Goal: Task Accomplishment & Management: Complete application form

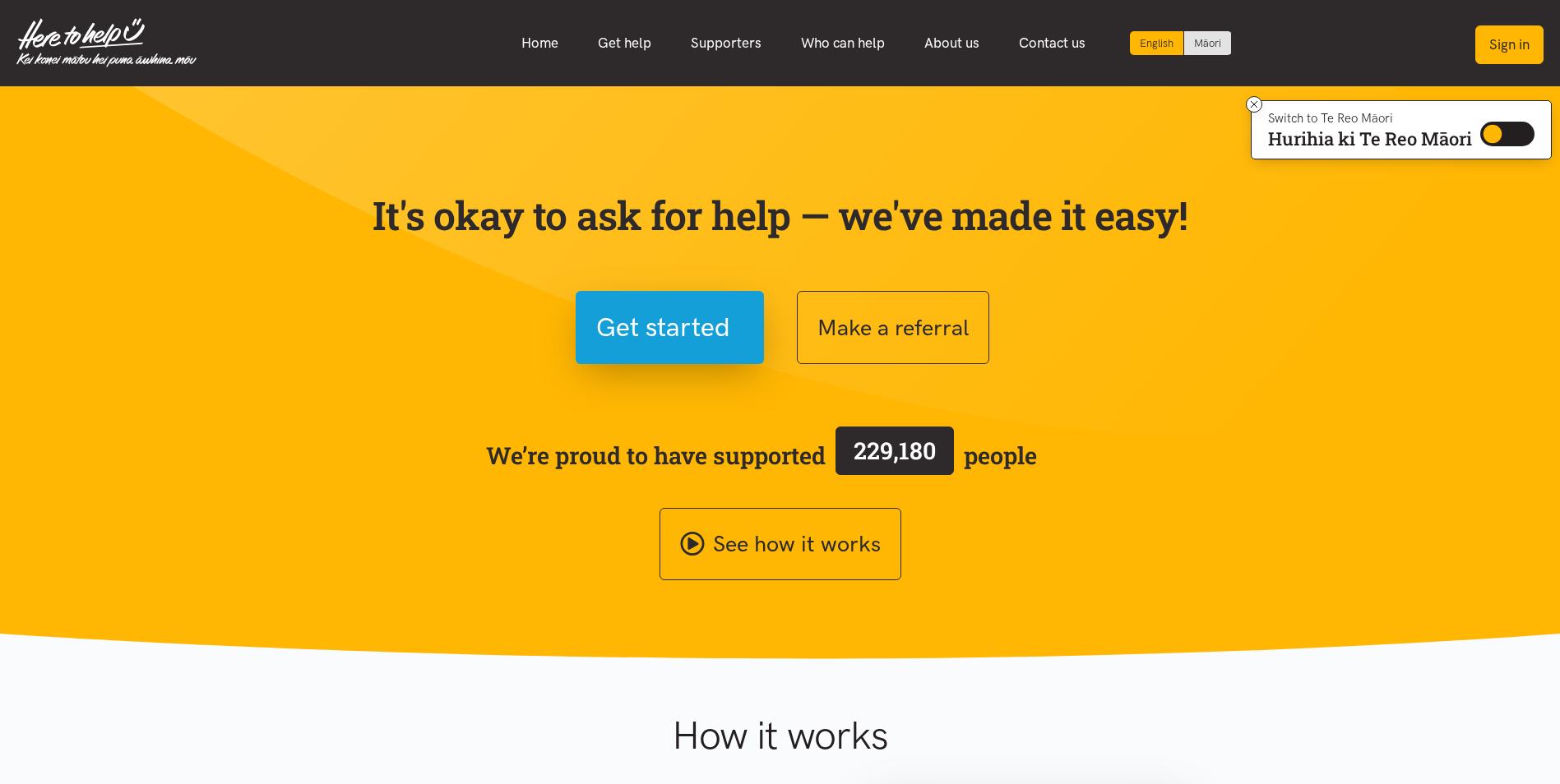
click at [1510, 46] on button "Sign in" at bounding box center [1509, 45] width 69 height 39
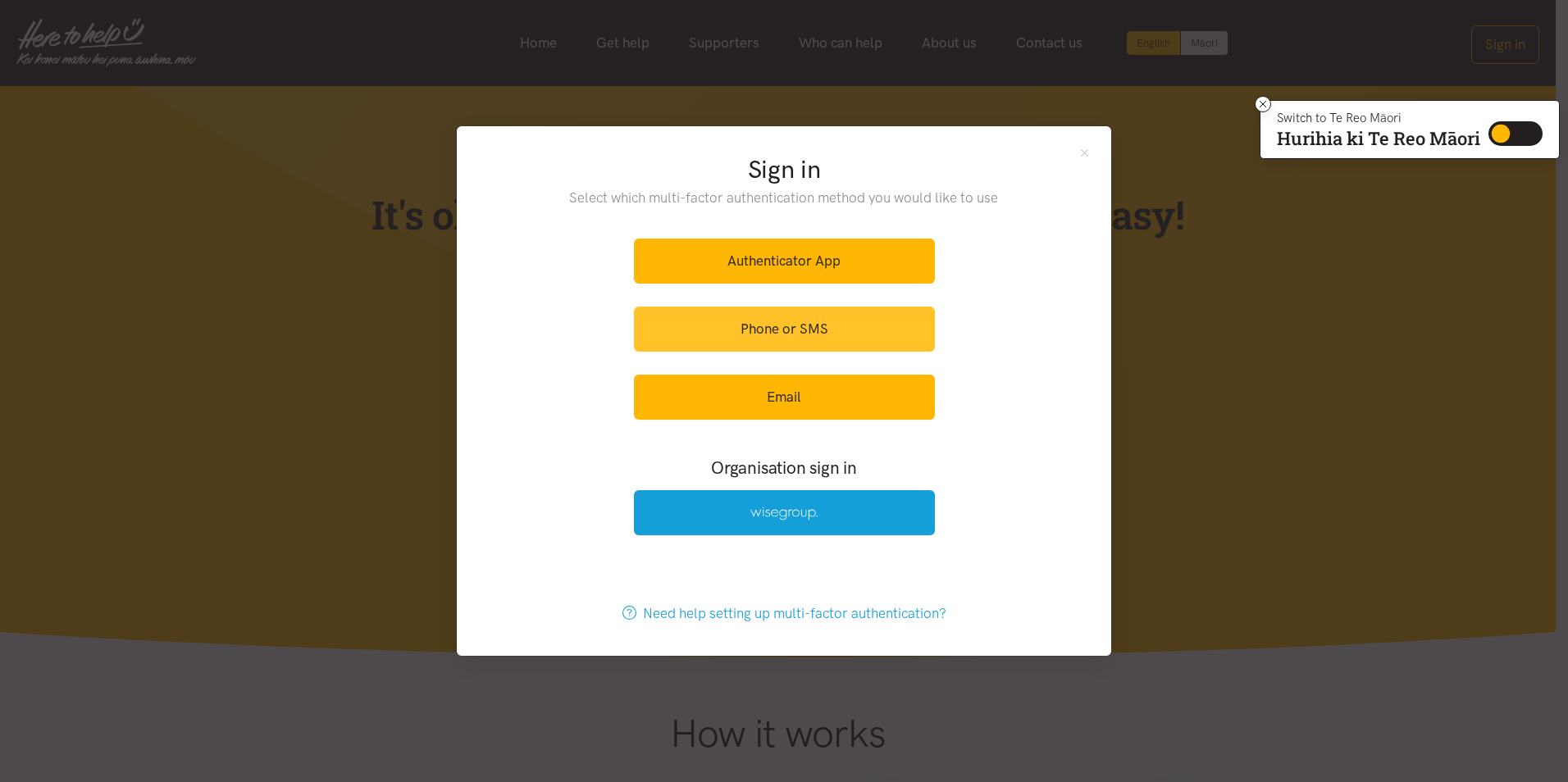
click at [814, 323] on link "Phone or SMS" at bounding box center [784, 330] width 301 height 46
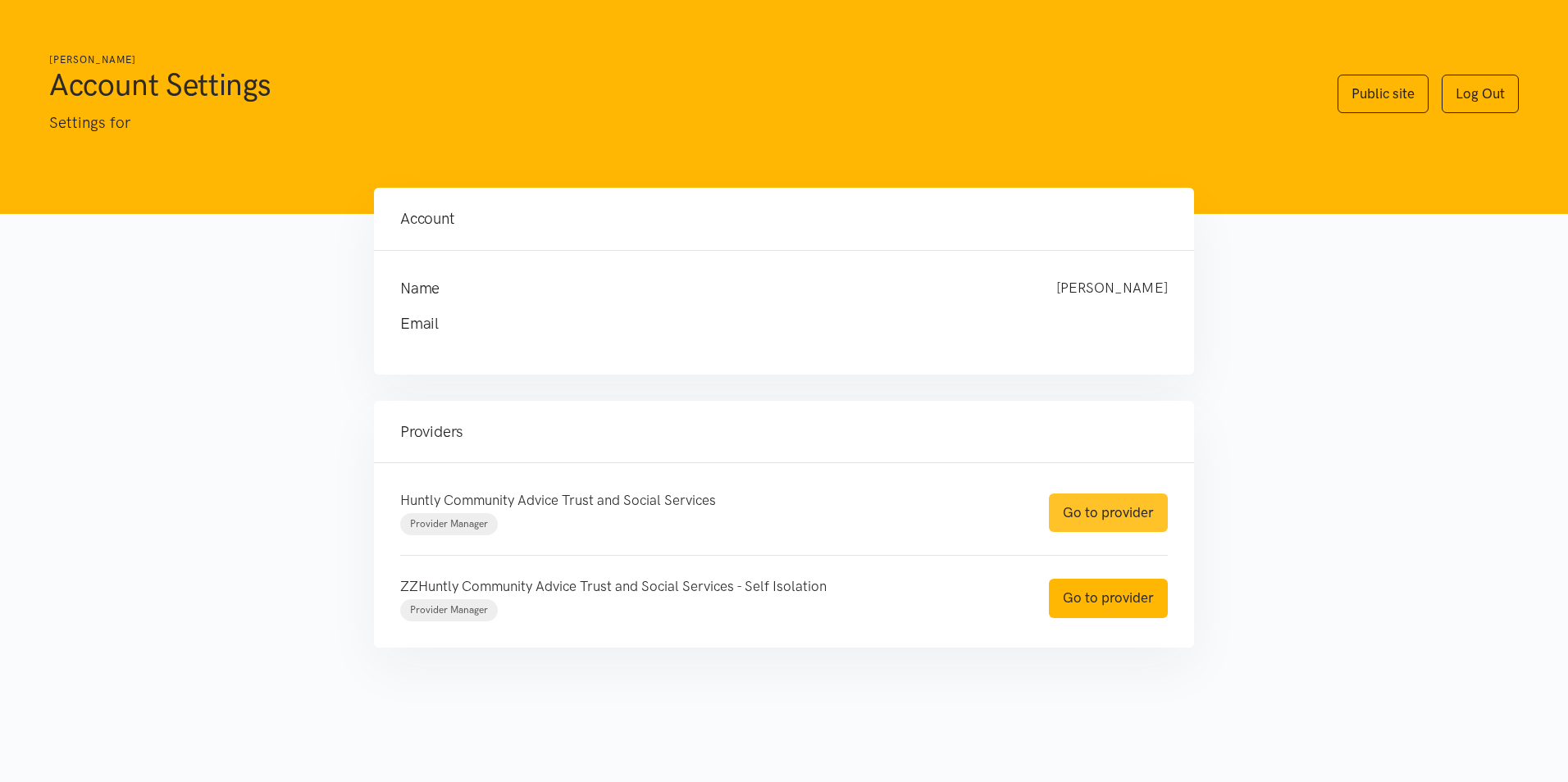
click at [1096, 508] on link "Go to provider" at bounding box center [1108, 513] width 119 height 39
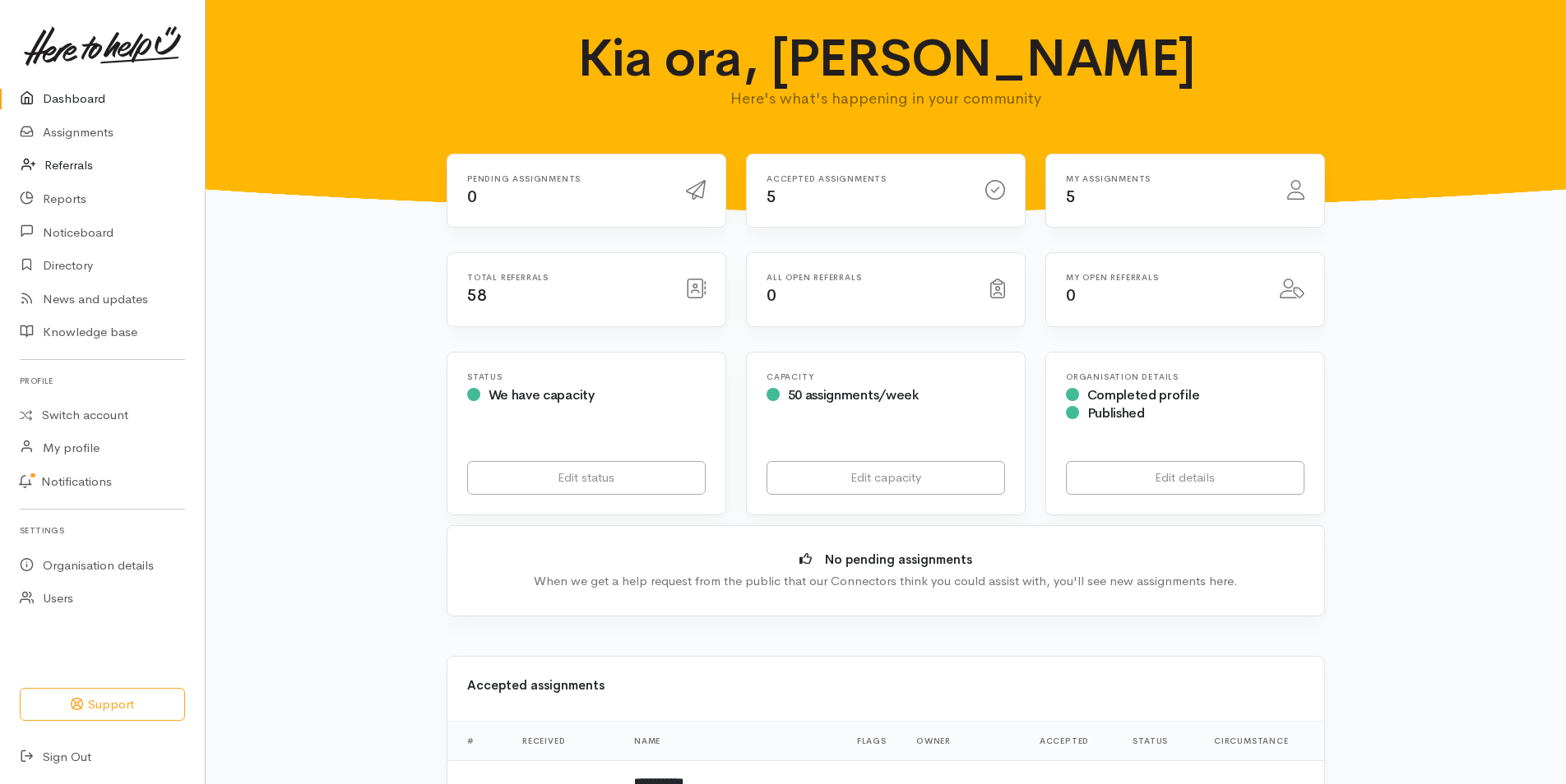
click at [71, 163] on link "Referrals" at bounding box center [102, 166] width 205 height 34
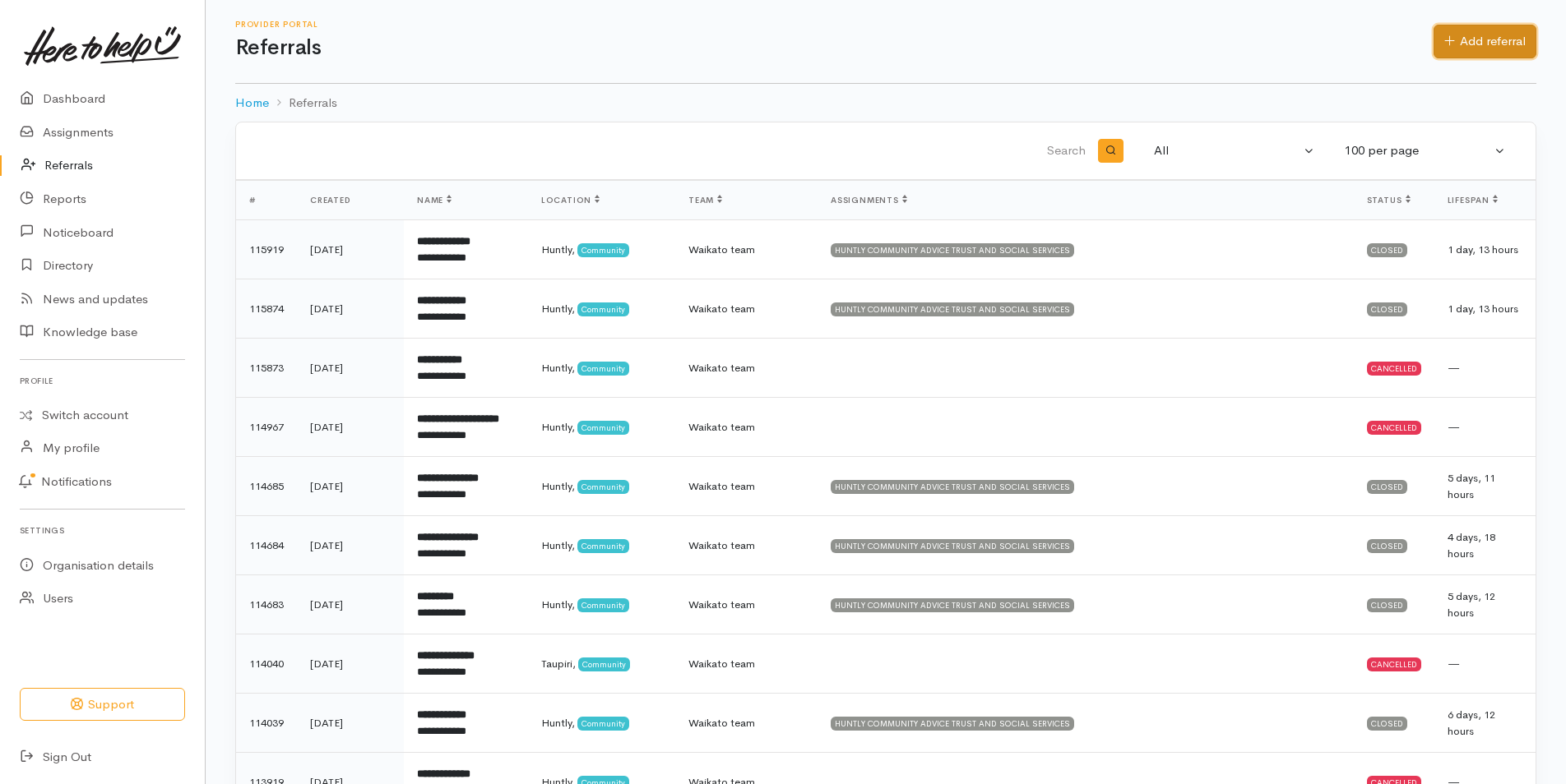
click at [1452, 42] on icon at bounding box center [1449, 41] width 11 height 12
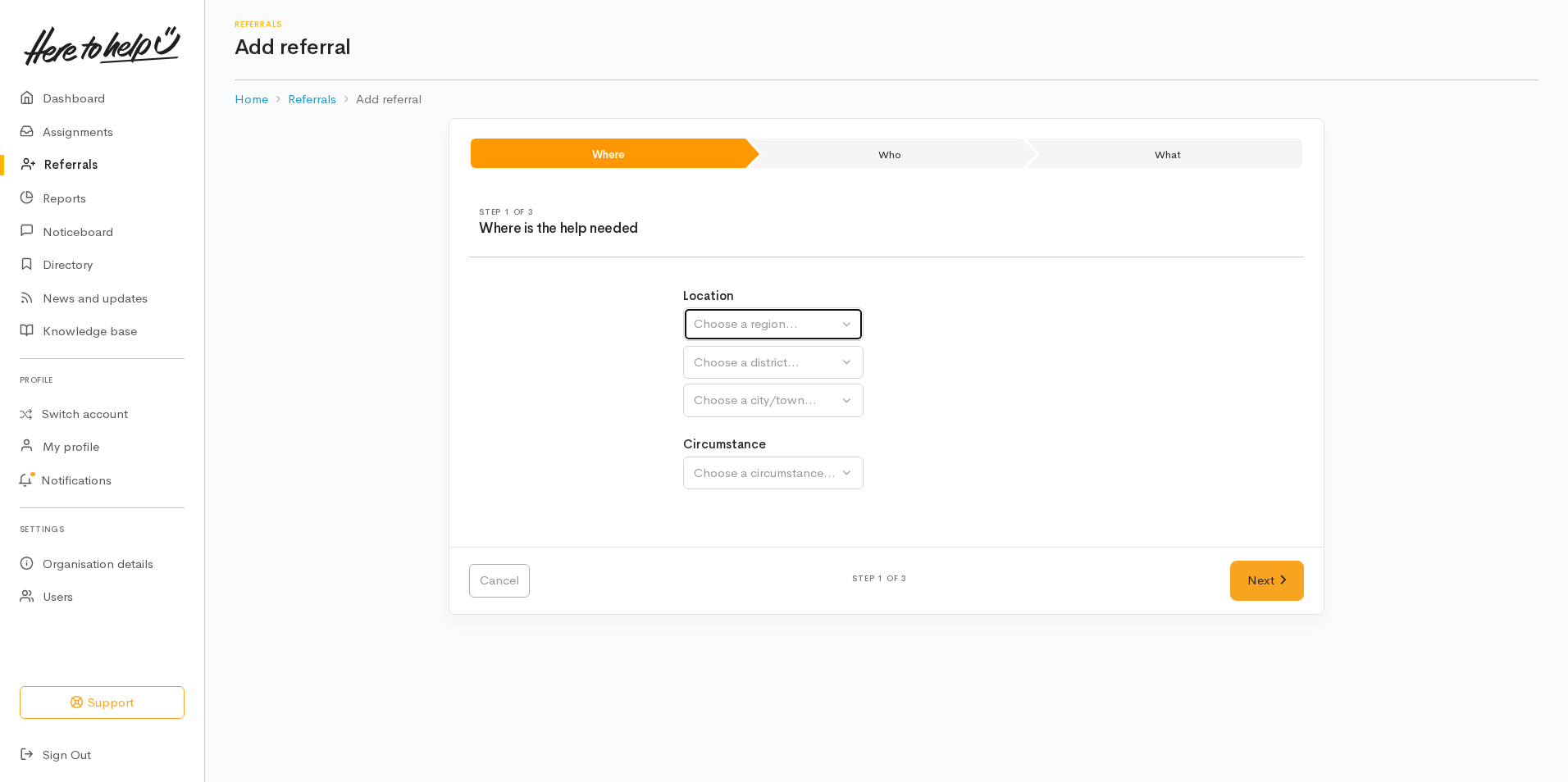
click at [850, 323] on button "Choose a region..." at bounding box center [773, 325] width 180 height 34
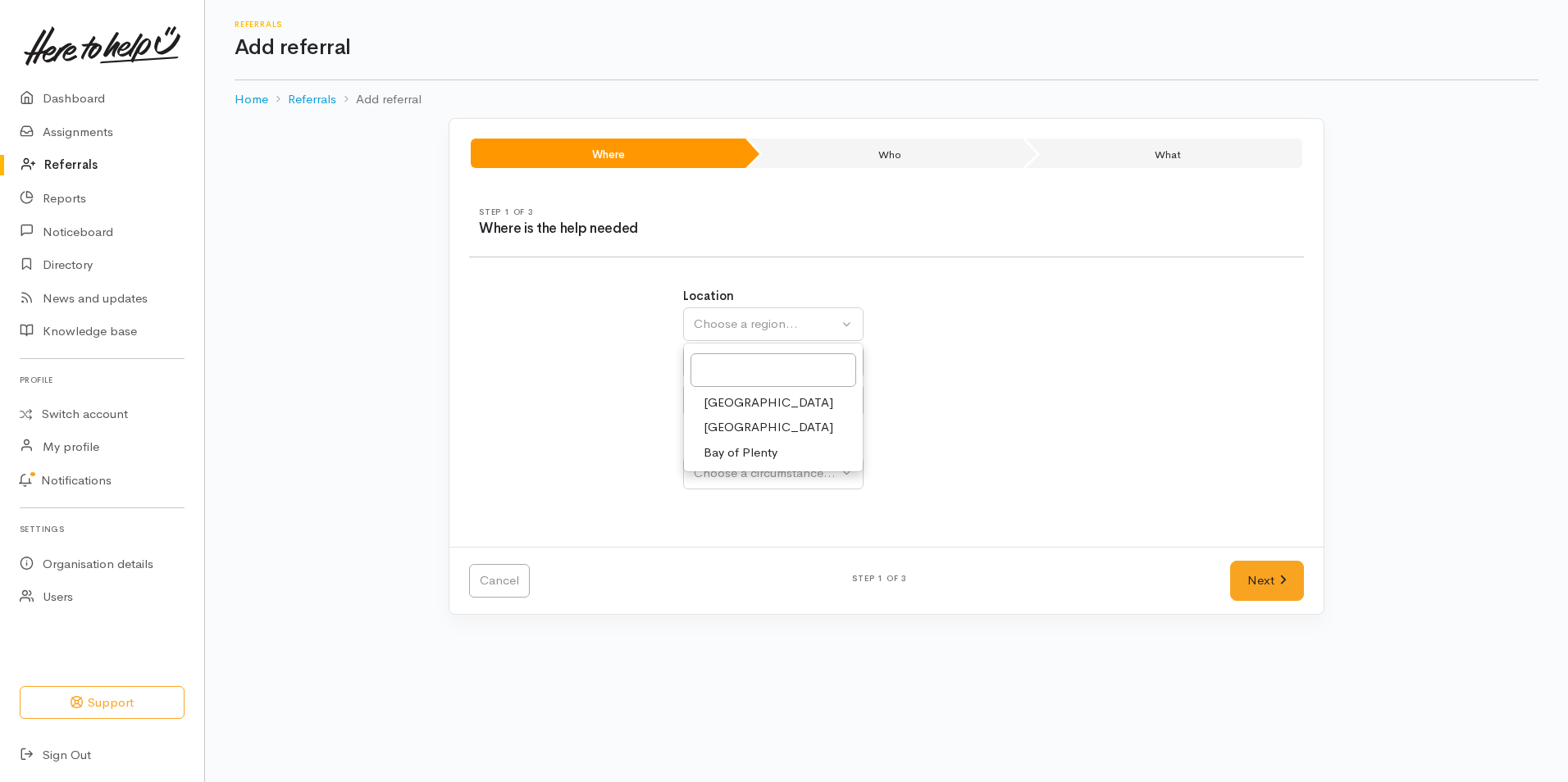
click at [740, 423] on span "Waikato" at bounding box center [768, 427] width 130 height 19
select select "3"
select select
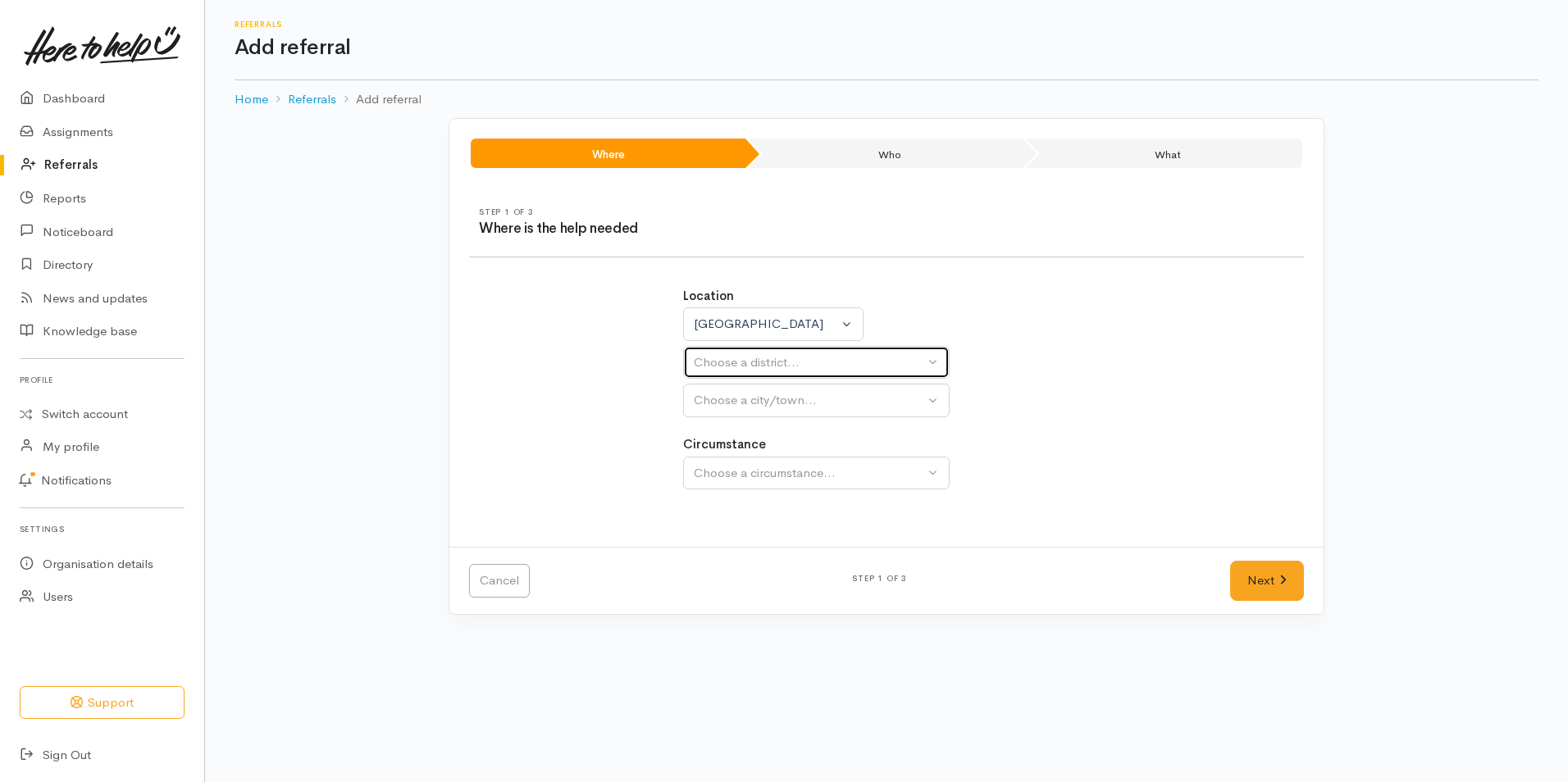
click at [933, 360] on button "Choose a district..." at bounding box center [816, 363] width 266 height 34
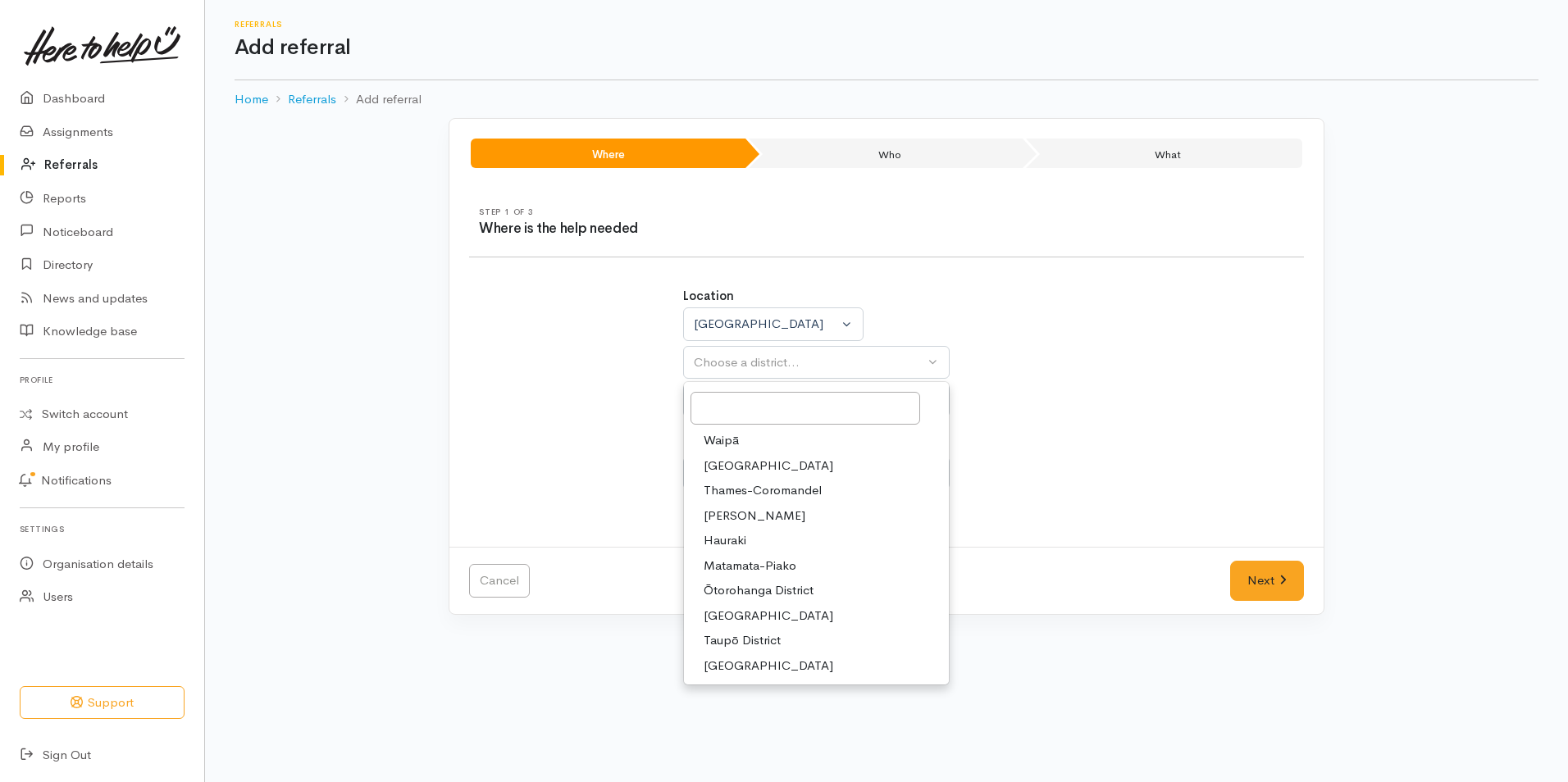
click at [754, 465] on span "Waikato District" at bounding box center [768, 465] width 130 height 19
select select "2"
select select
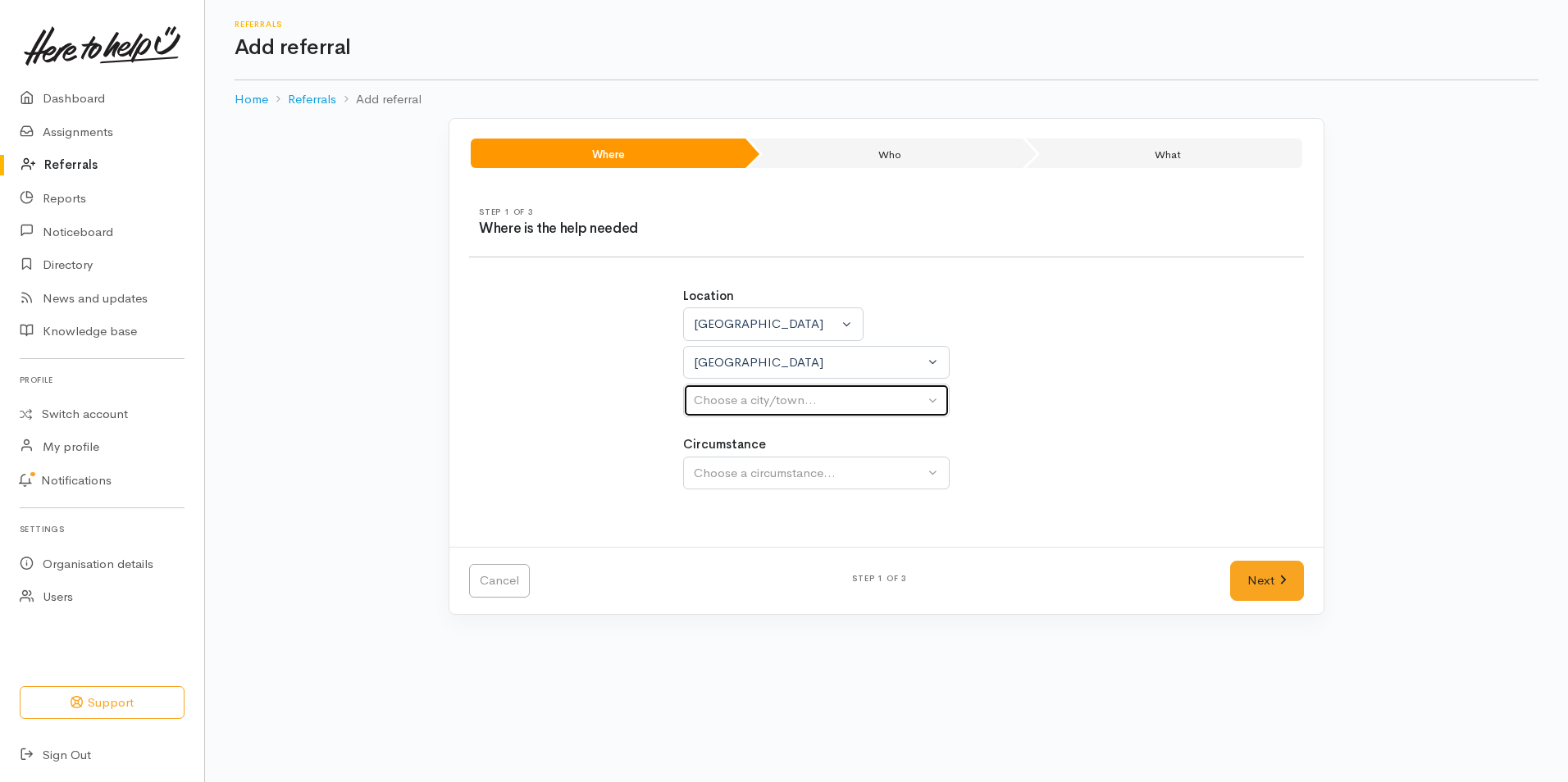
click at [931, 403] on button "Choose a city/town..." at bounding box center [816, 401] width 266 height 34
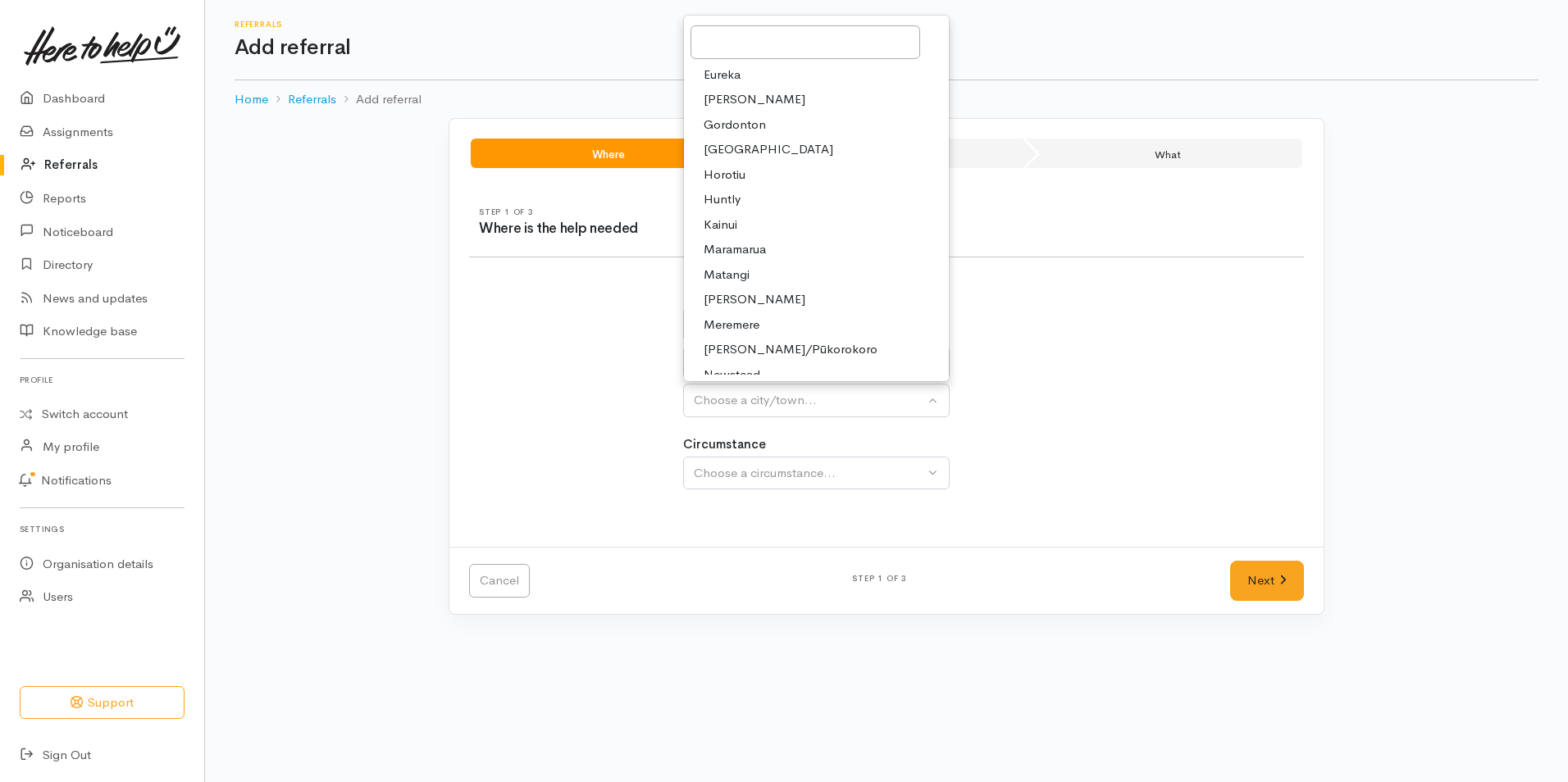
click at [730, 198] on span "Huntly" at bounding box center [722, 199] width 37 height 19
select select "110"
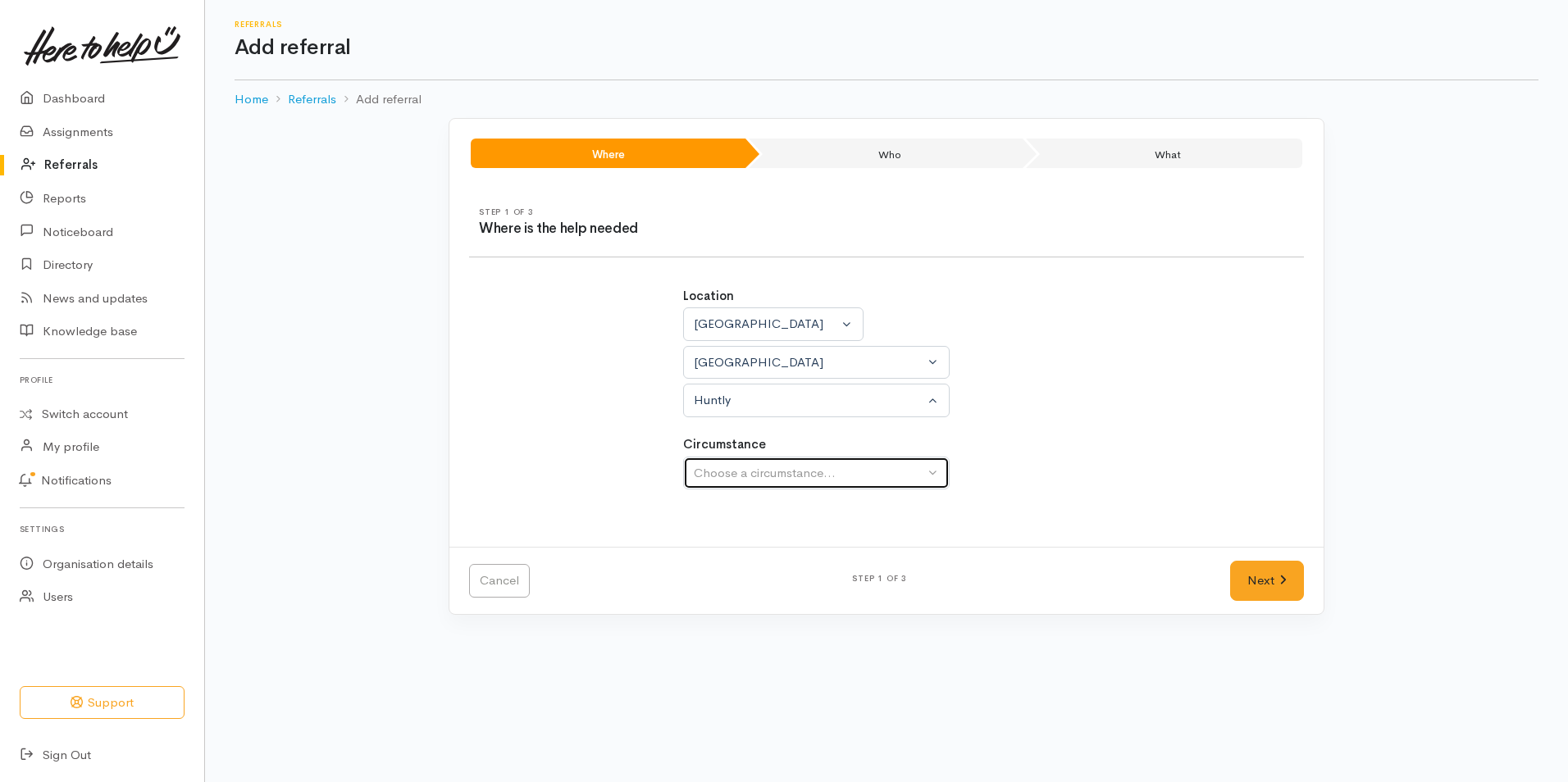
click at [935, 473] on button "Choose a circumstance..." at bounding box center [816, 473] width 266 height 34
click at [728, 555] on span "Community" at bounding box center [735, 550] width 62 height 19
select select "2"
click at [1256, 579] on link "Next" at bounding box center [1266, 581] width 74 height 41
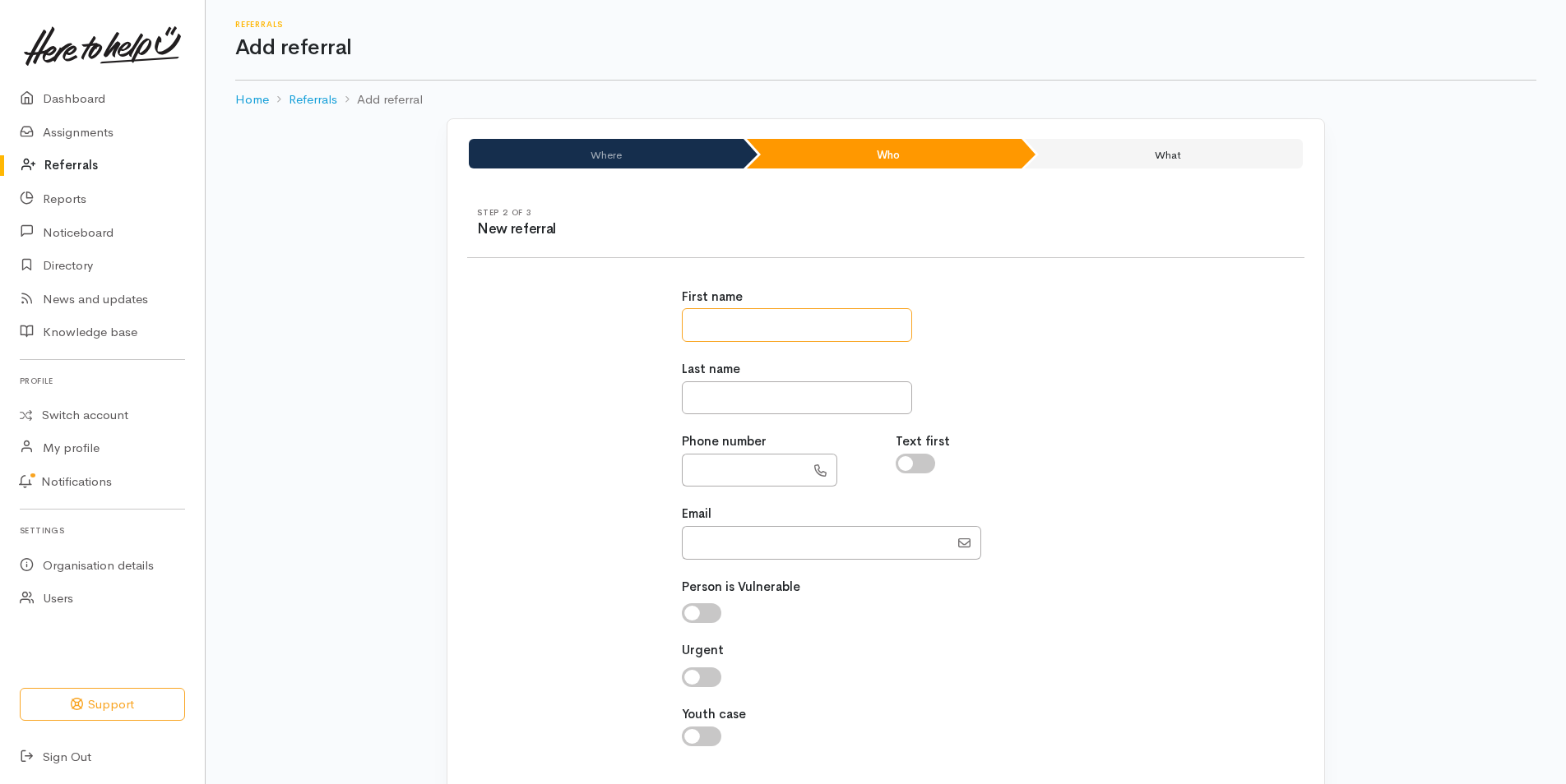
click at [701, 327] on input "text" at bounding box center [797, 326] width 230 height 34
click at [697, 327] on input "text" at bounding box center [797, 326] width 230 height 34
type input "**********"
click at [691, 396] on input "text" at bounding box center [797, 398] width 230 height 34
type input "********"
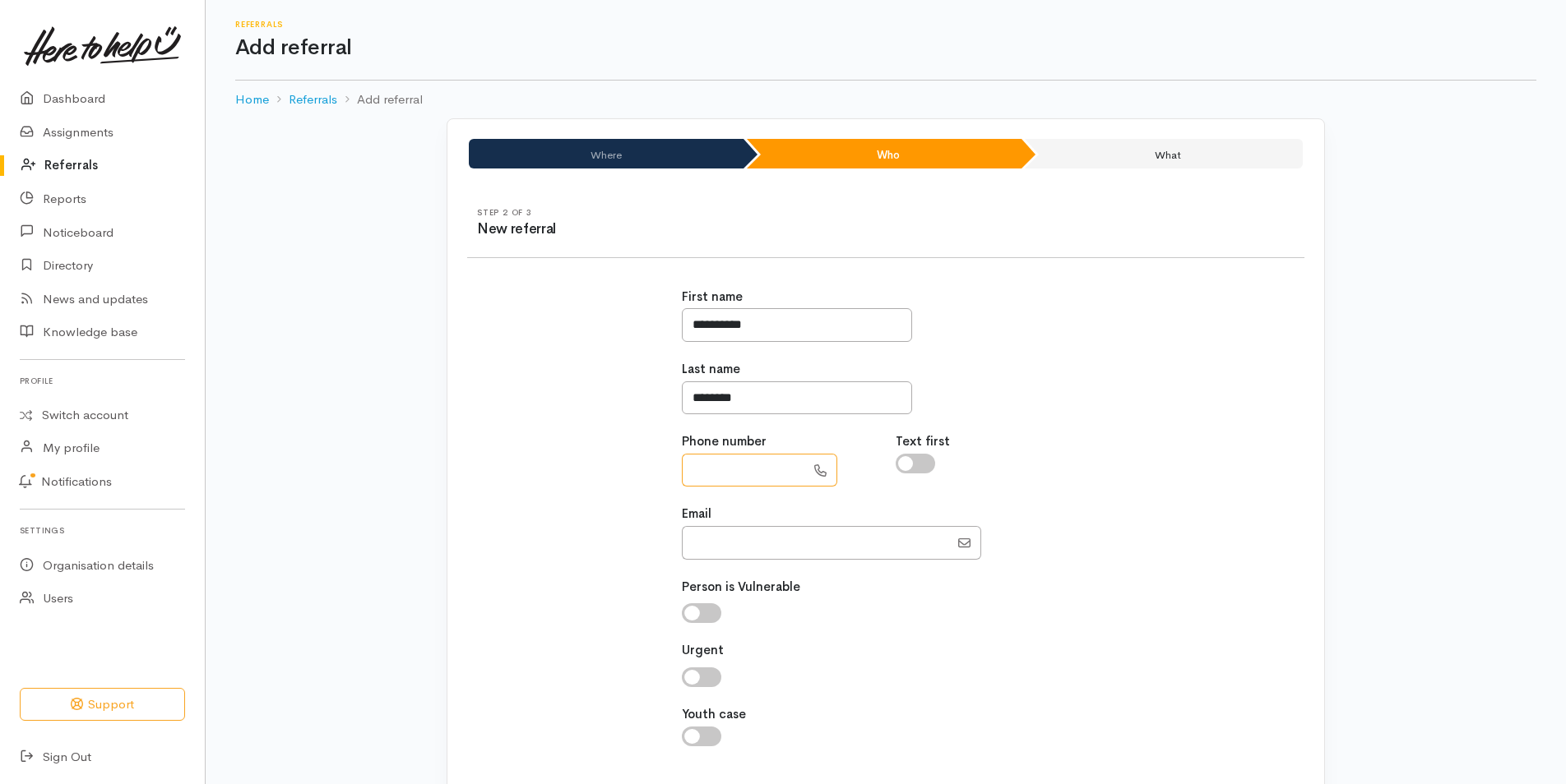
click at [690, 465] on input "text" at bounding box center [744, 470] width 123 height 34
type input "**********"
click at [693, 550] on input "Email" at bounding box center [815, 543] width 267 height 34
click at [1185, 589] on div "**********" at bounding box center [886, 526] width 857 height 516
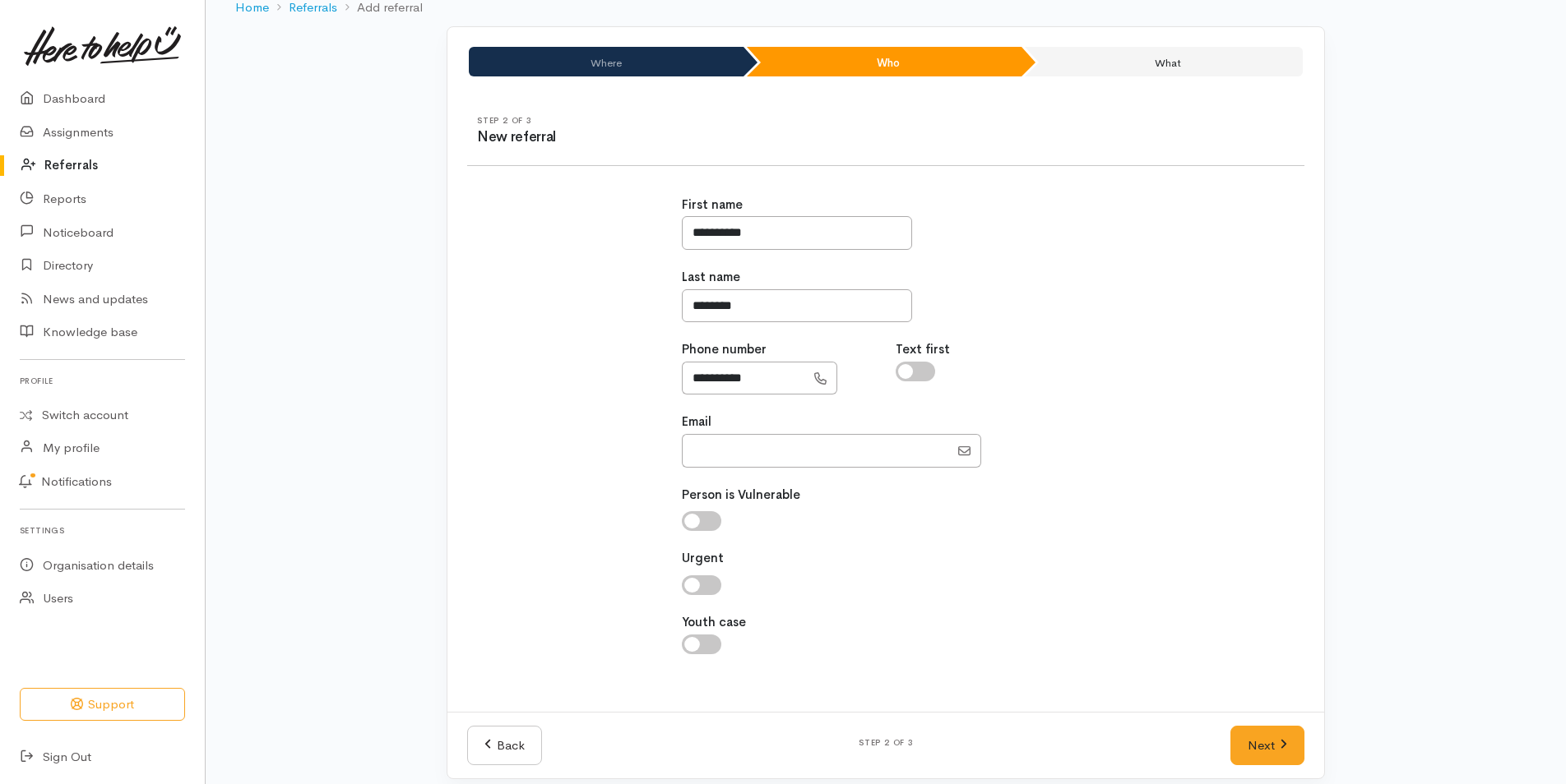
scroll to position [107, 0]
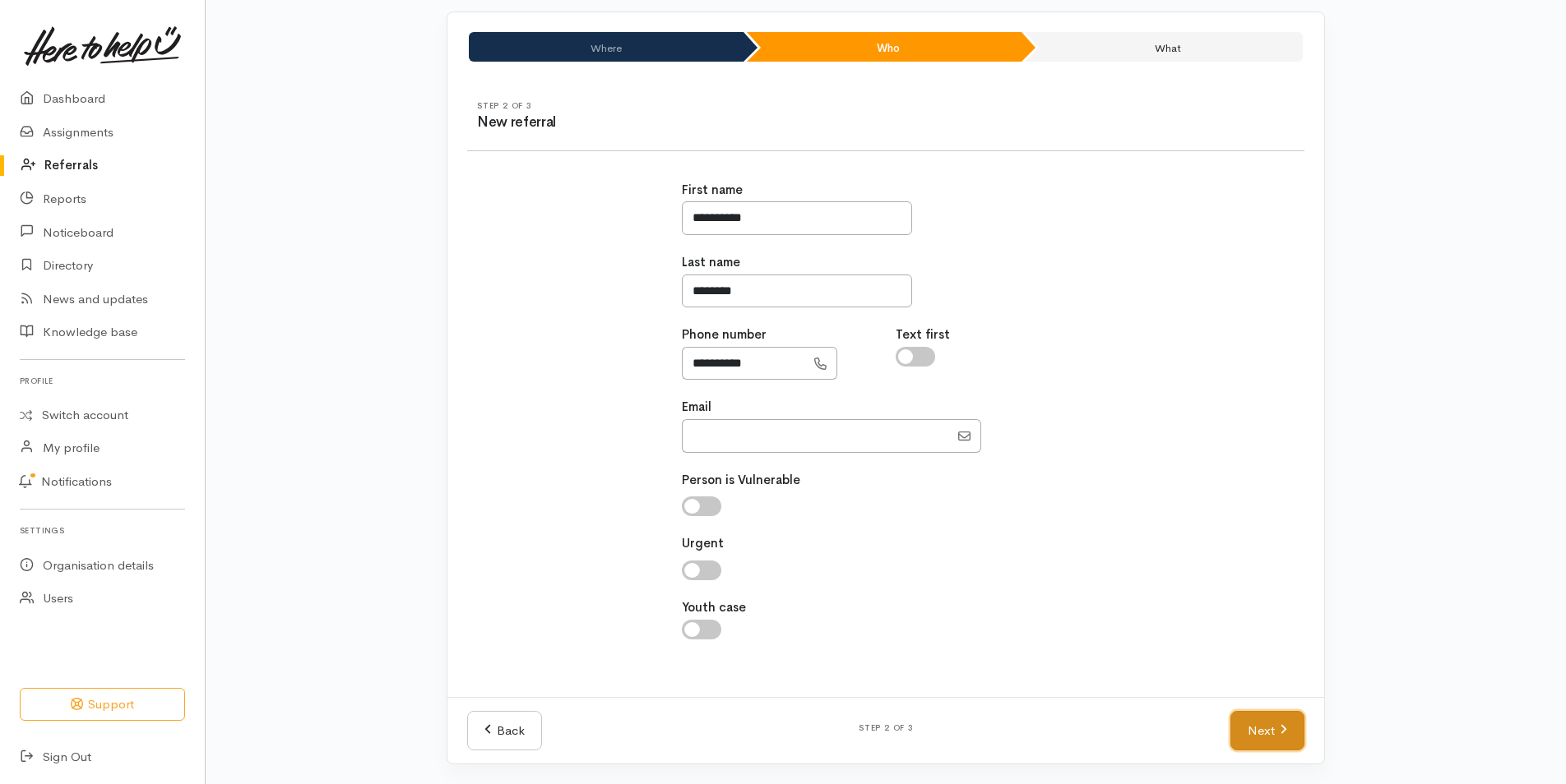
click at [1264, 726] on link "Next" at bounding box center [1267, 730] width 74 height 41
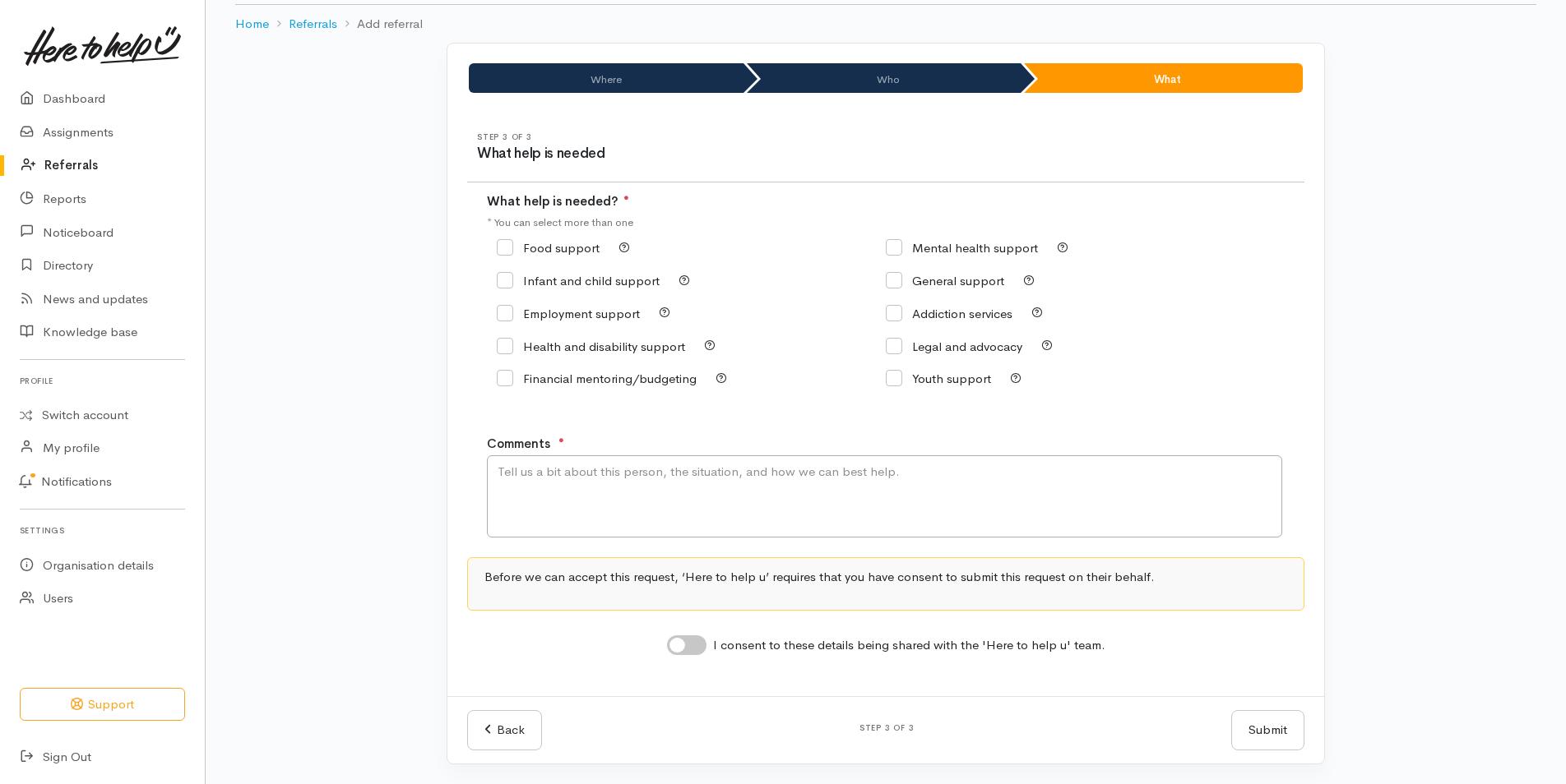
scroll to position [75, 0]
click at [508, 247] on input "Food support" at bounding box center [548, 248] width 103 height 12
checkbox input "true"
click at [502, 474] on textarea "Comments" at bounding box center [884, 496] width 795 height 82
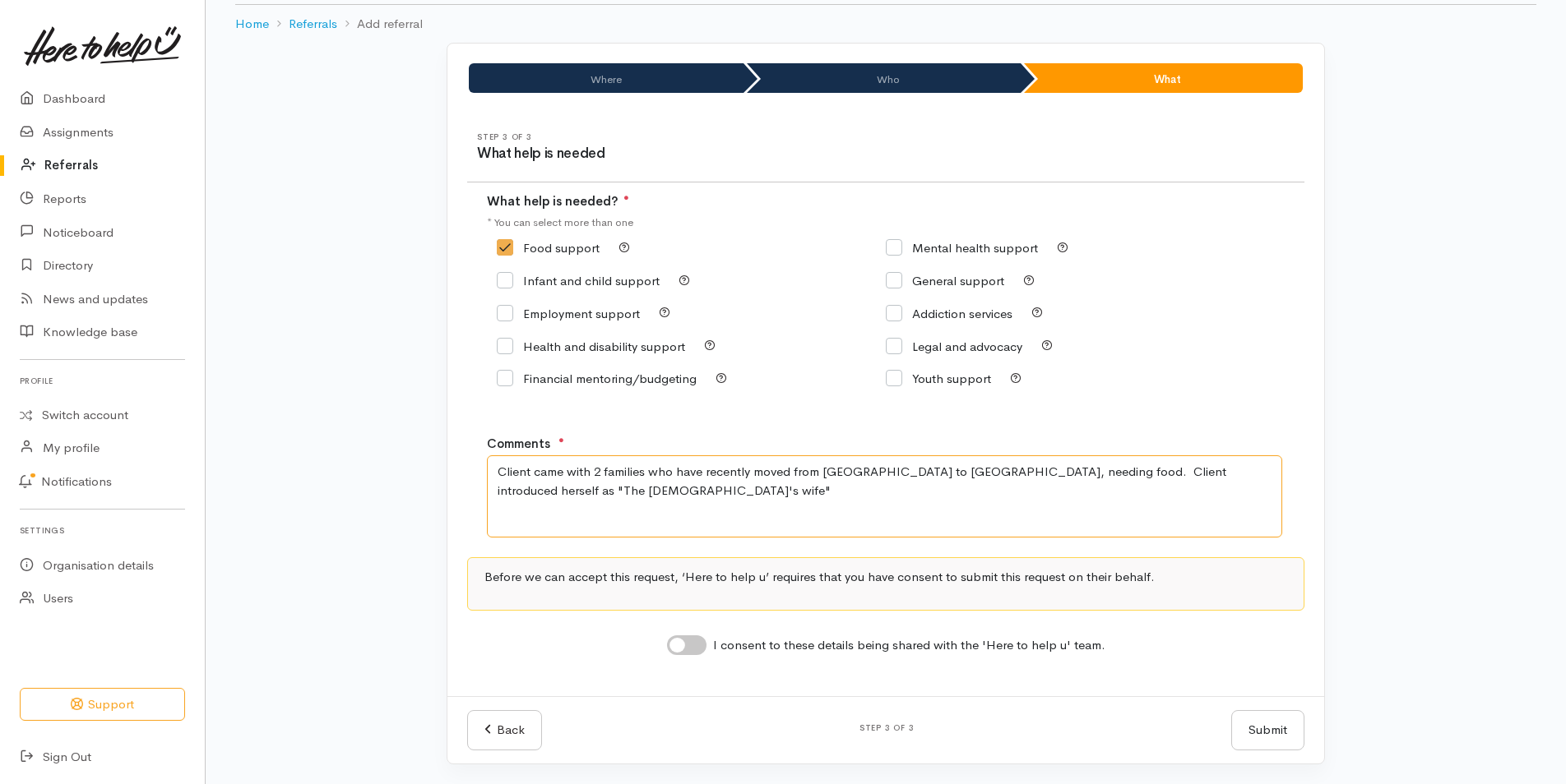
click at [1276, 474] on textarea "Client came with 2 families who have recently moved from Auckland to Huntly, ne…" at bounding box center [884, 496] width 795 height 82
click at [500, 490] on textarea "Client came with 2 families who have recently moved from Auckland to Huntly, ne…" at bounding box center [884, 496] width 795 height 82
click at [499, 490] on textarea "Client came with 2 families who have recently moved from Auckland to Huntly, ne…" at bounding box center [884, 496] width 795 height 82
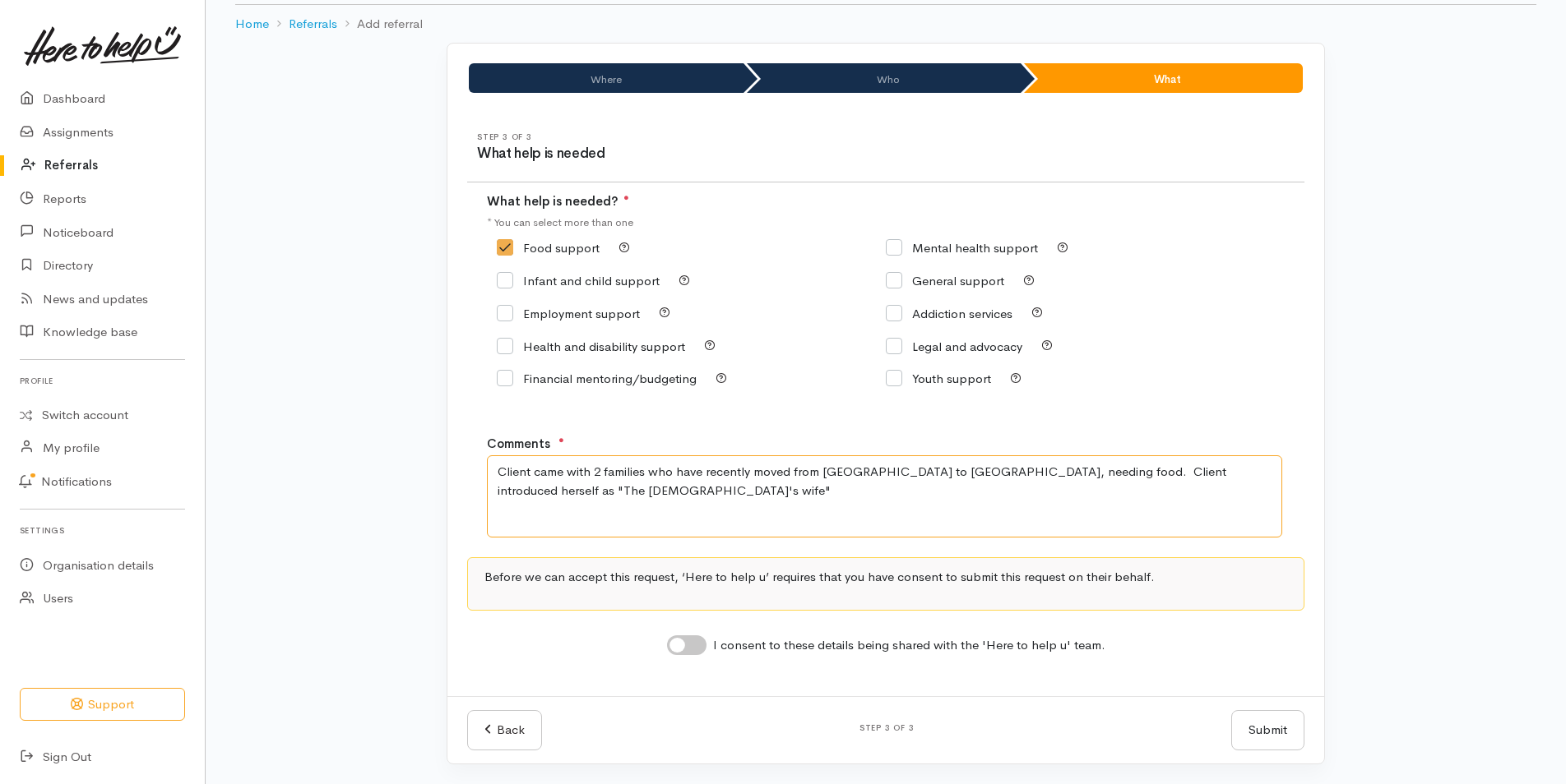
click at [499, 490] on textarea "Client came with 2 families who have recently moved from Auckland to Huntly, ne…" at bounding box center [884, 496] width 795 height 82
click at [1277, 471] on textarea "Client came with 2 families who have recently moved from Auckland to Huntly, ne…" at bounding box center [884, 496] width 795 height 82
click at [1276, 467] on textarea "Client came with 2 families who have recently moved from Auckland to Huntly, ne…" at bounding box center [884, 496] width 795 height 82
click at [898, 486] on textarea "Client came with 2 families who have recently moved from Auckland to Huntly, ne…" at bounding box center [884, 496] width 795 height 82
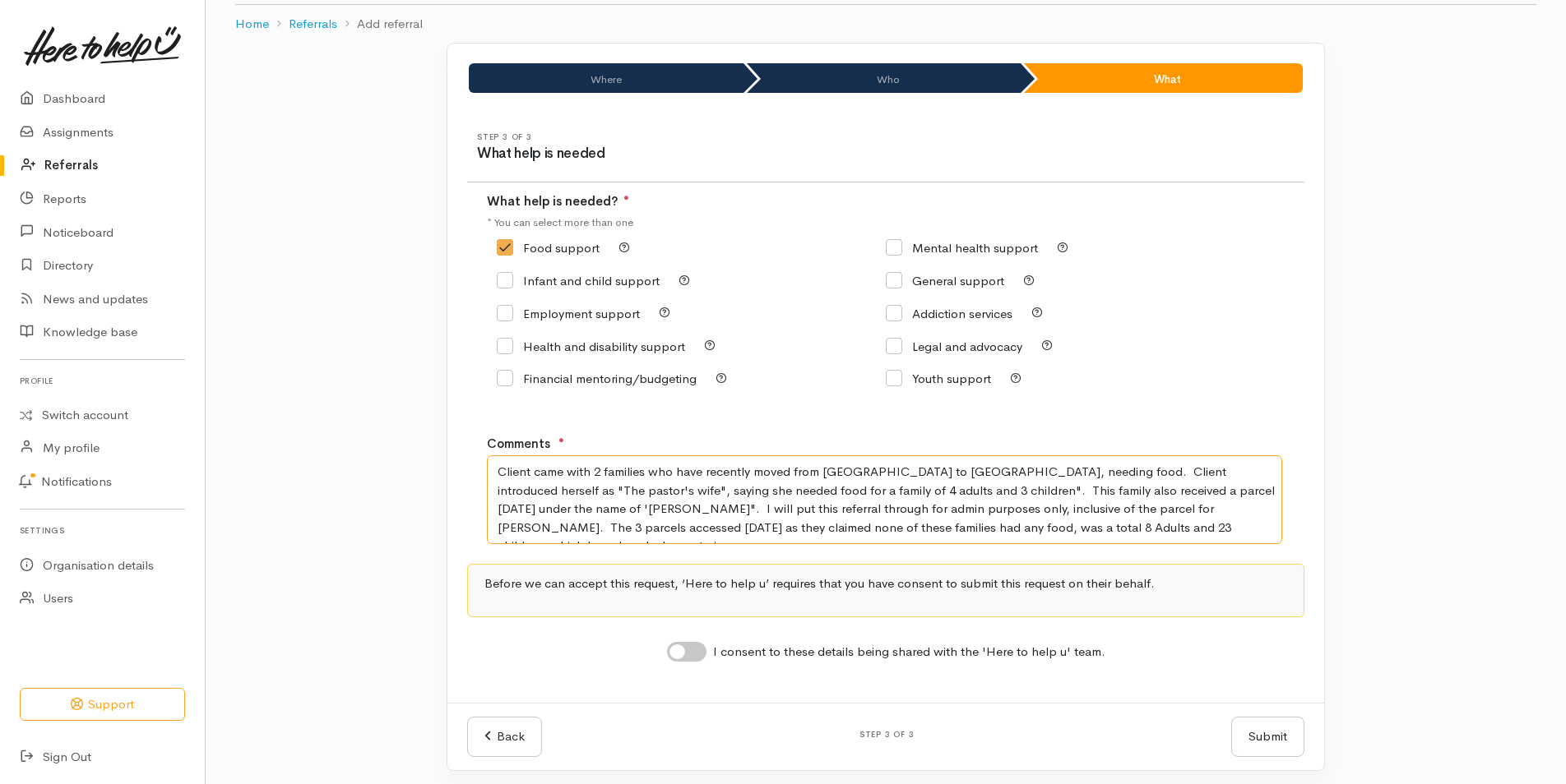
click at [886, 491] on textarea "Client came with 2 families who have recently moved from Auckland to Huntly, ne…" at bounding box center [884, 499] width 795 height 88
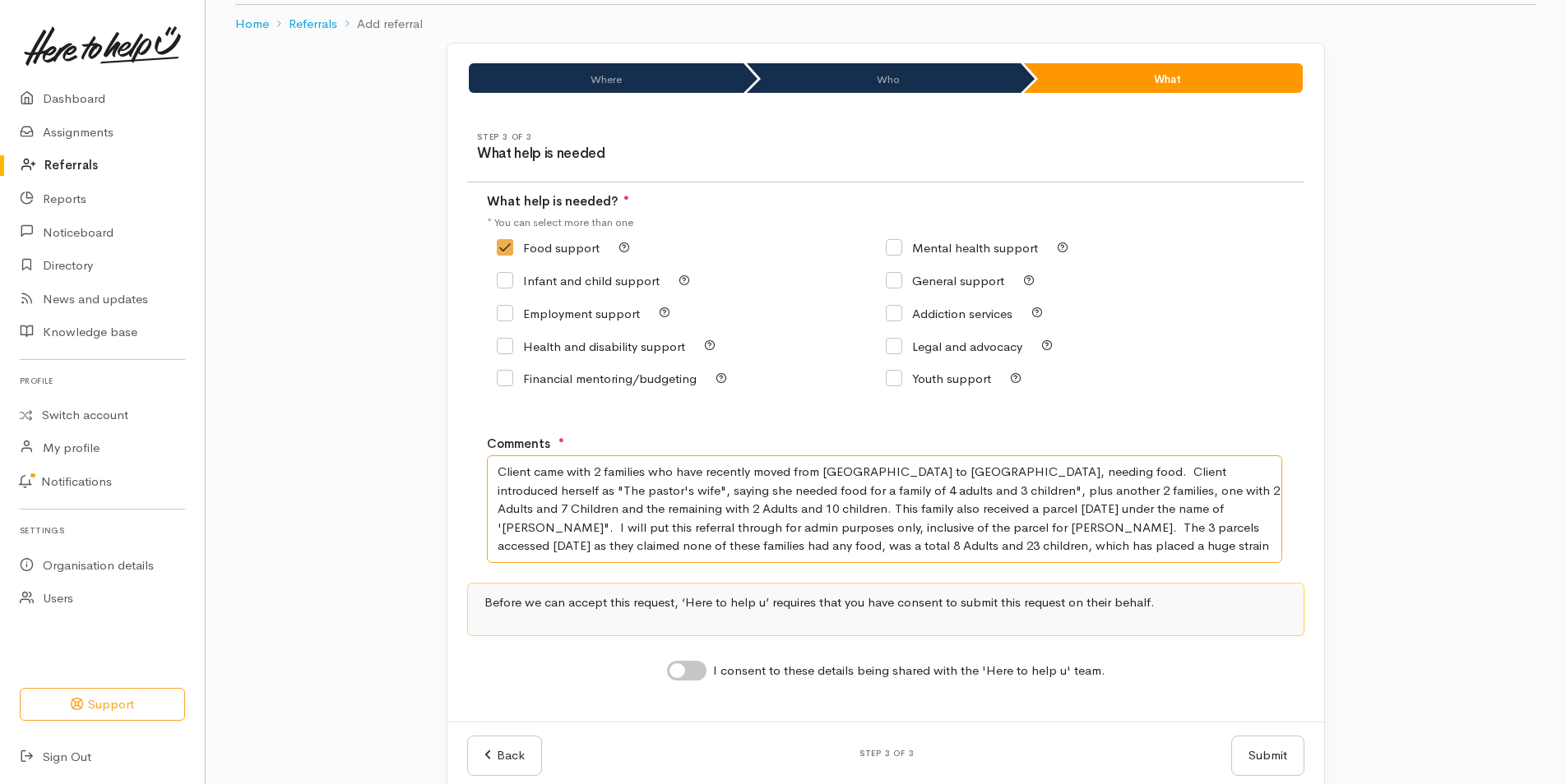
drag, startPoint x: 1175, startPoint y: 508, endPoint x: 1249, endPoint y: 551, distance: 85.6
click at [1249, 551] on textarea "Client came with 2 families who have recently moved from Auckland to Huntly, ne…" at bounding box center [884, 509] width 795 height 107
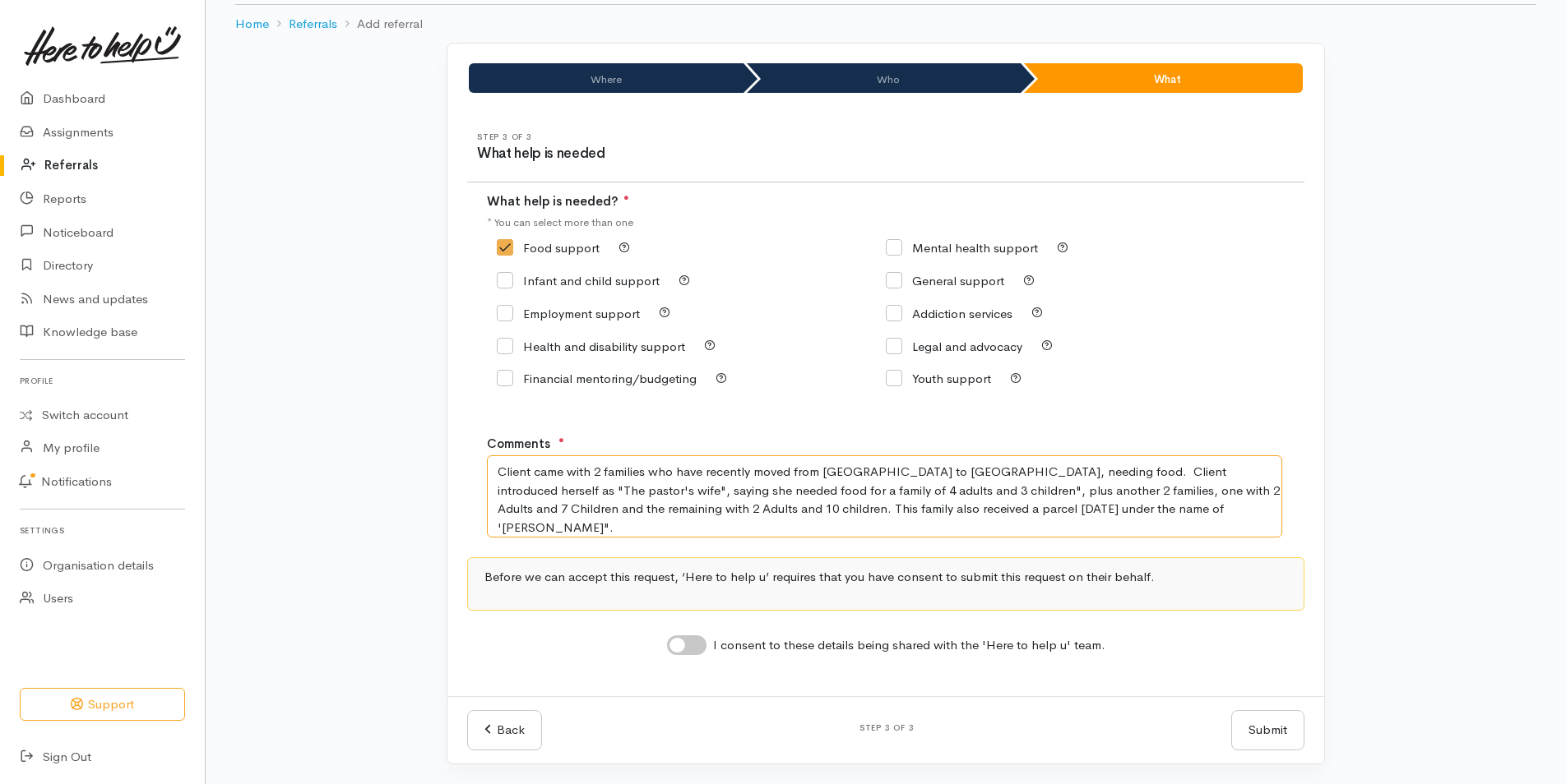
click at [1171, 505] on textarea "Client came with 2 families who have recently moved from Auckland to Huntly, ne…" at bounding box center [884, 496] width 795 height 82
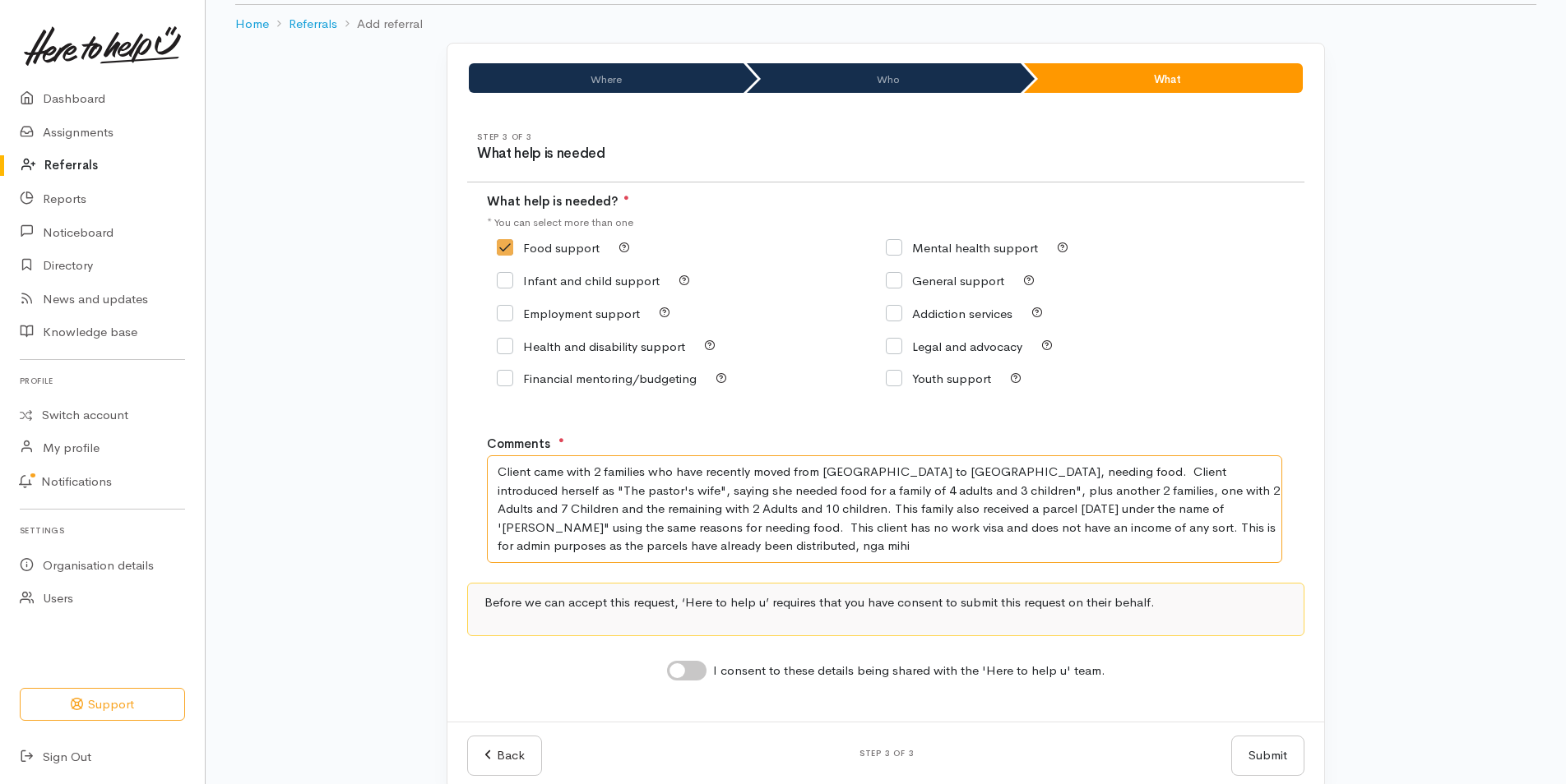
type textarea "Client came with 2 families who have recently moved from Auckland to Huntly, ne…"
click at [698, 669] on input "I consent to these details being shared with the 'Here to help u' team." at bounding box center [687, 671] width 40 height 20
checkbox input "true"
click at [1272, 752] on button "Submit" at bounding box center [1268, 755] width 73 height 41
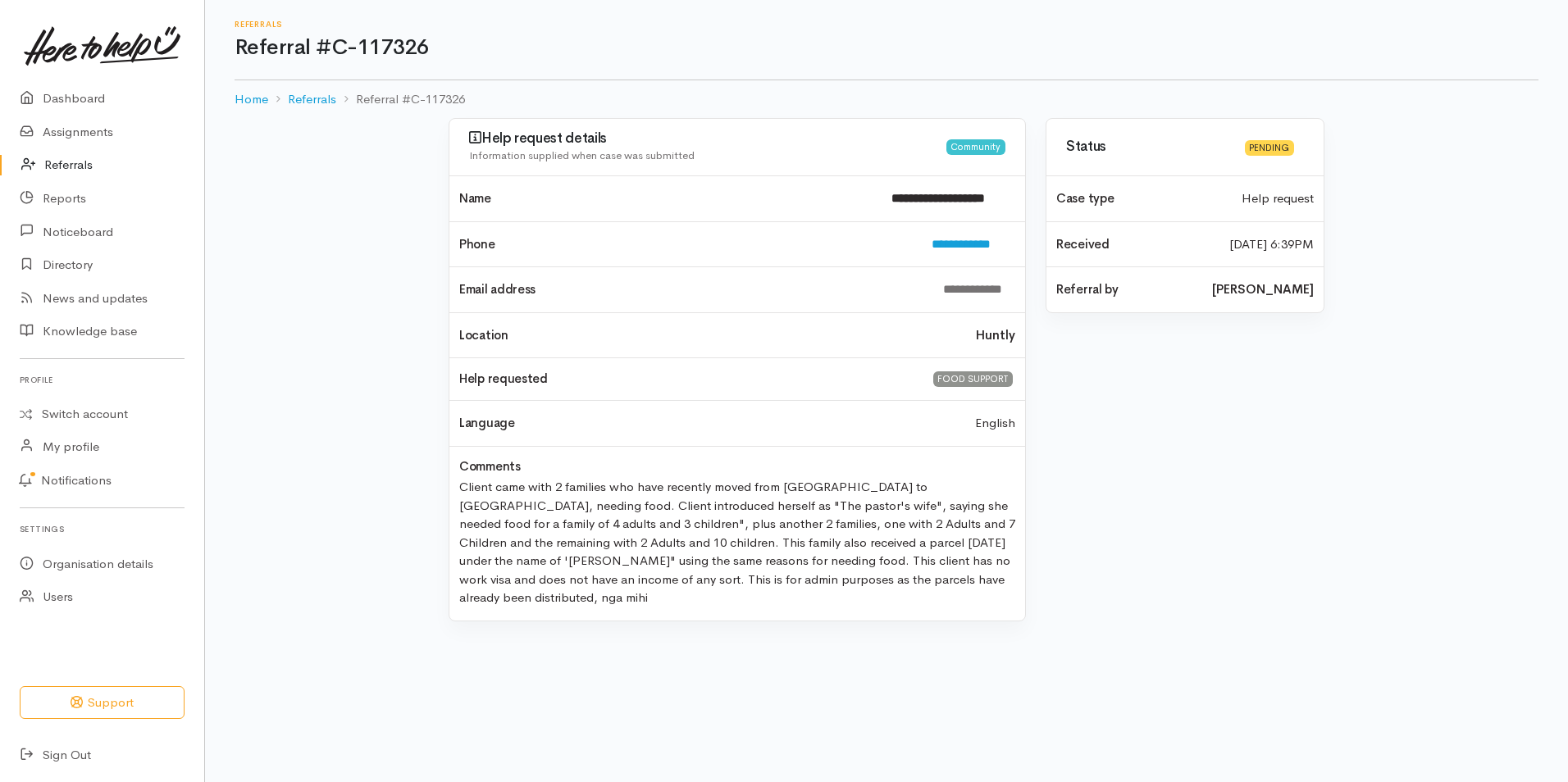
click at [80, 162] on link "Referrals" at bounding box center [102, 165] width 204 height 34
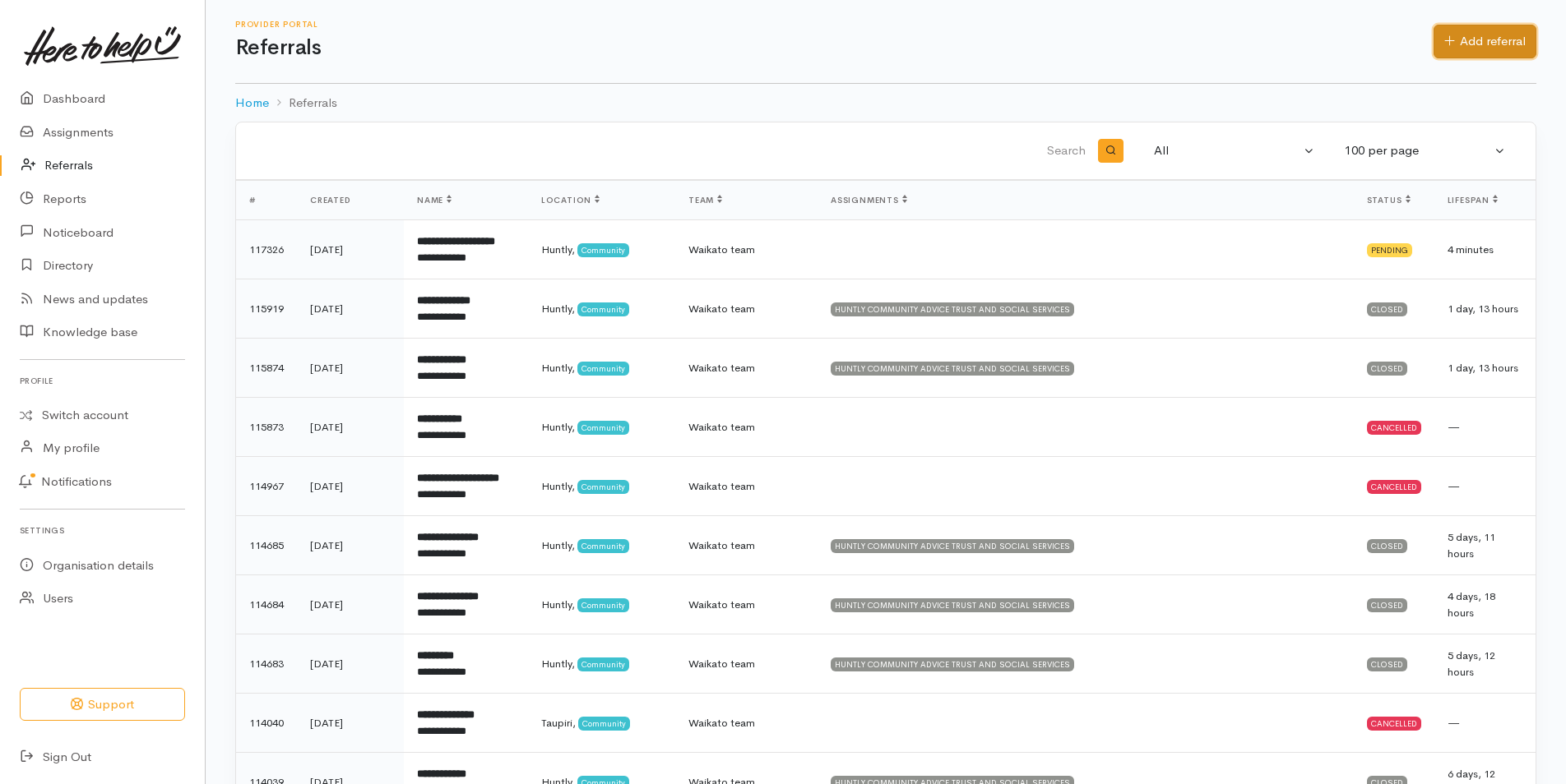
click at [1449, 35] on icon at bounding box center [1449, 41] width 11 height 12
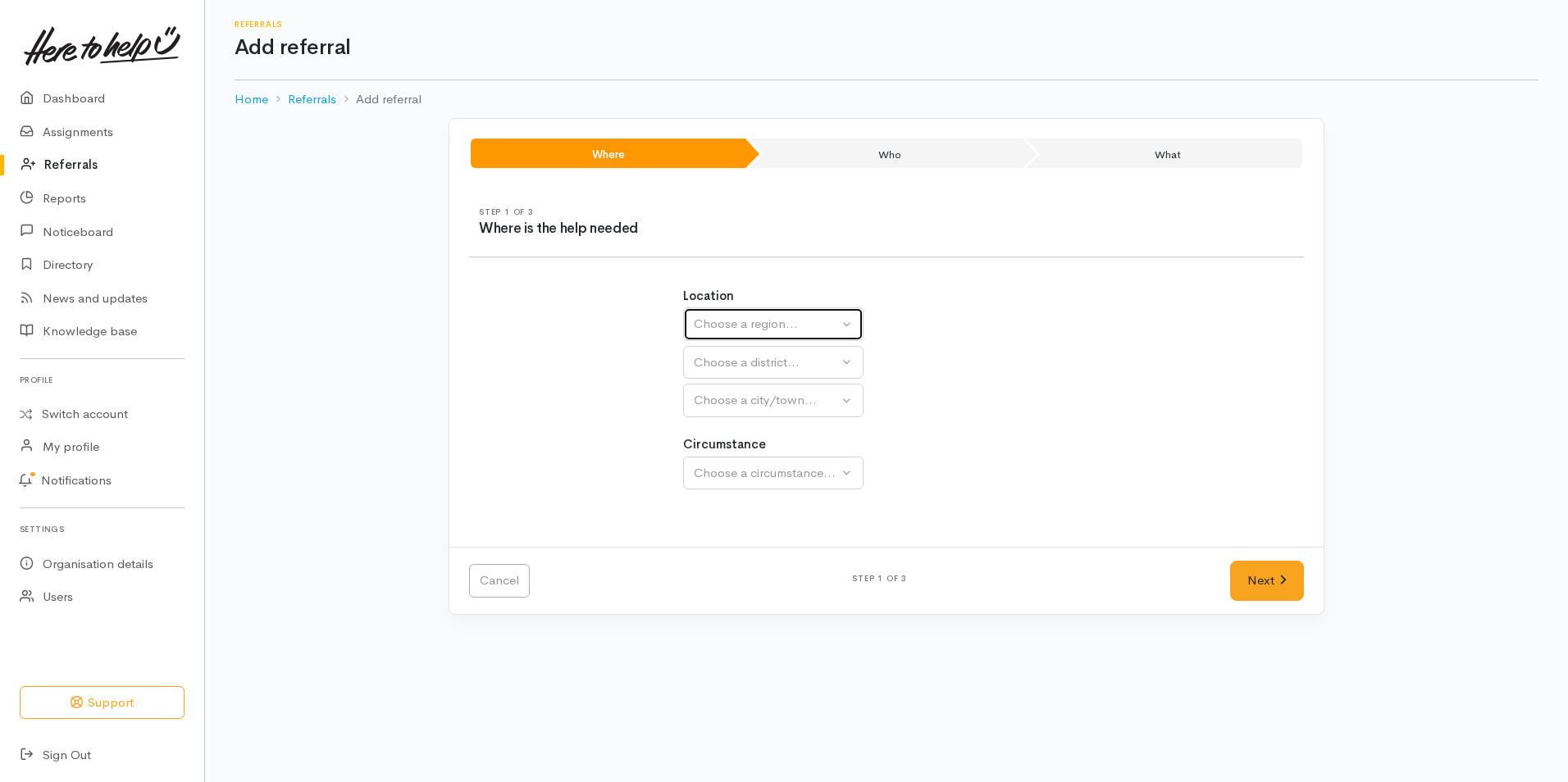
click at [842, 326] on button "Choose a region..." at bounding box center [773, 325] width 180 height 34
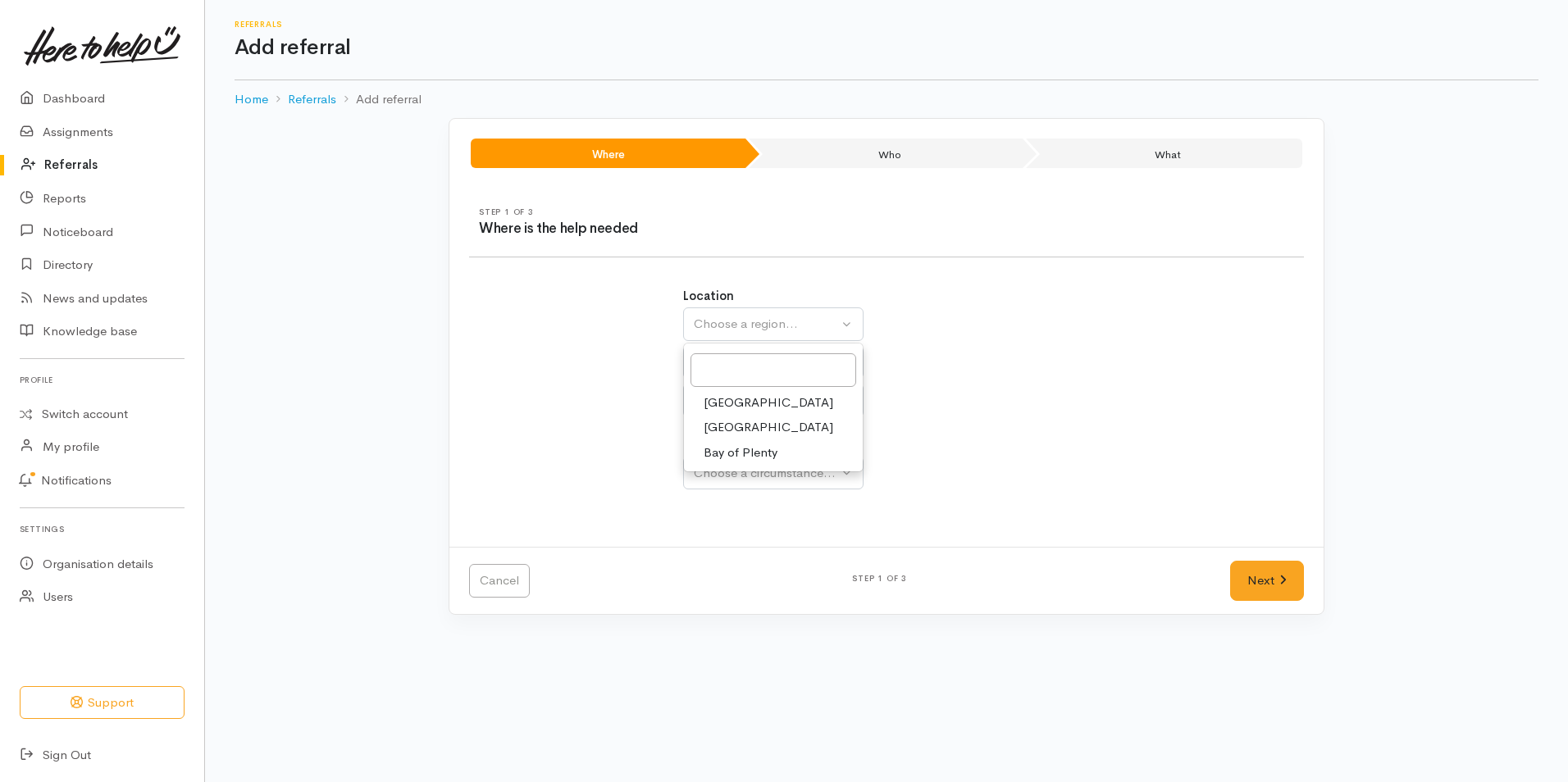
click at [724, 430] on span "[GEOGRAPHIC_DATA]" at bounding box center [768, 427] width 130 height 19
select select "3"
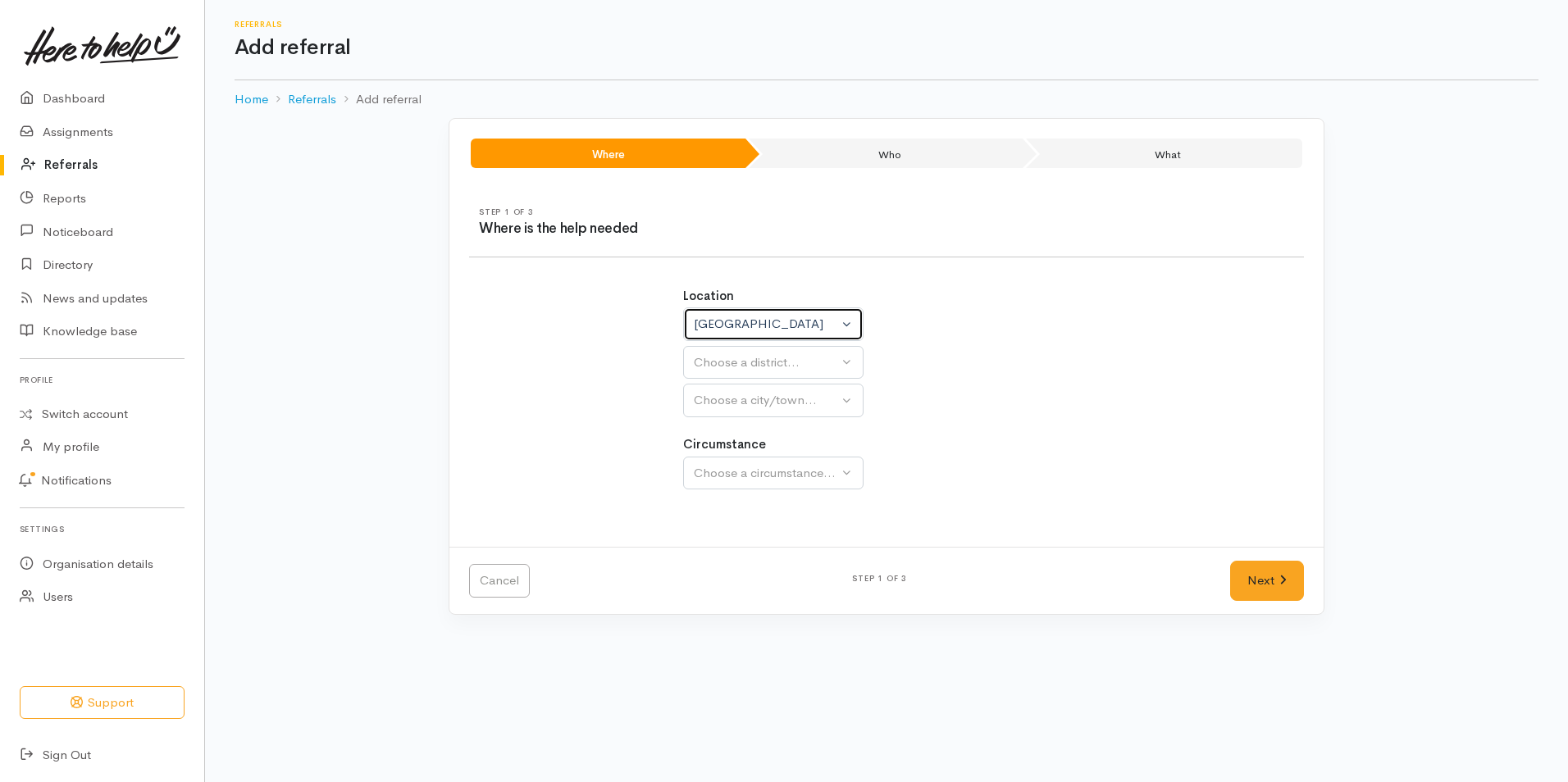
select select
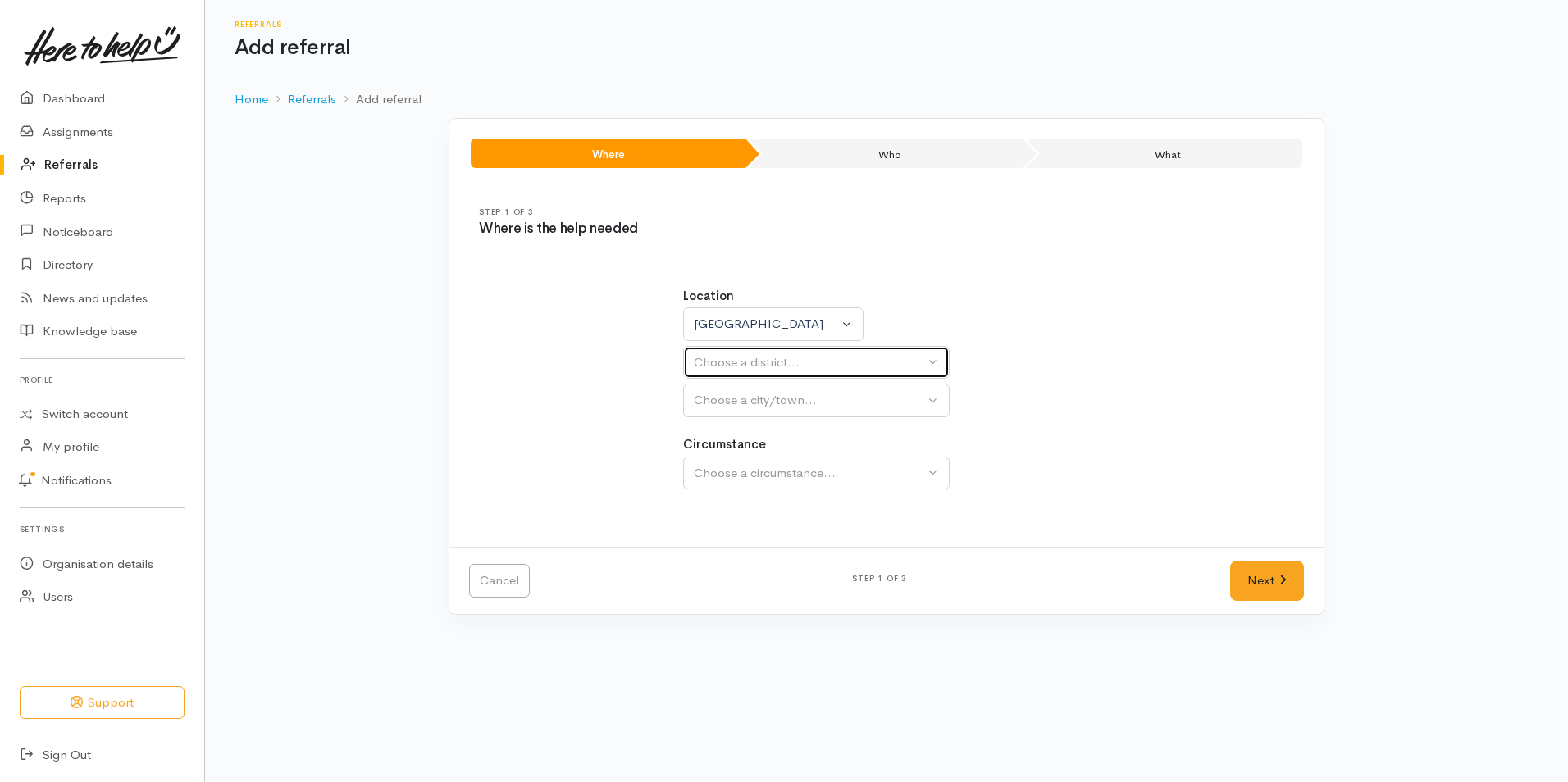
click at [935, 362] on button "Choose a district..." at bounding box center [816, 363] width 266 height 34
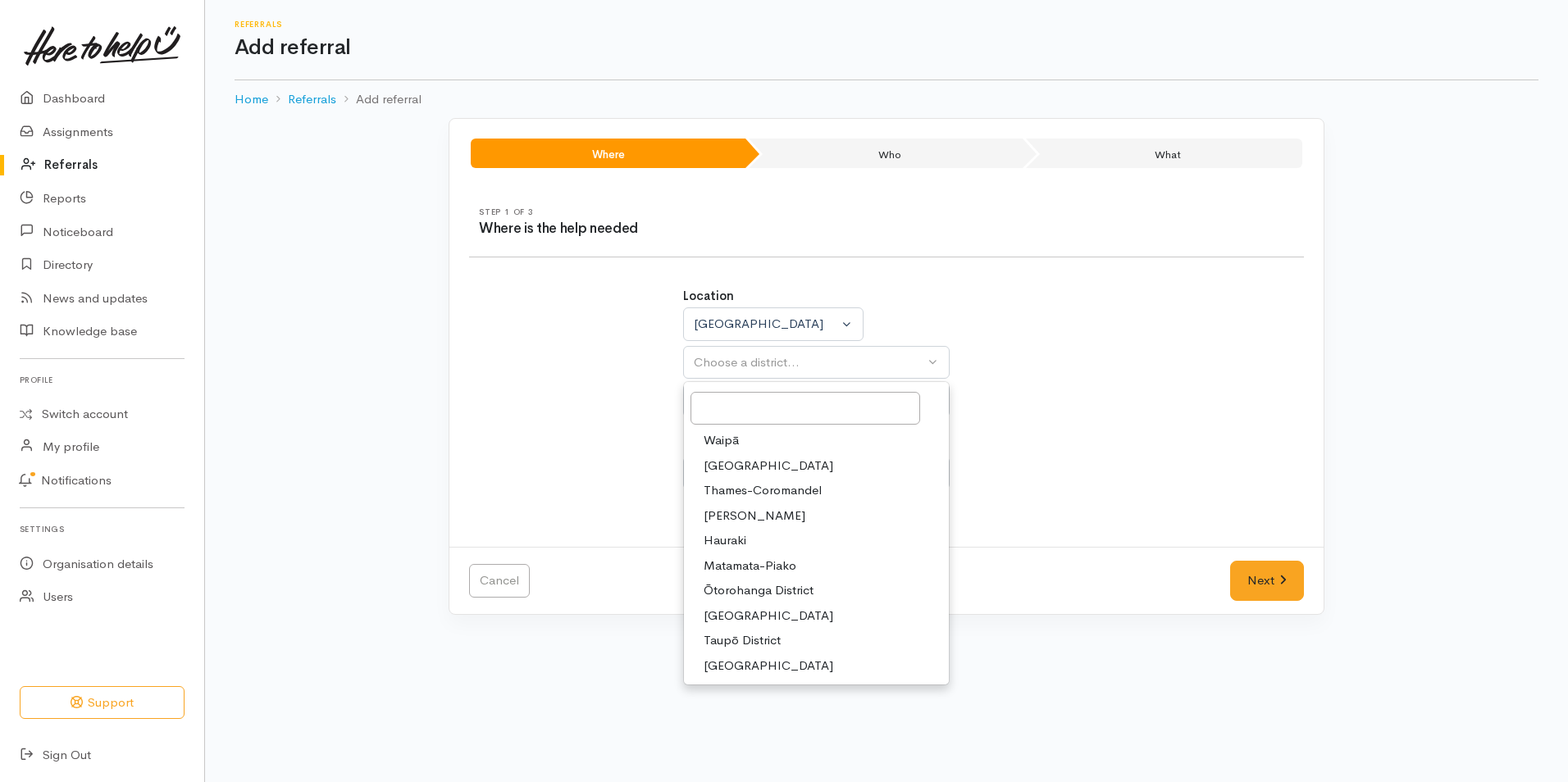
click at [747, 463] on span "Waikato District" at bounding box center [768, 465] width 130 height 19
select select "2"
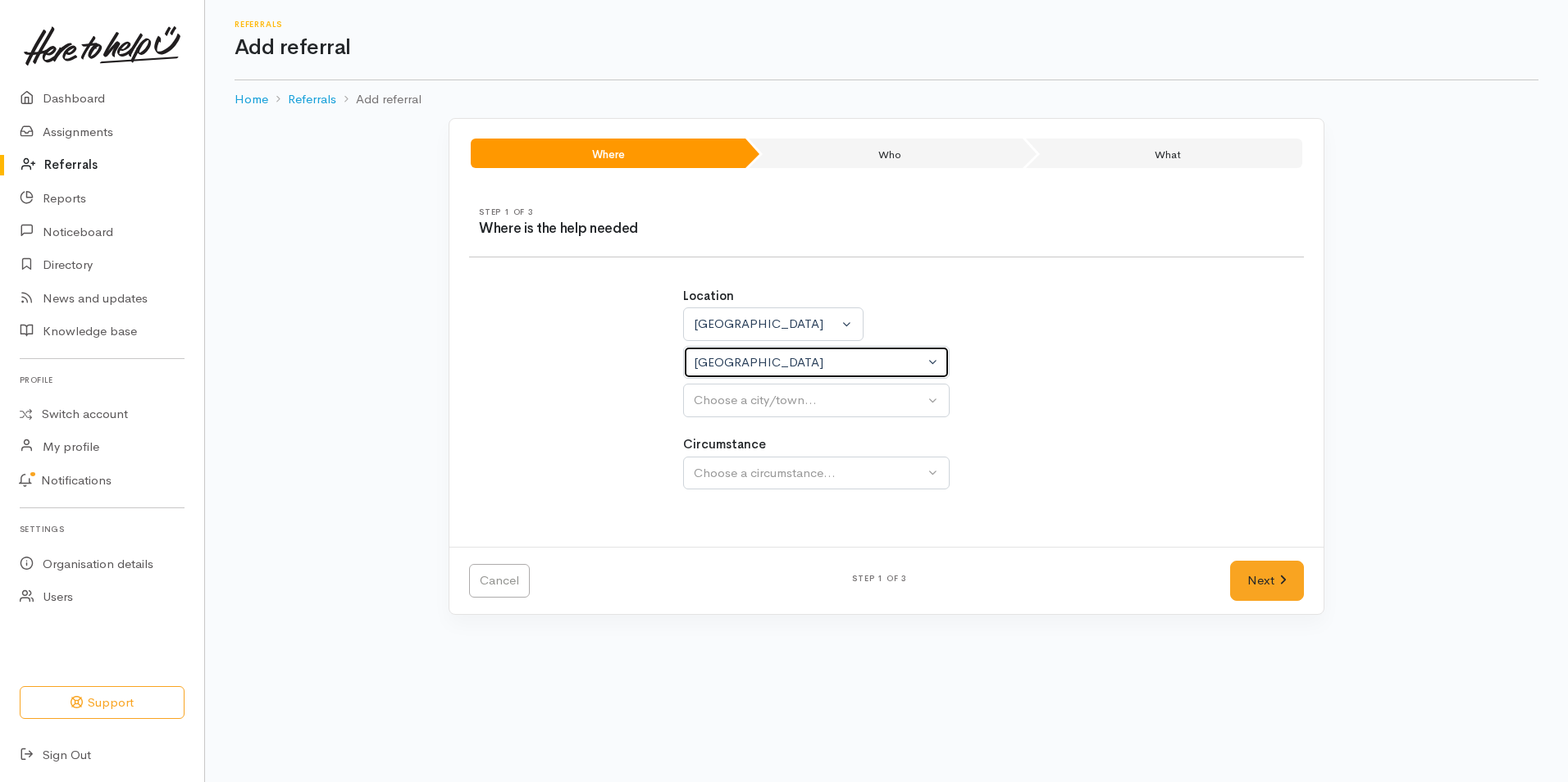
select select
click at [931, 402] on button "Choose a city/town..." at bounding box center [816, 401] width 266 height 34
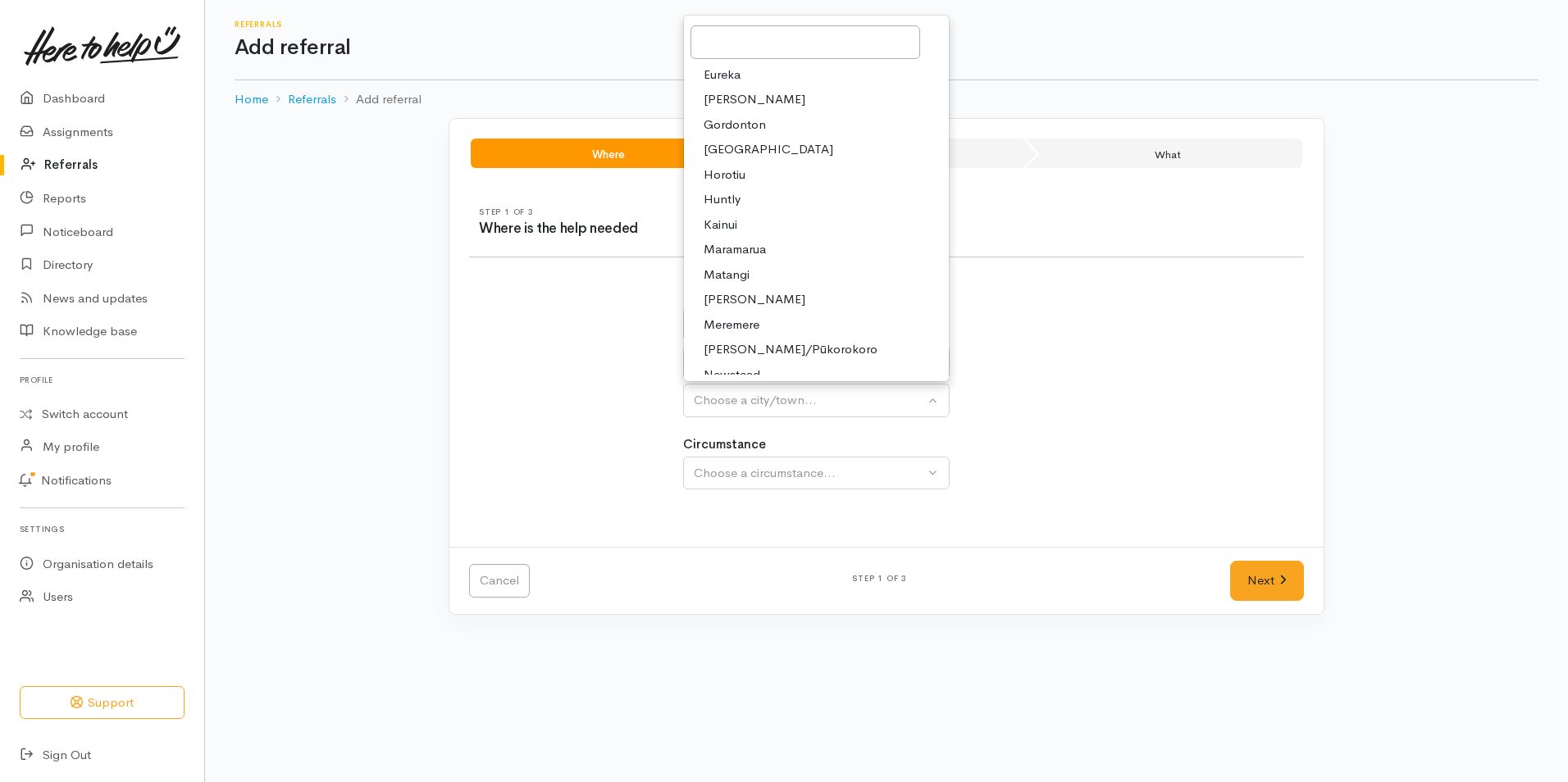
click at [729, 198] on span "Huntly" at bounding box center [722, 199] width 37 height 19
select select "110"
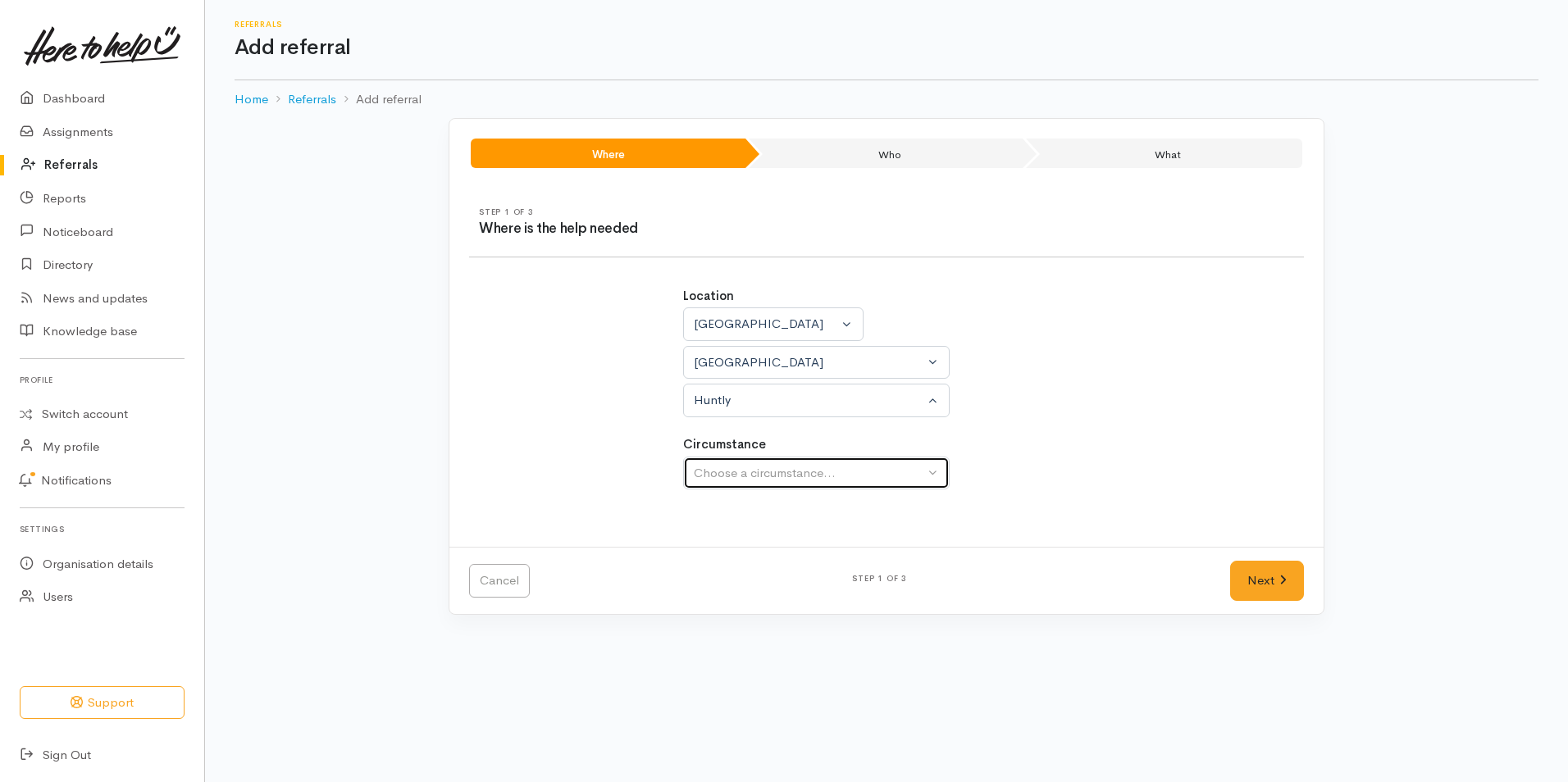
click at [929, 470] on button "Choose a circumstance..." at bounding box center [816, 473] width 266 height 34
click at [743, 551] on span "Community" at bounding box center [735, 550] width 62 height 19
select select "2"
click at [1255, 577] on link "Next" at bounding box center [1266, 581] width 74 height 41
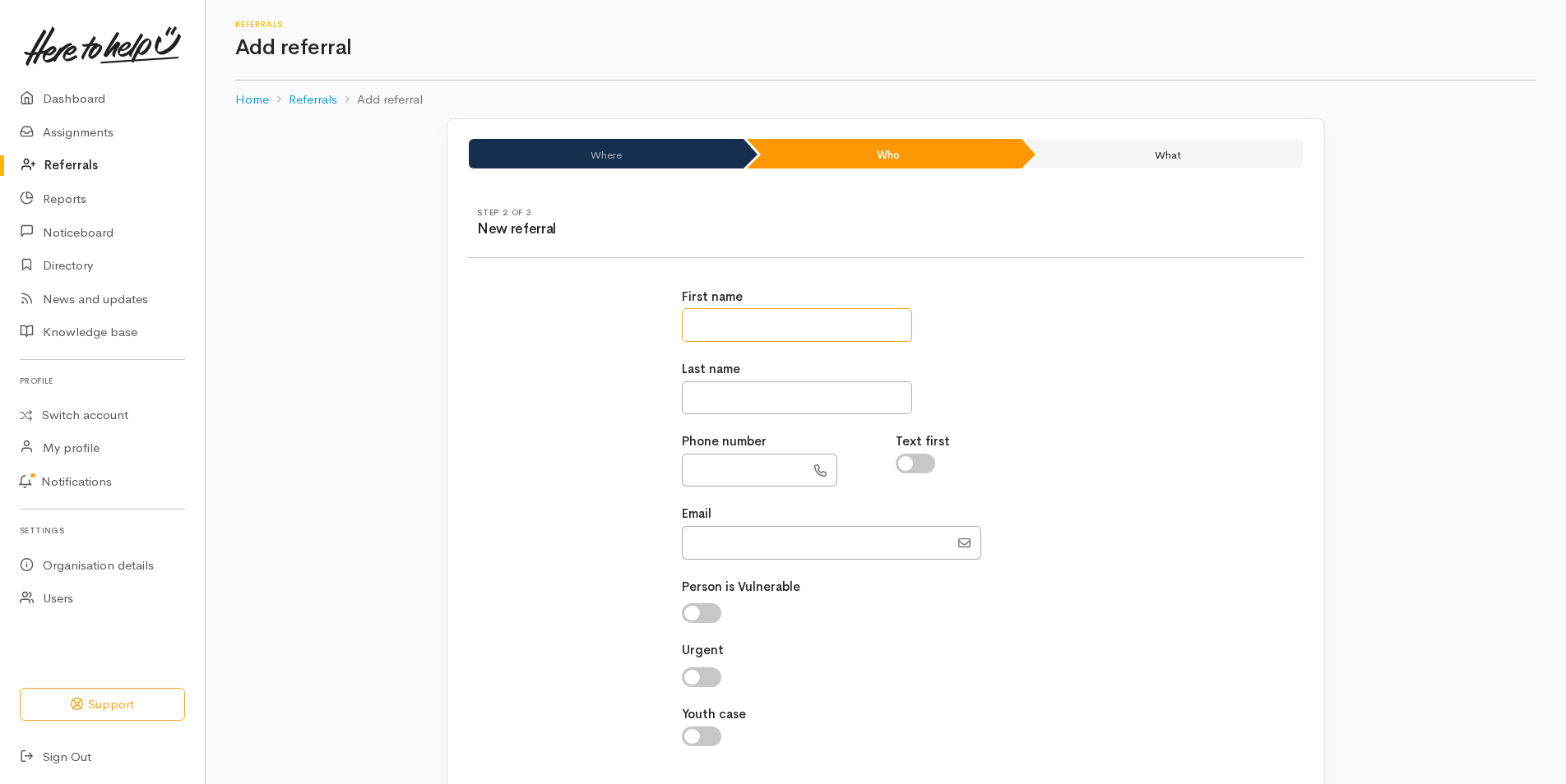
click at [701, 322] on input "text" at bounding box center [797, 326] width 230 height 34
type input "*******"
click at [695, 400] on input "text" at bounding box center [797, 398] width 230 height 34
type input "*******"
click at [693, 472] on input "text" at bounding box center [744, 470] width 123 height 34
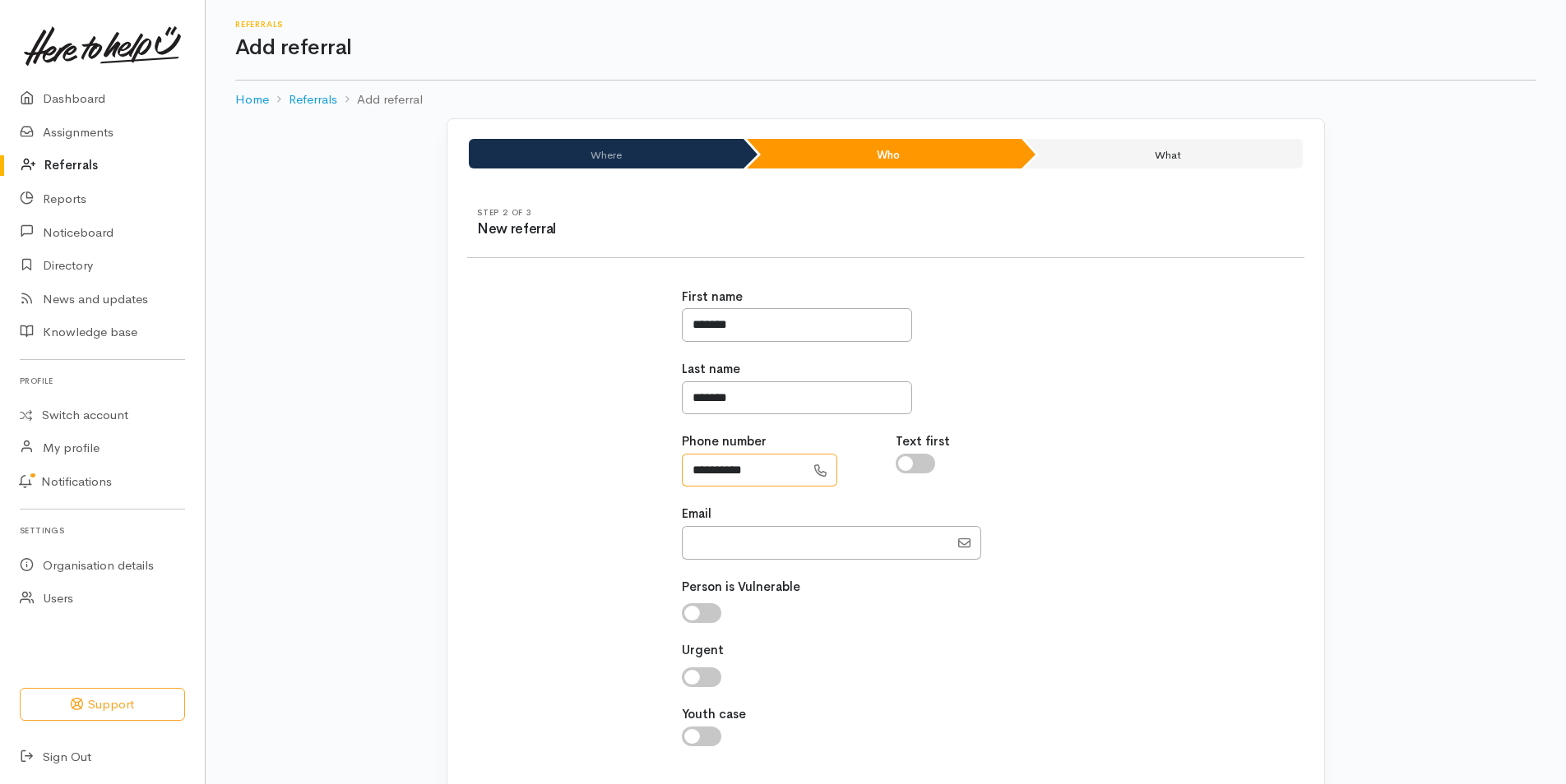
type input "**********"
click at [708, 678] on input "checkbox" at bounding box center [702, 678] width 40 height 20
checkbox input "true"
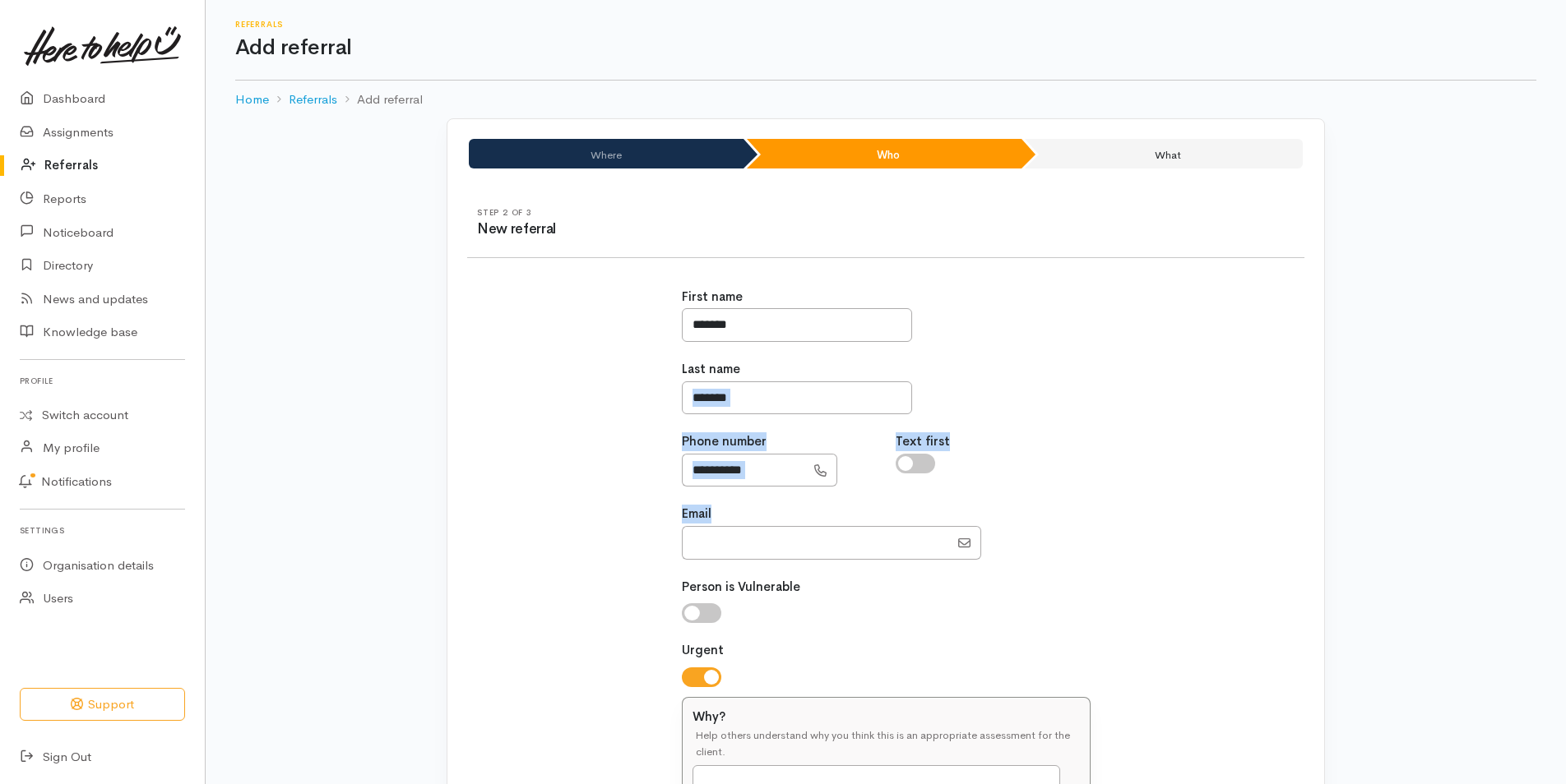
drag, startPoint x: 1565, startPoint y: 395, endPoint x: 1555, endPoint y: 505, distance: 110.5
click at [1555, 505] on div "Where Who What Step 1 of 3 Where is the help needed Location Auckland Waikato B…" at bounding box center [886, 604] width 1360 height 974
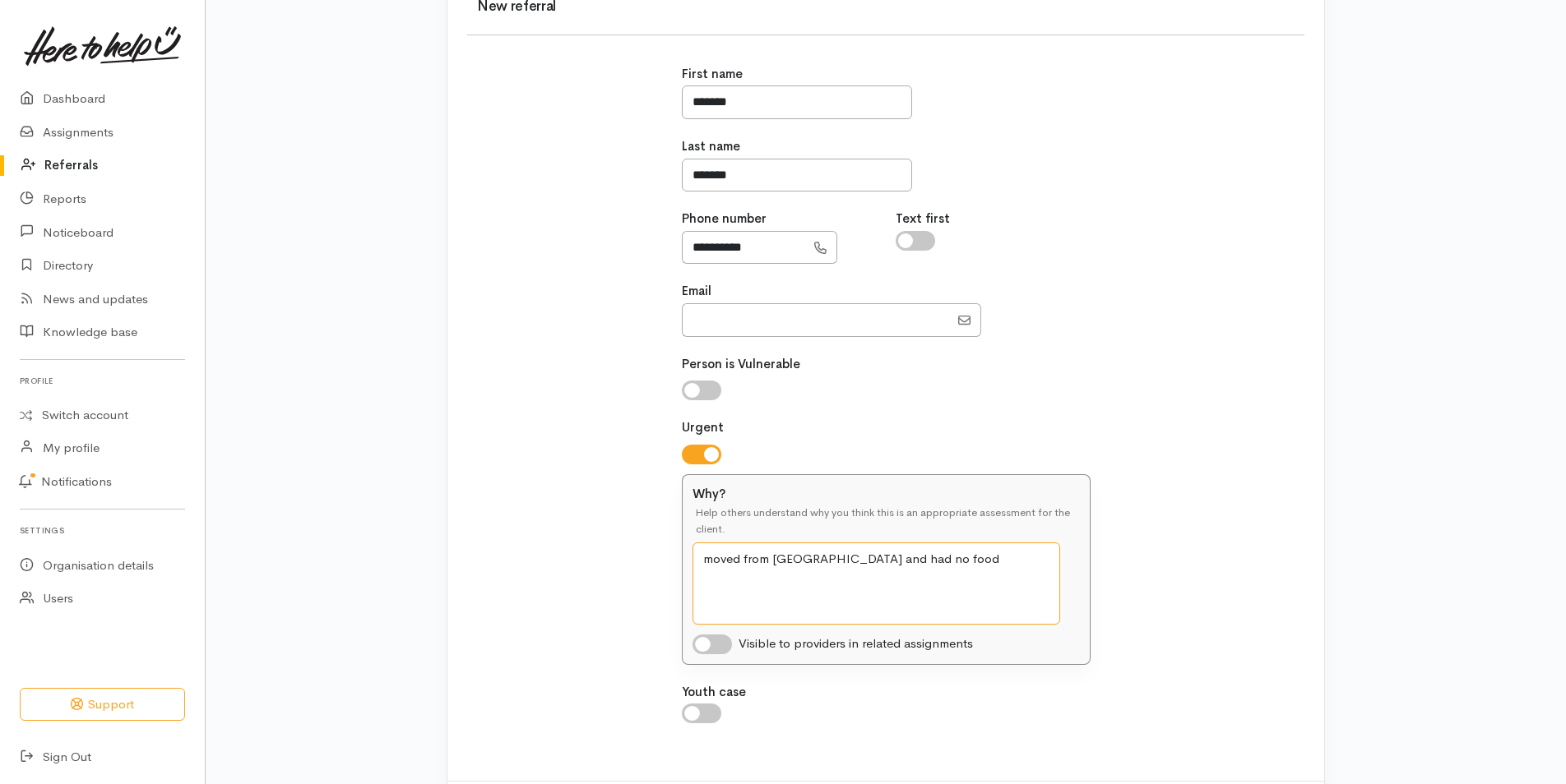
scroll to position [227, 0]
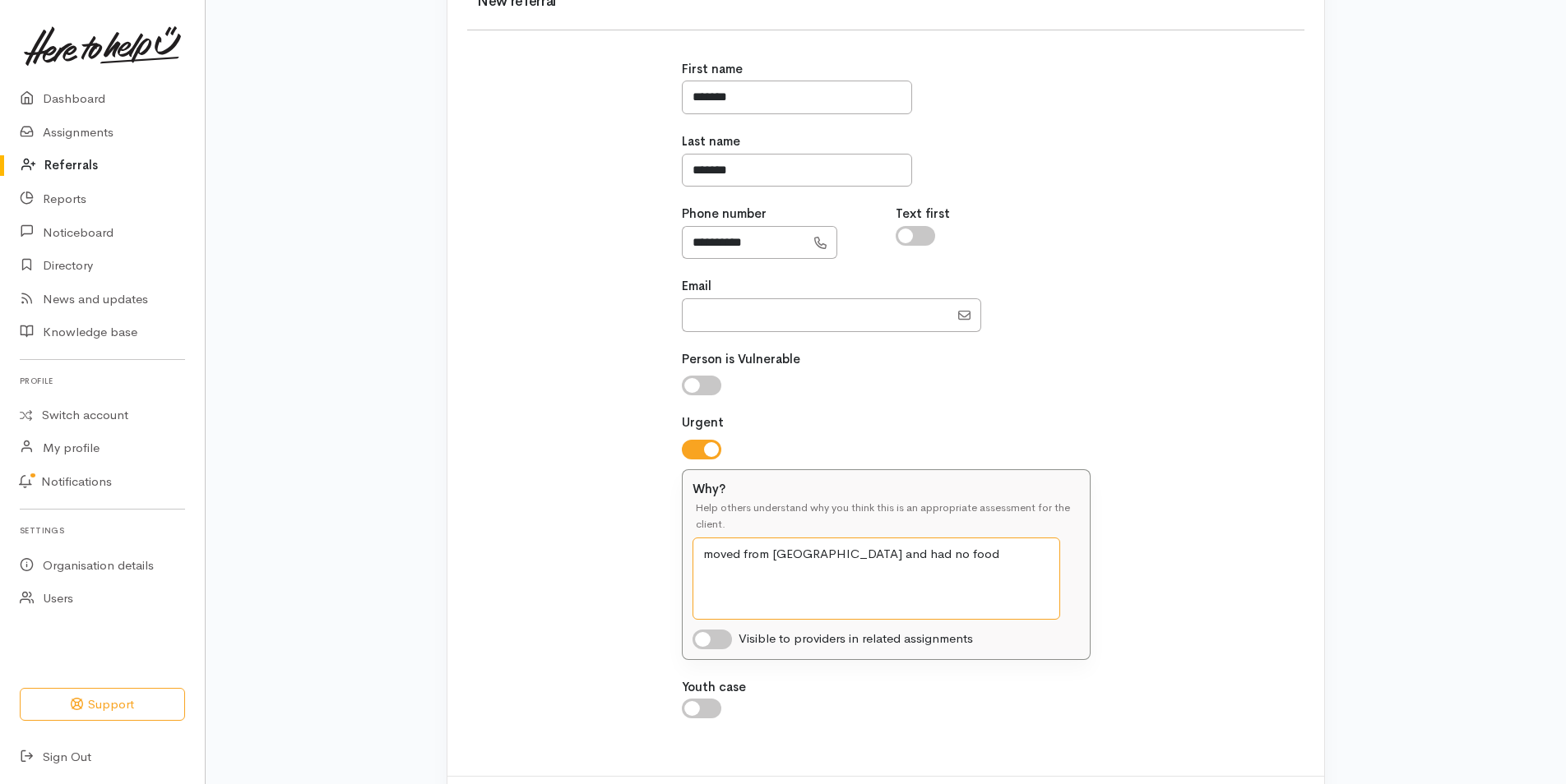
click at [711, 556] on textarea "moved from Auckland and had no food" at bounding box center [876, 579] width 367 height 82
type textarea "Moved from Auckland and had no food"
click at [724, 639] on input "checkbox" at bounding box center [712, 639] width 40 height 20
checkbox input "true"
drag, startPoint x: 1565, startPoint y: 427, endPoint x: 1575, endPoint y: 523, distance: 96.5
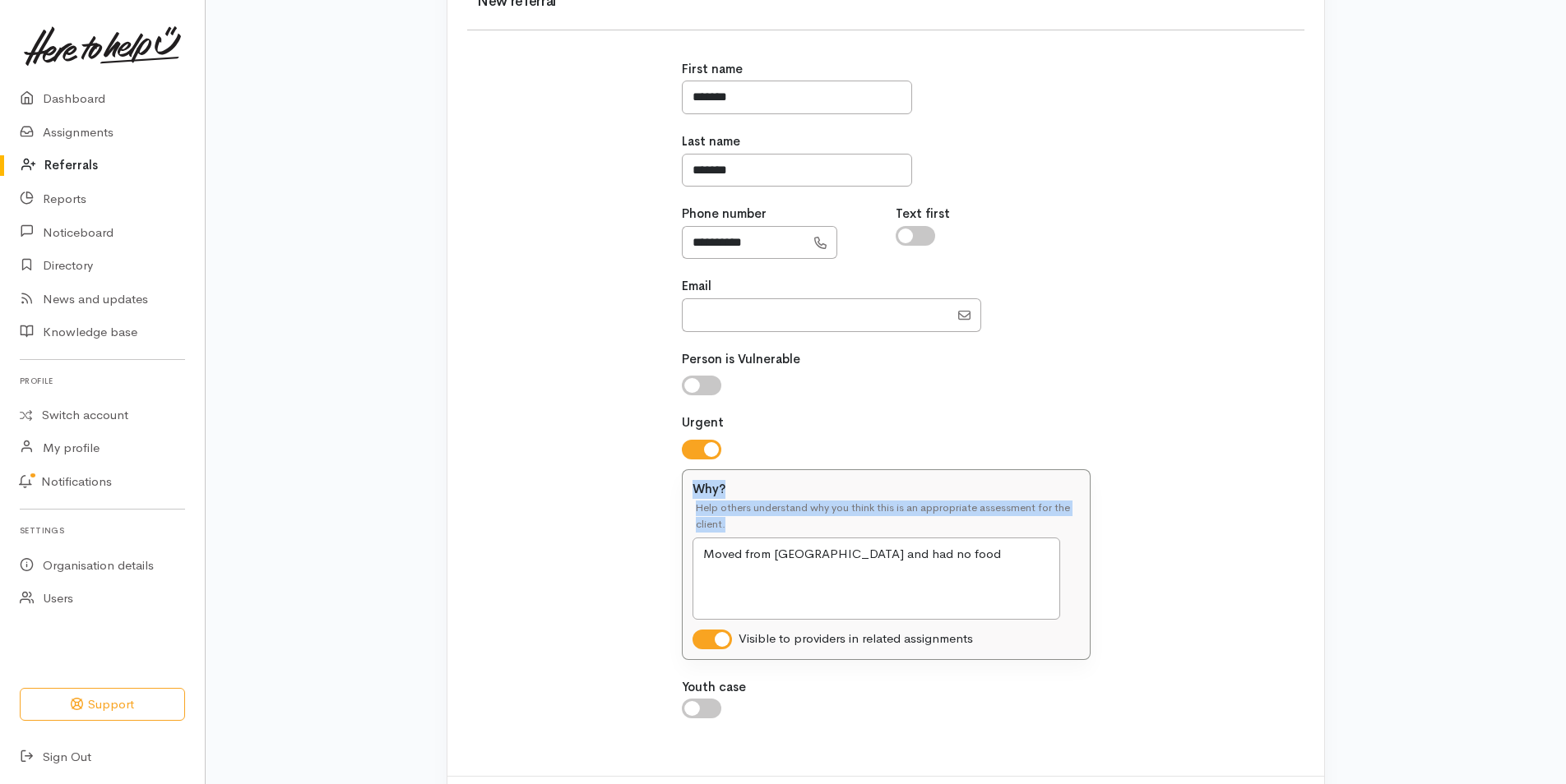
click at [1566, 523] on html "Support Your 'Here to help u' liaison Your contact within the 'Here to help u' …" at bounding box center [783, 165] width 1566 height 784
drag, startPoint x: 1575, startPoint y: 523, endPoint x: 1468, endPoint y: 605, distance: 134.8
click at [1468, 605] on div "Where Who What Step 1 of 3 Where is the help needed Location Auckland Waikato B…" at bounding box center [886, 377] width 1360 height 974
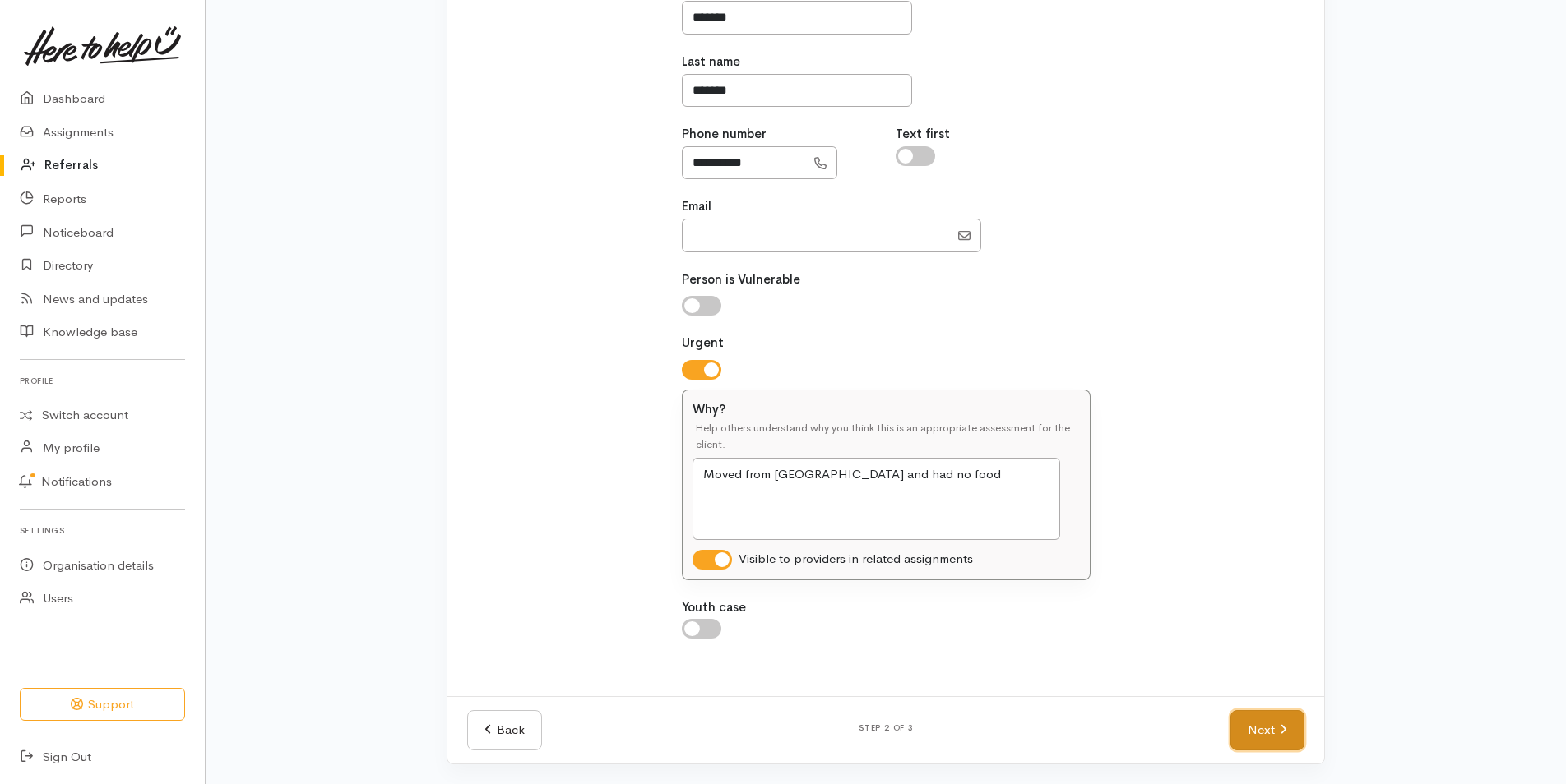
click at [1273, 724] on link "Next" at bounding box center [1267, 730] width 74 height 41
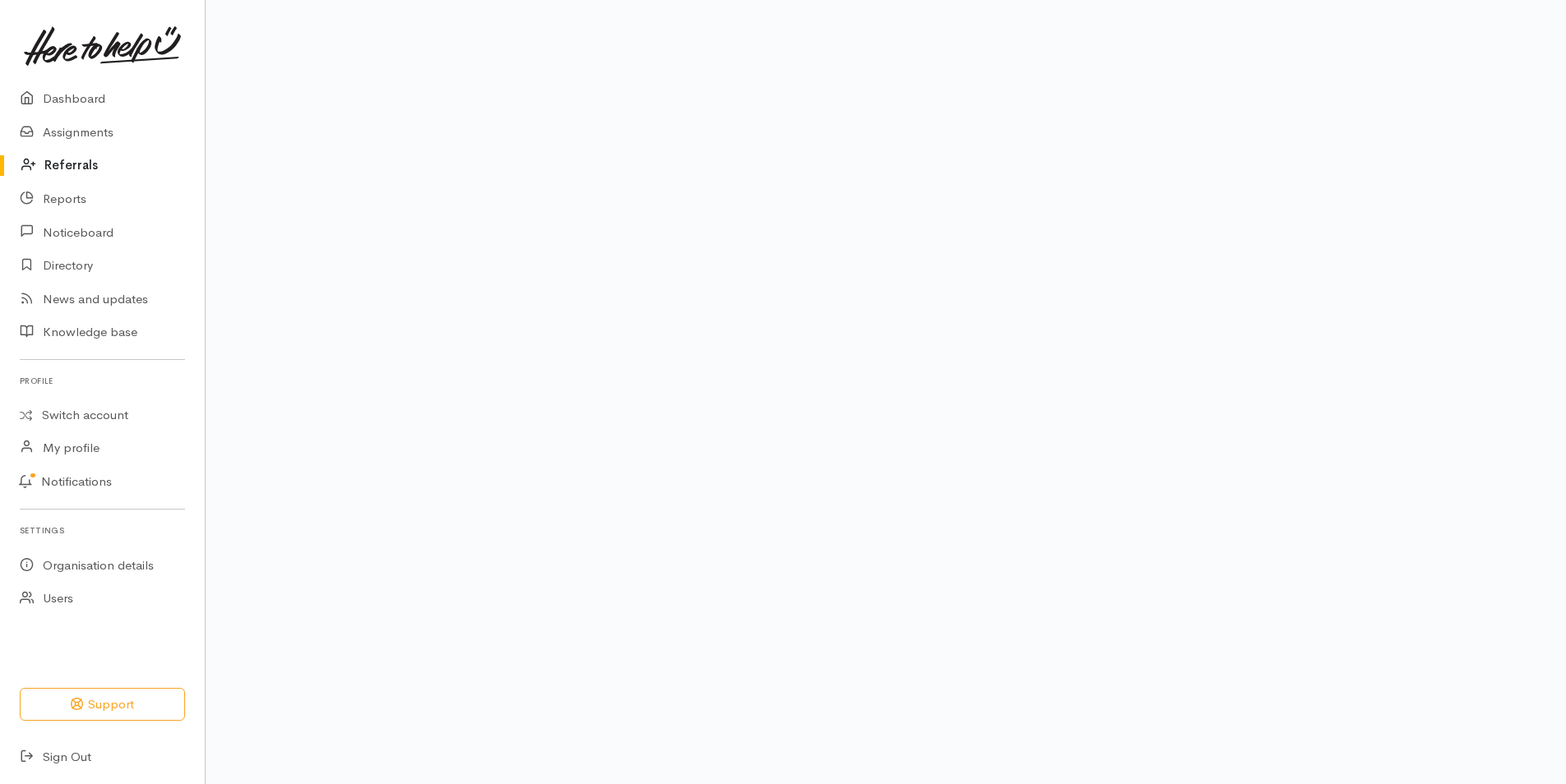
scroll to position [75, 0]
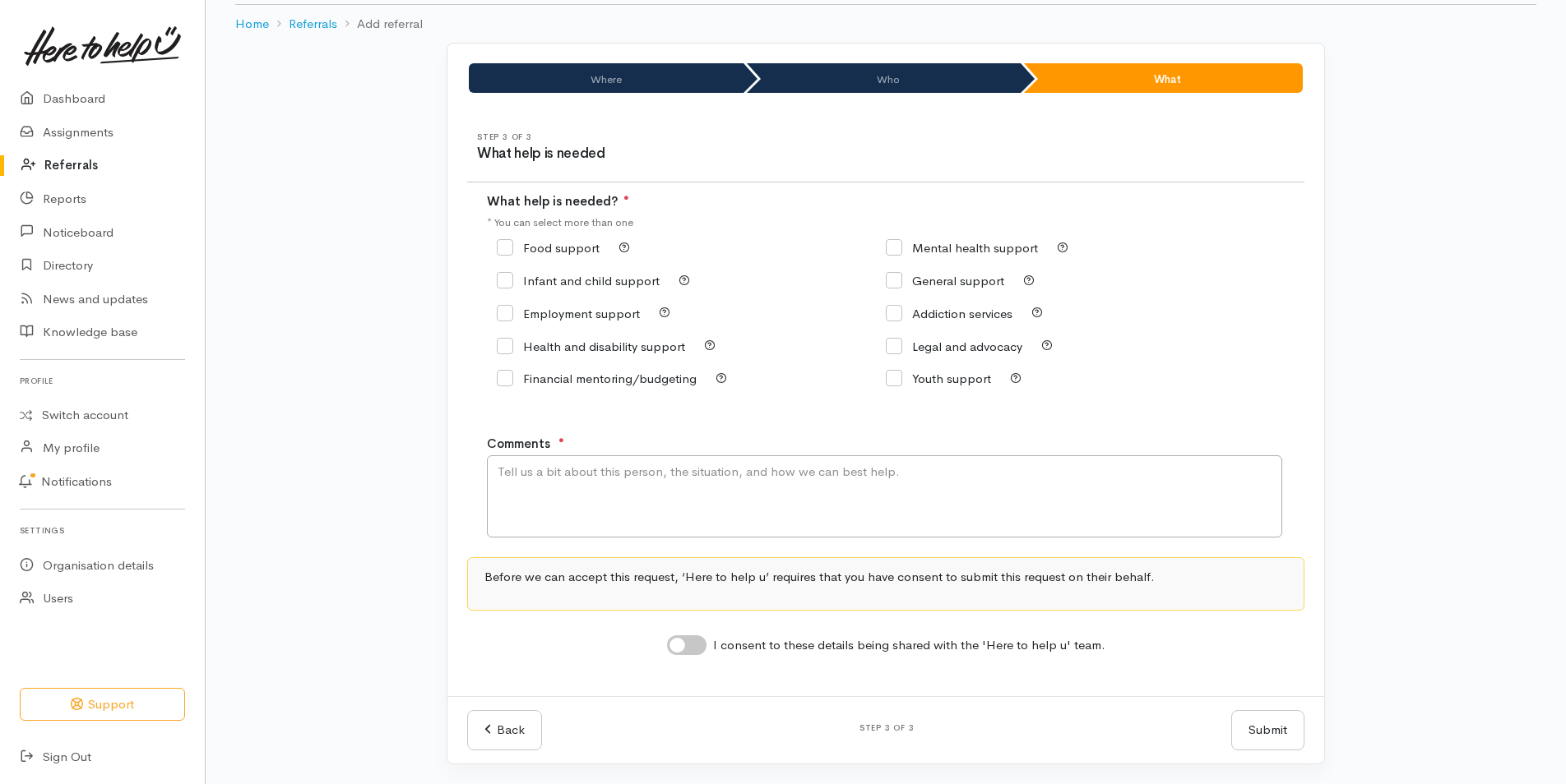
click at [505, 246] on input "Food support" at bounding box center [548, 248] width 103 height 12
checkbox input "true"
click at [502, 465] on textarea "Comments" at bounding box center [884, 496] width 795 height 82
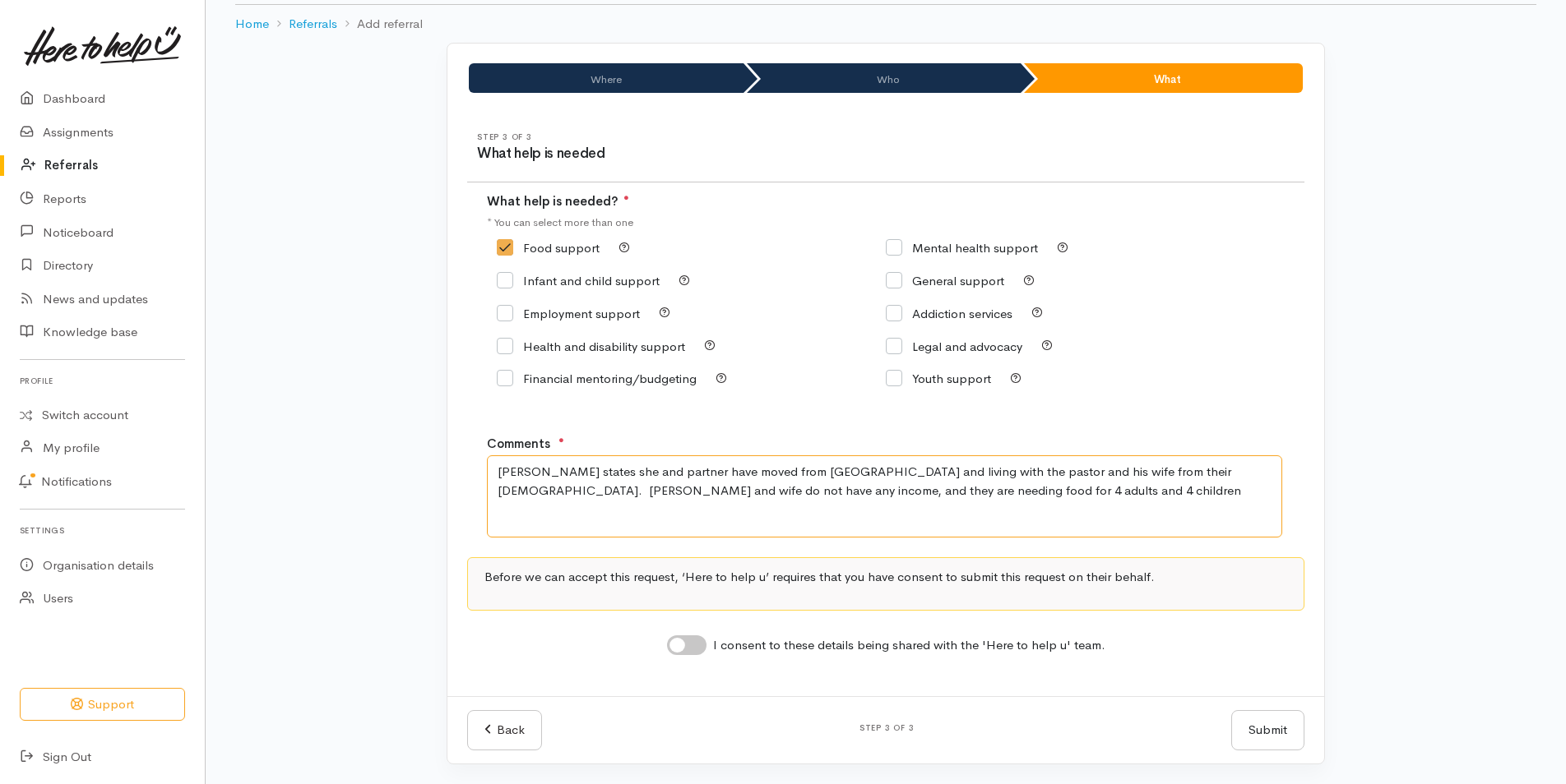
click at [892, 492] on textarea "Cynthia states she and partner have moved from Auckland and living with the pas…" at bounding box center [884, 496] width 795 height 82
type textarea "Cynthia states she and partner have moved from Auckland and living with the pas…"
click at [695, 640] on input "I consent to these details being shared with the 'Here to help u' team." at bounding box center [687, 645] width 40 height 20
checkbox input "true"
click at [1269, 728] on button "Submit" at bounding box center [1268, 730] width 73 height 41
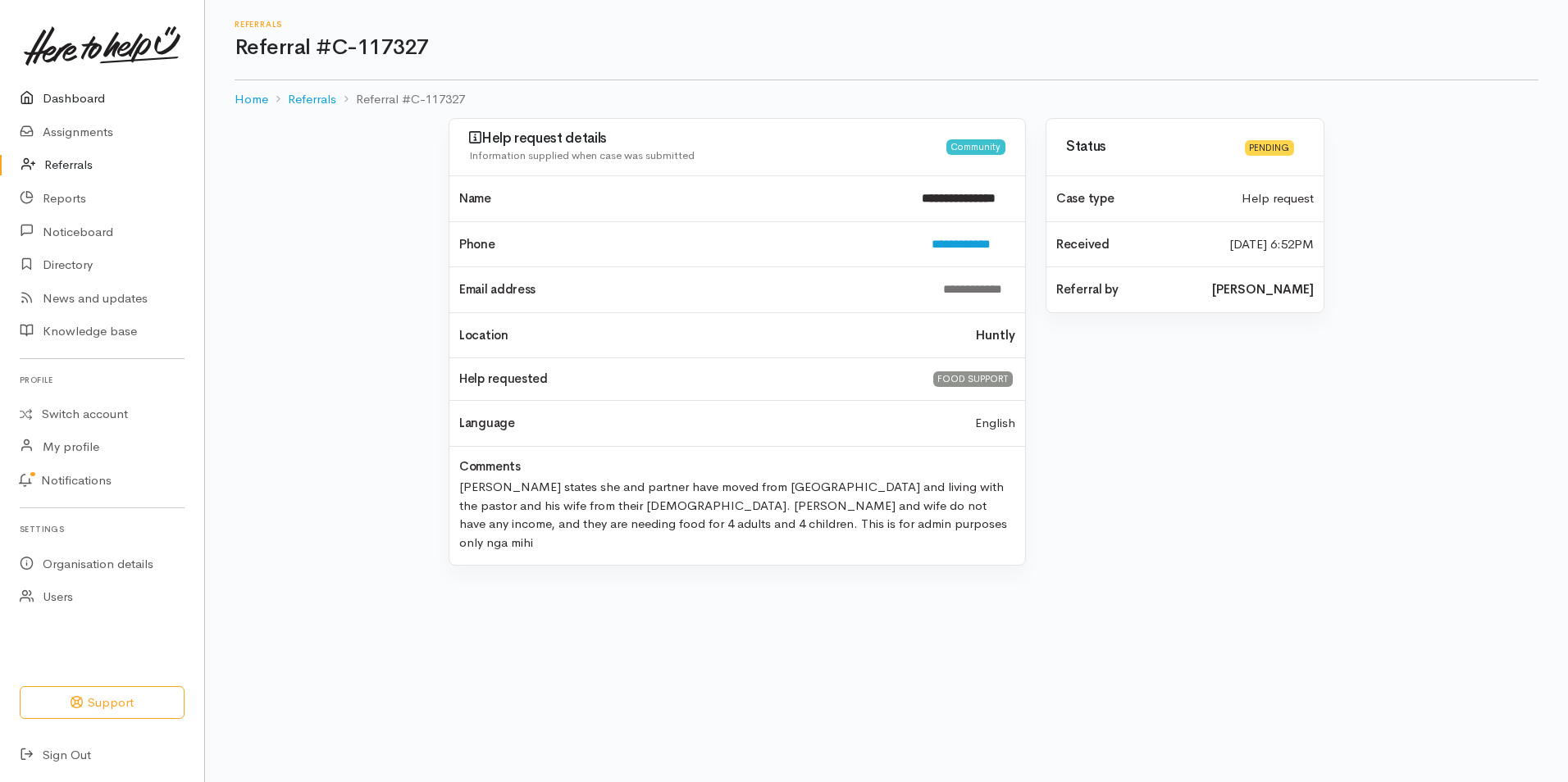
click at [74, 100] on link "Dashboard" at bounding box center [102, 99] width 204 height 34
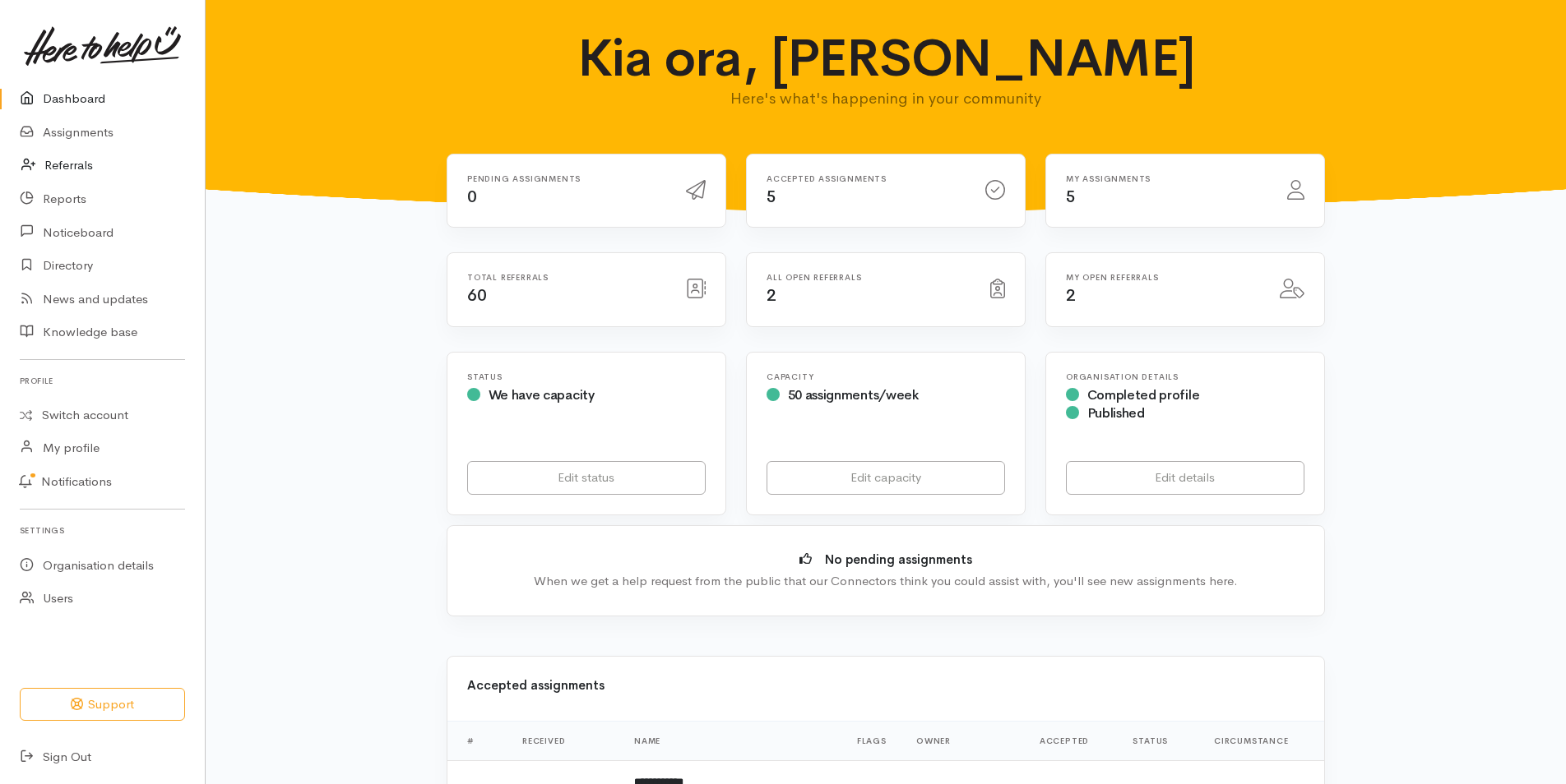
click at [83, 161] on link "Referrals" at bounding box center [102, 166] width 205 height 34
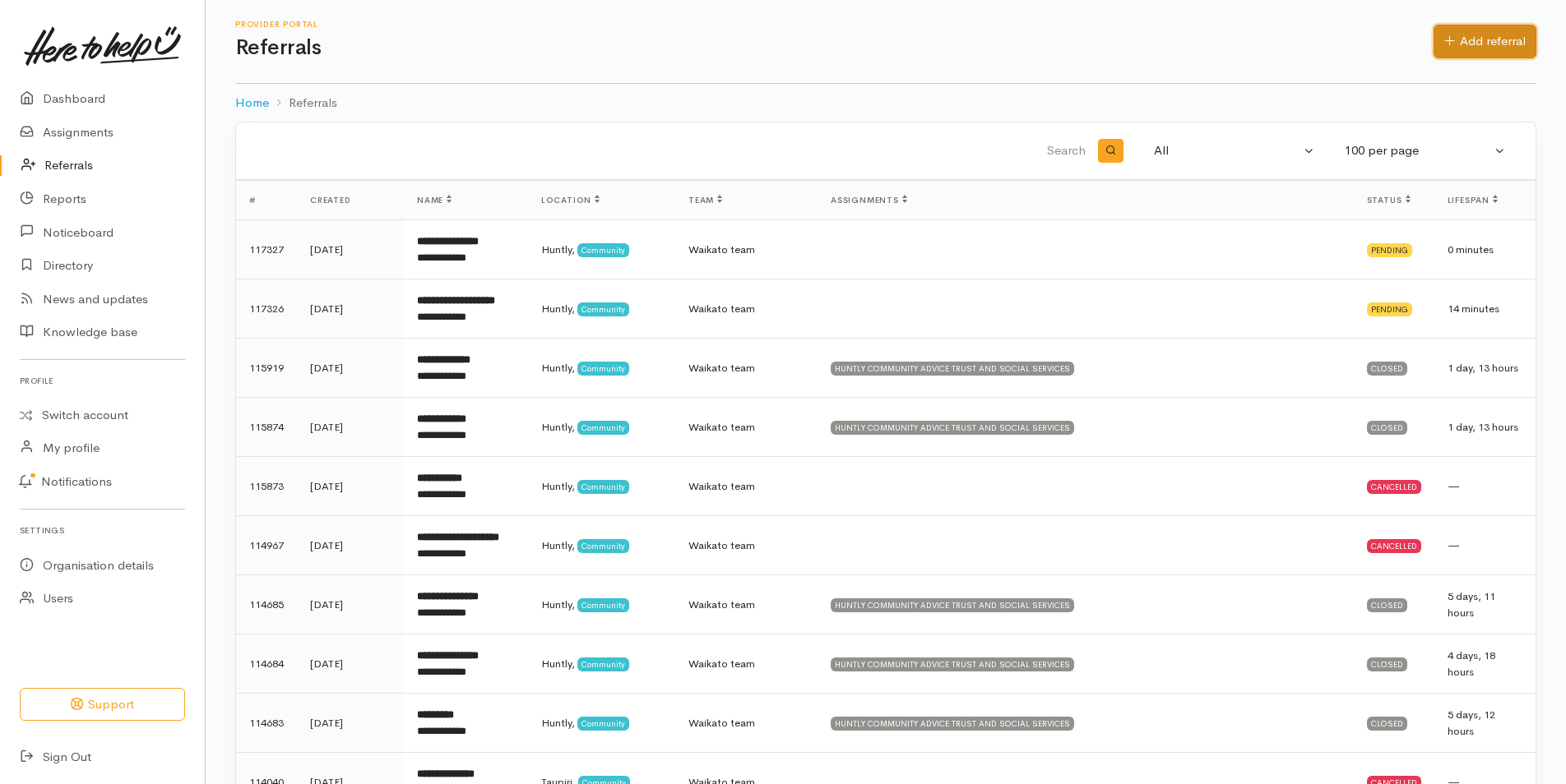
click at [1456, 41] on link "Add referral" at bounding box center [1486, 42] width 103 height 34
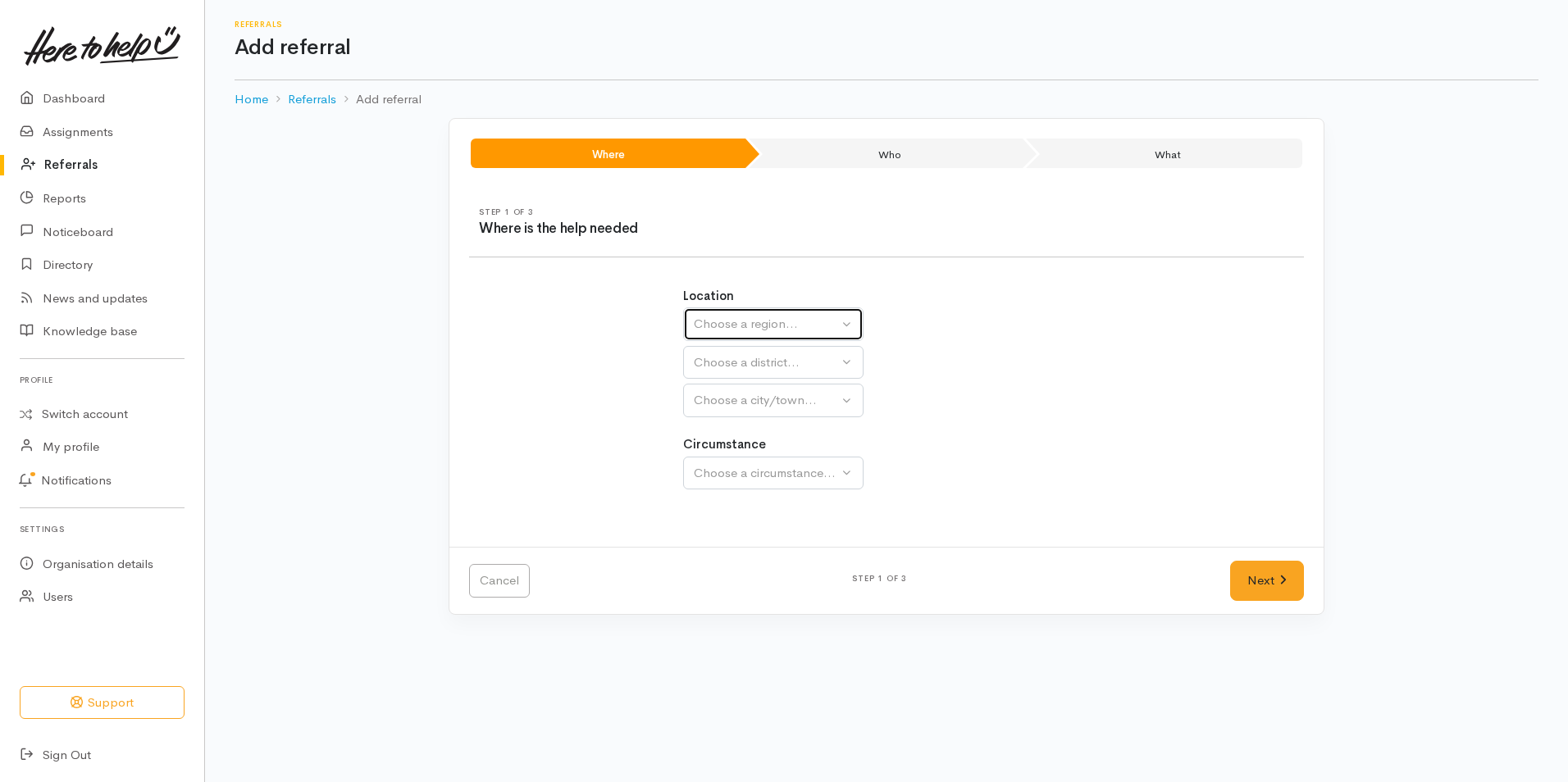
click at [842, 321] on button "Choose a region..." at bounding box center [773, 325] width 180 height 34
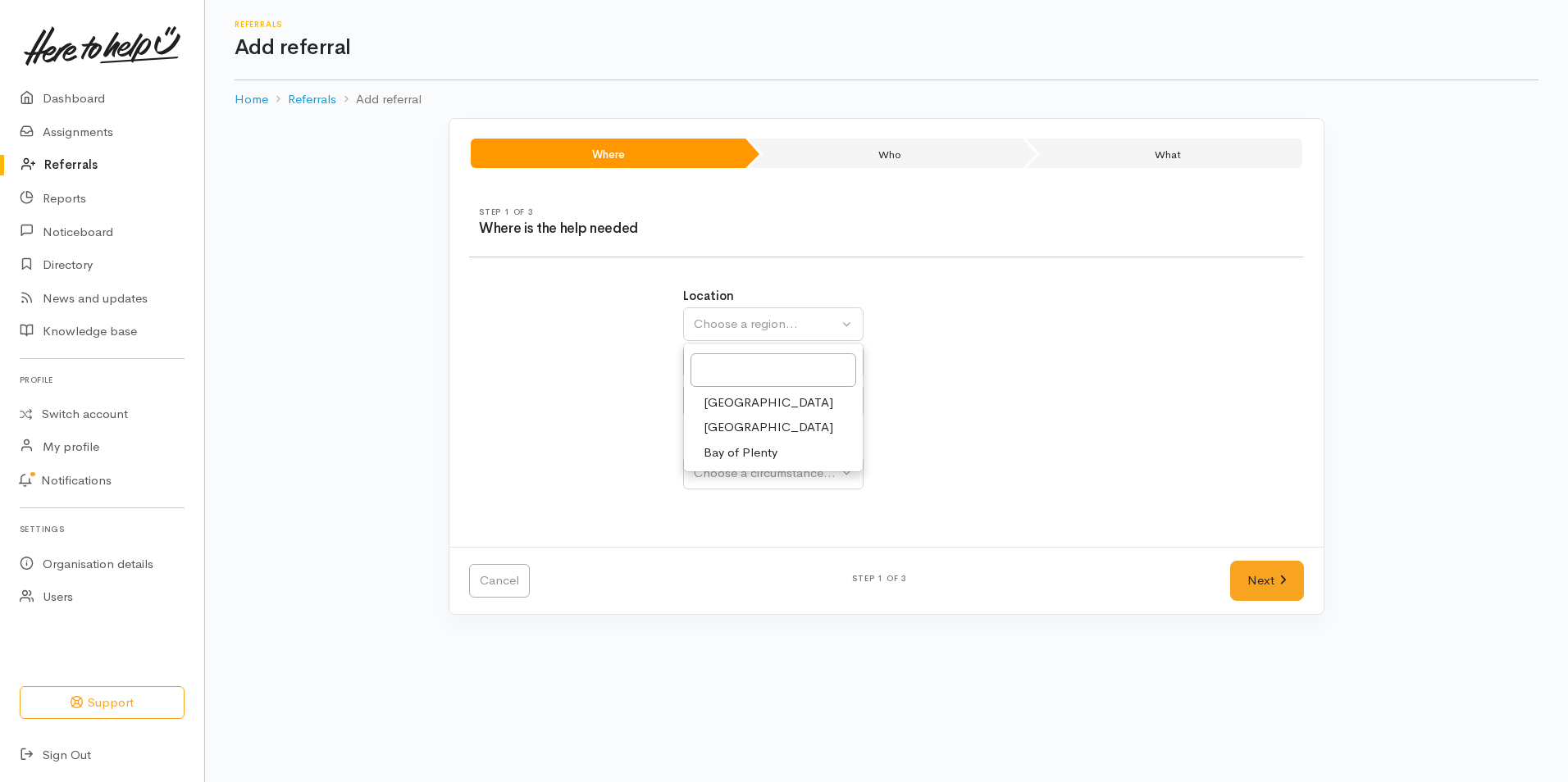
click at [735, 425] on span "Waikato" at bounding box center [768, 427] width 130 height 19
select select "3"
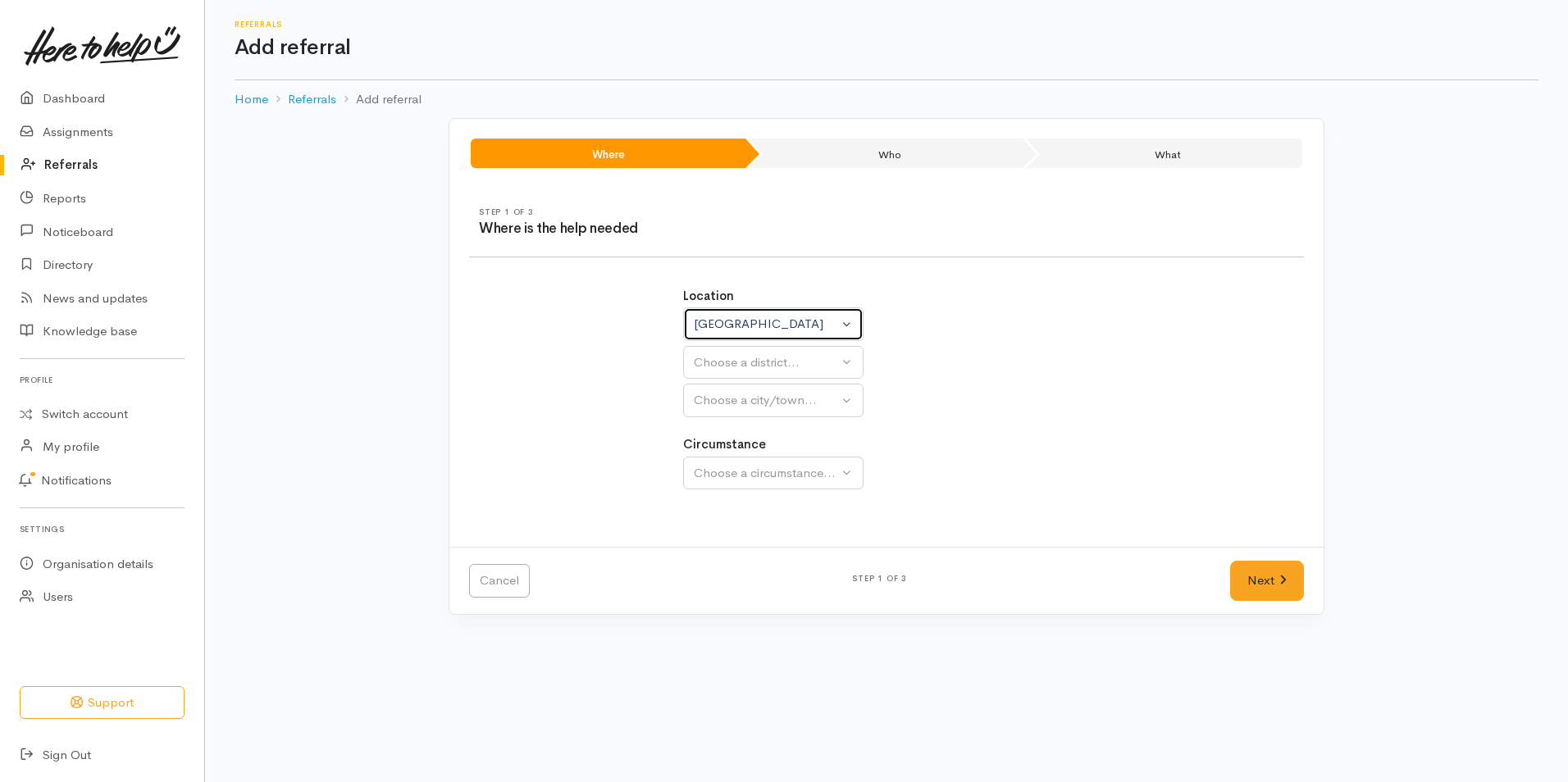
select select
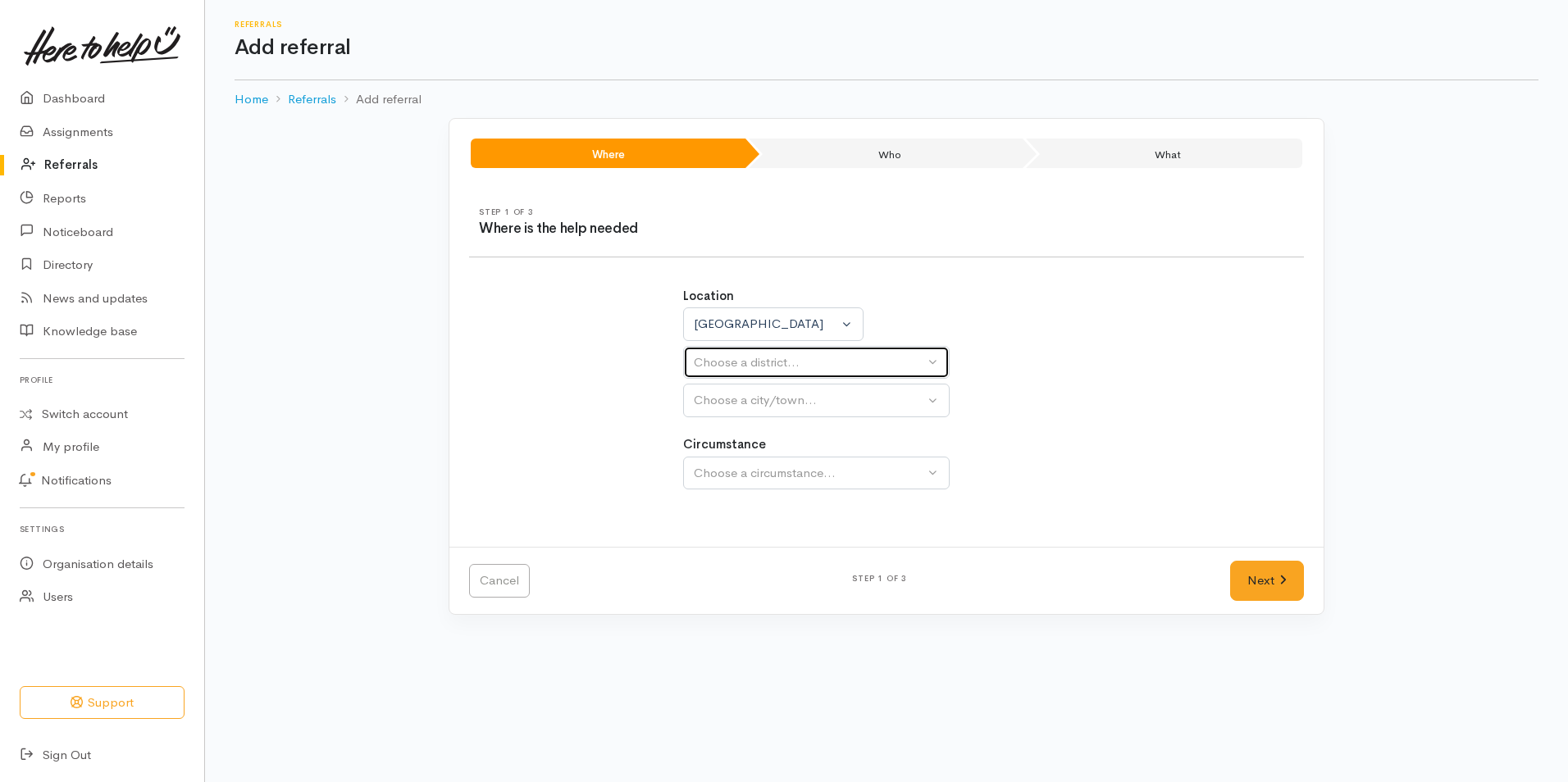
click at [932, 357] on button "Choose a district..." at bounding box center [816, 363] width 266 height 34
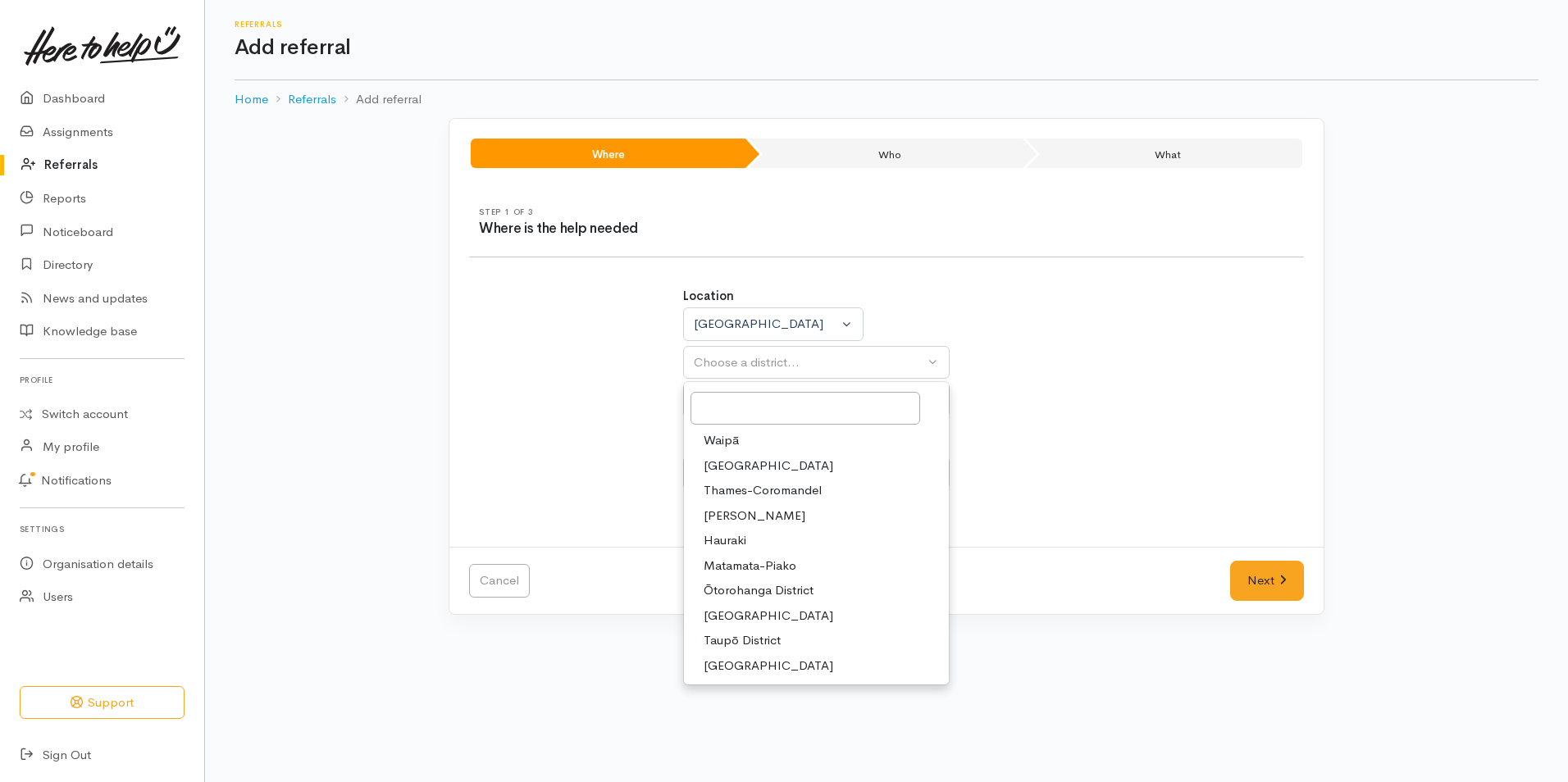
click at [734, 468] on span "Waikato District" at bounding box center [768, 465] width 130 height 19
select select "2"
select select
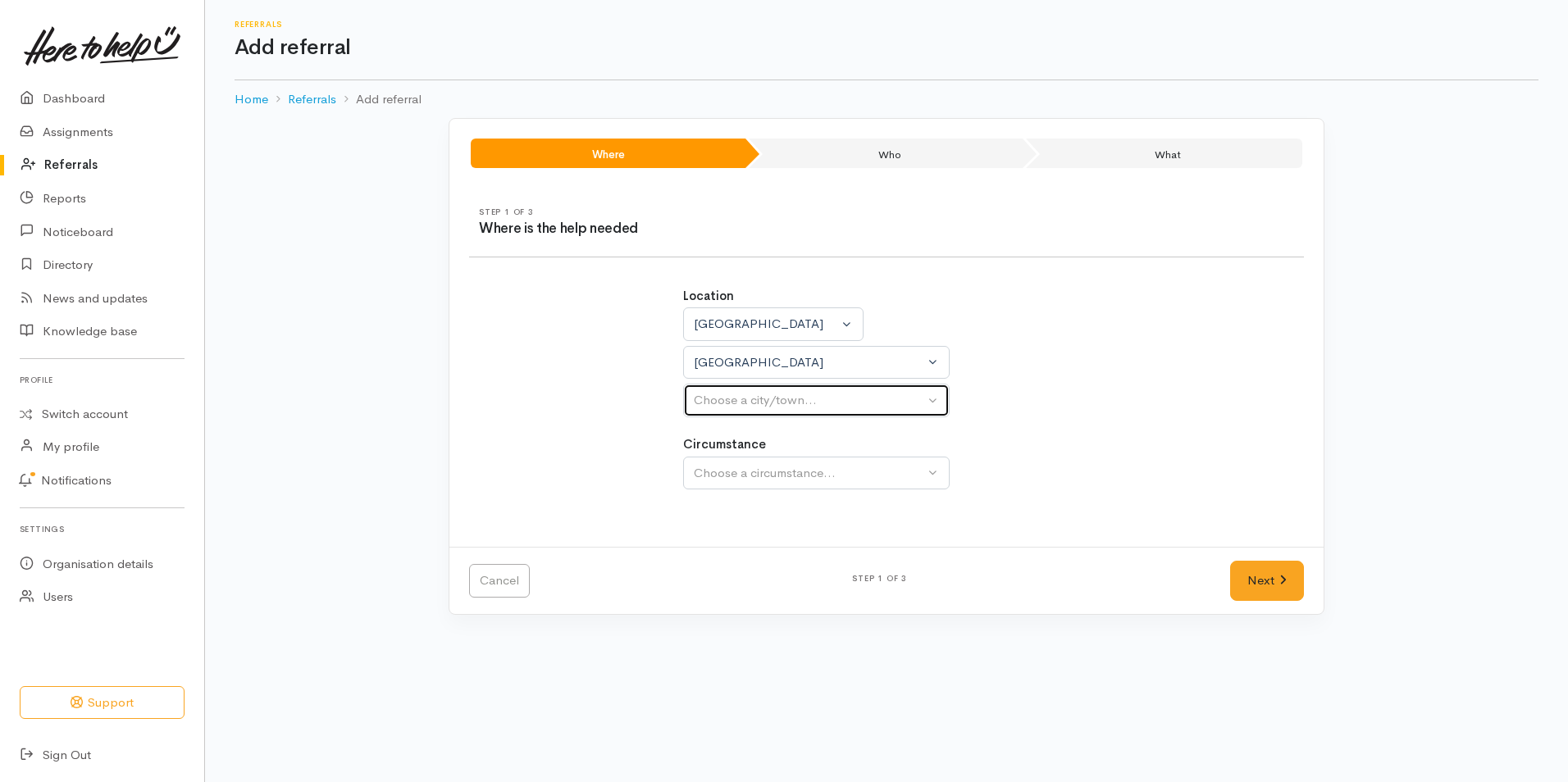
click at [935, 399] on button "Choose a city/town..." at bounding box center [816, 401] width 266 height 34
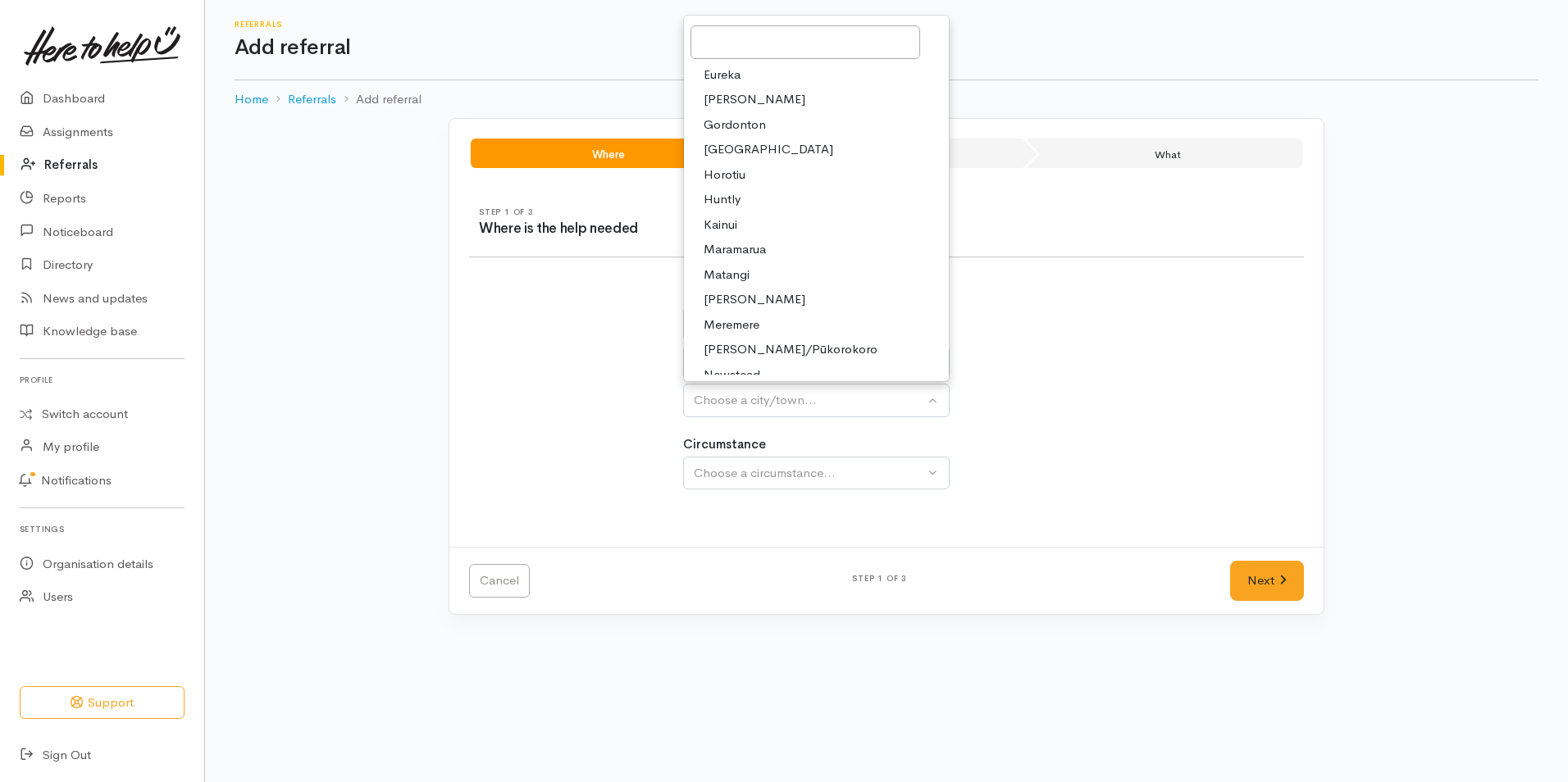
click at [725, 197] on span "Huntly" at bounding box center [722, 199] width 37 height 19
select select "110"
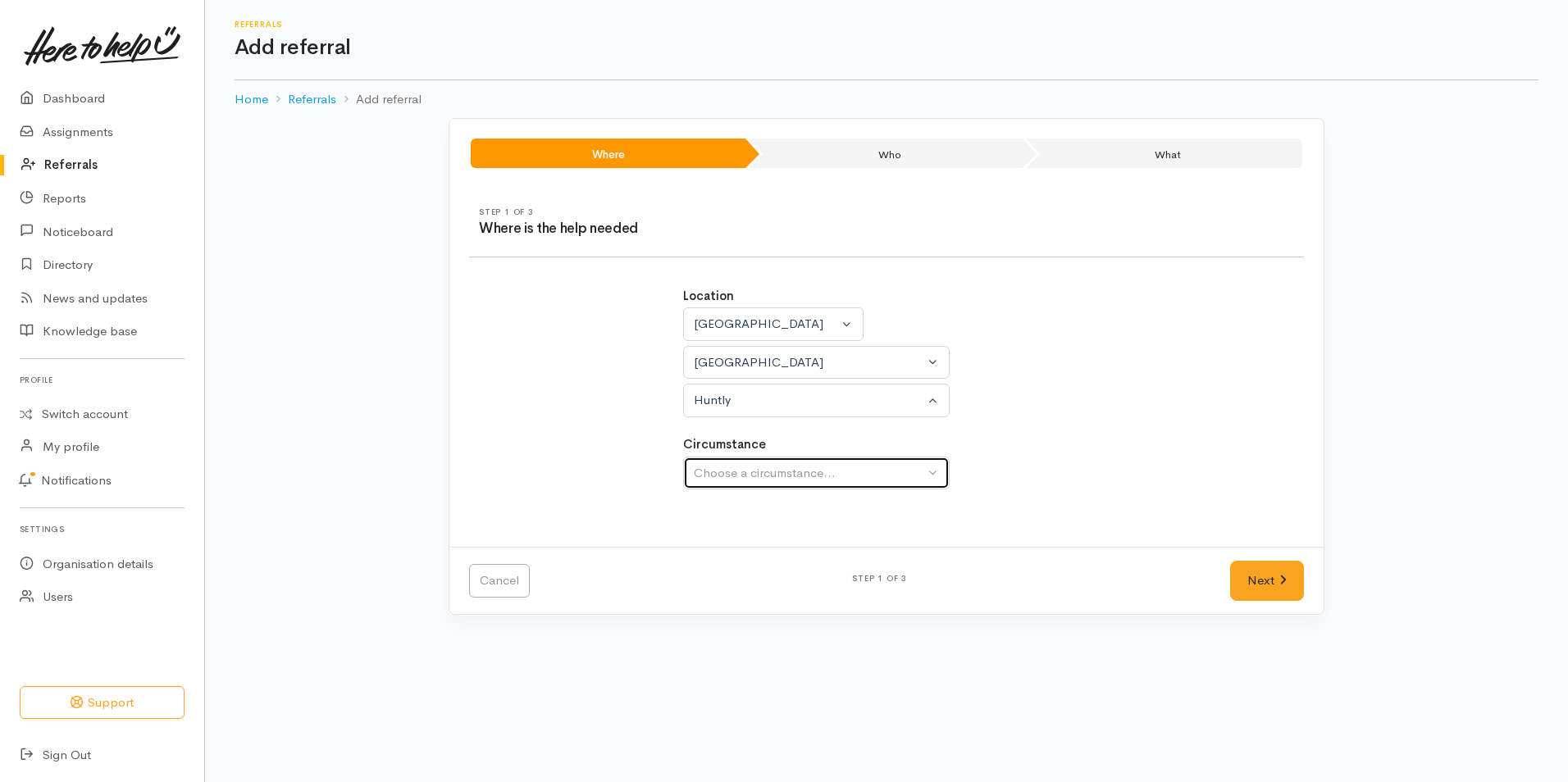
click at [930, 470] on button "Choose a circumstance..." at bounding box center [816, 473] width 266 height 34
click at [747, 550] on span "Community" at bounding box center [735, 550] width 62 height 19
select select "2"
click at [1261, 581] on link "Next" at bounding box center [1266, 581] width 74 height 41
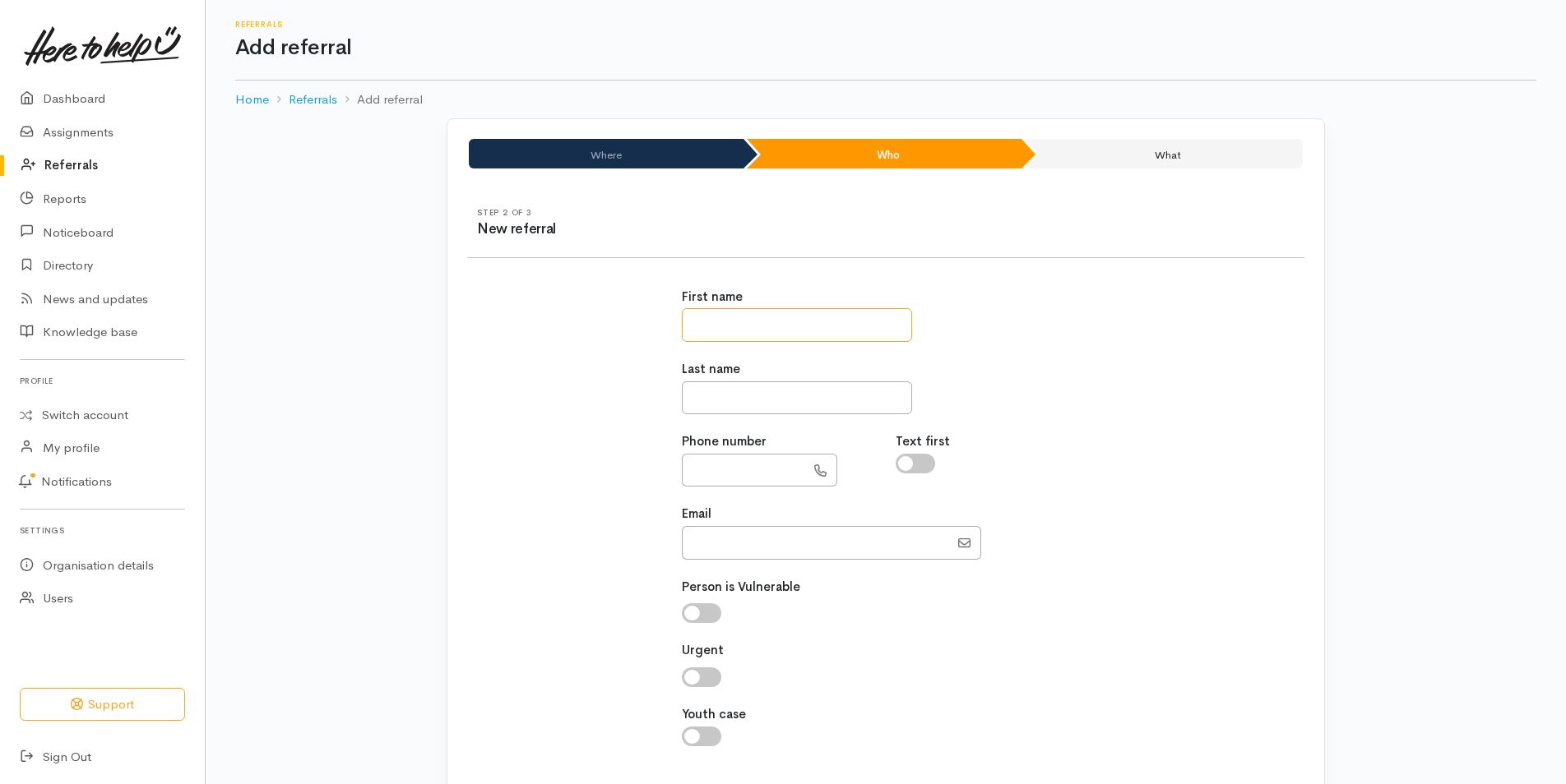
click at [698, 328] on input "text" at bounding box center [797, 326] width 230 height 34
type input "*****"
click at [701, 394] on input "text" at bounding box center [797, 398] width 230 height 34
type input "****"
click at [696, 472] on input "text" at bounding box center [744, 470] width 123 height 34
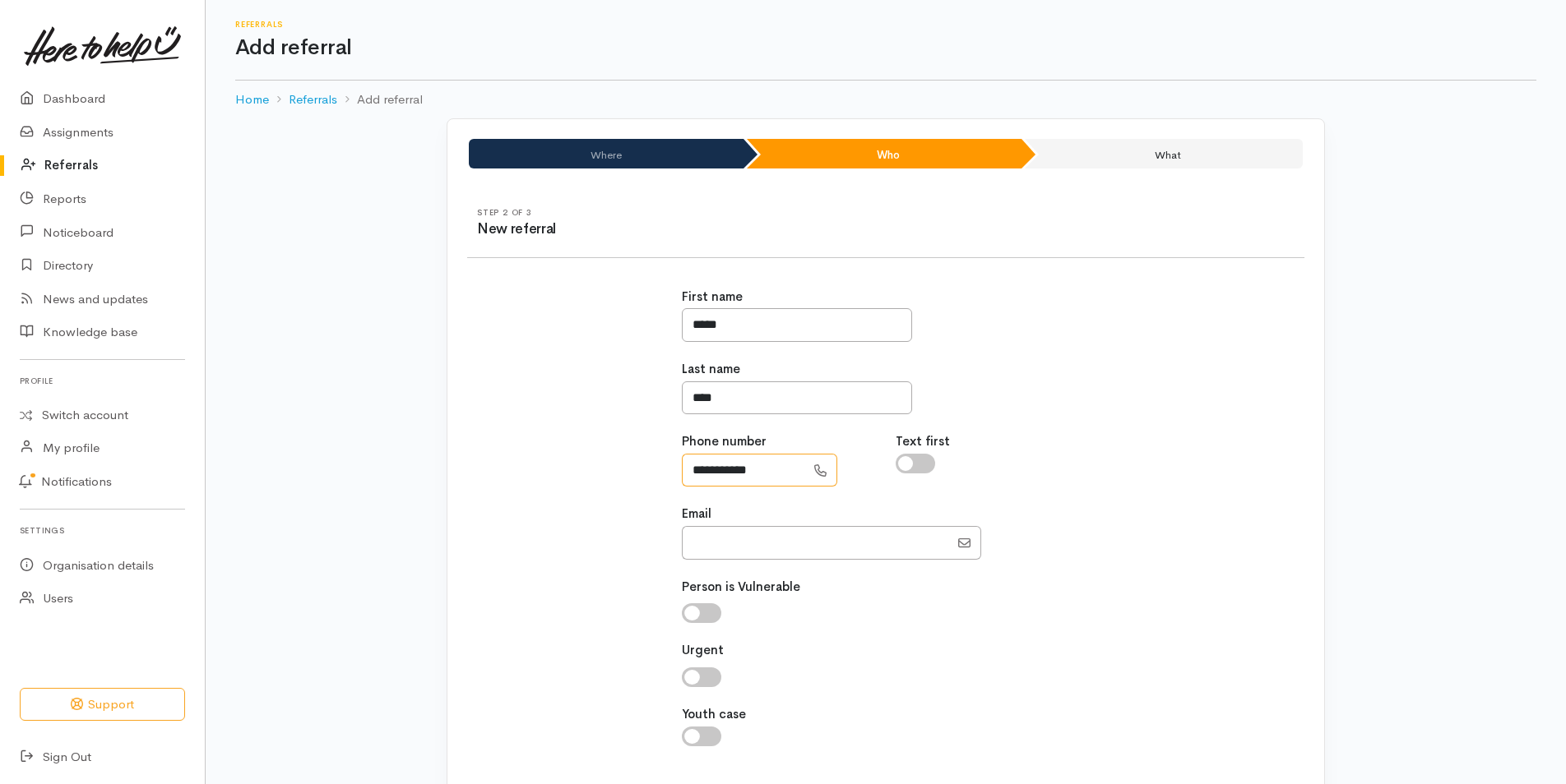
type input "**********"
click at [701, 543] on input "Email" at bounding box center [815, 543] width 267 height 34
click at [1168, 668] on div "**********" at bounding box center [886, 526] width 857 height 516
click at [706, 677] on input "checkbox" at bounding box center [702, 678] width 40 height 20
checkbox input "true"
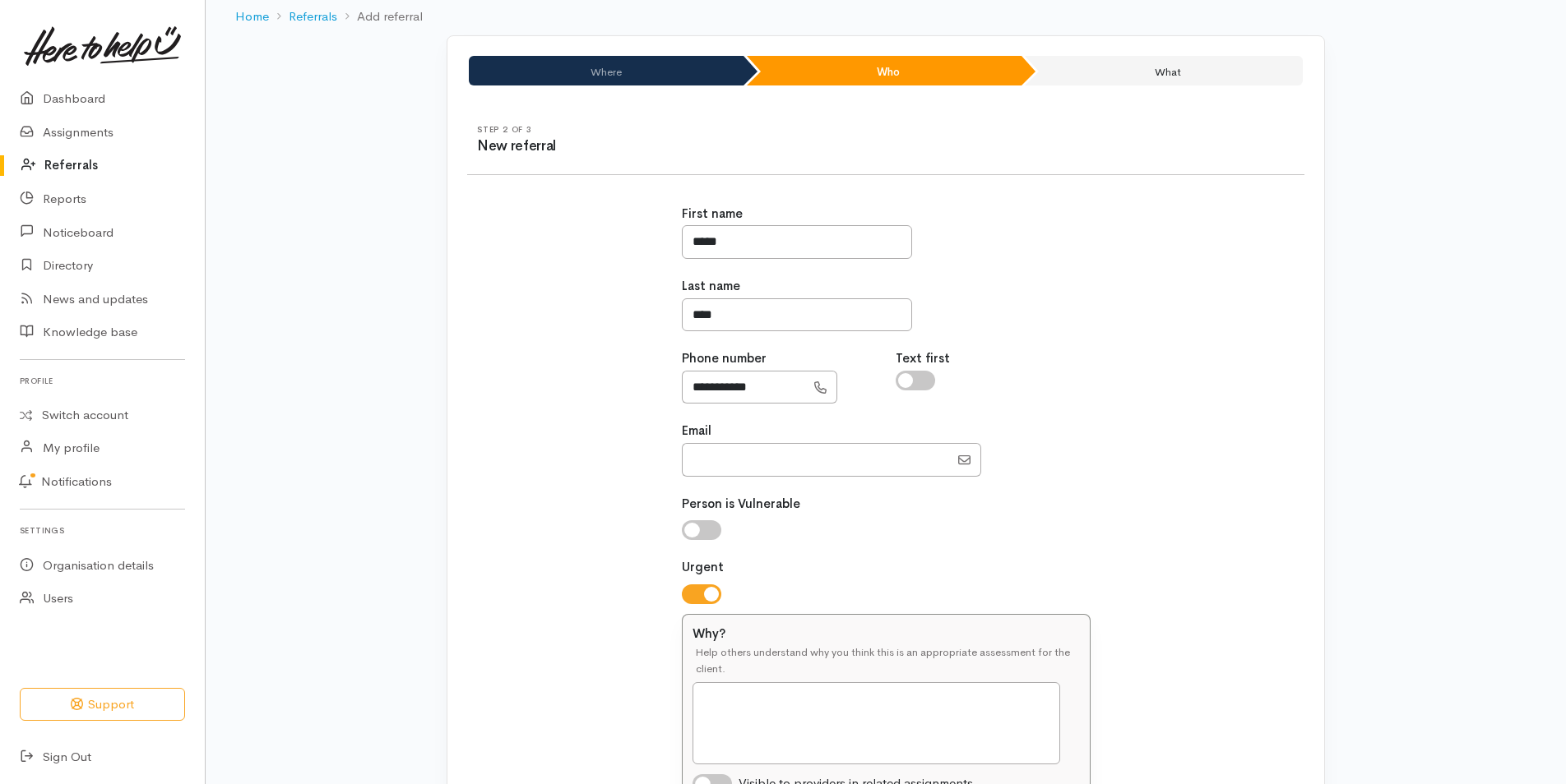
scroll to position [109, 0]
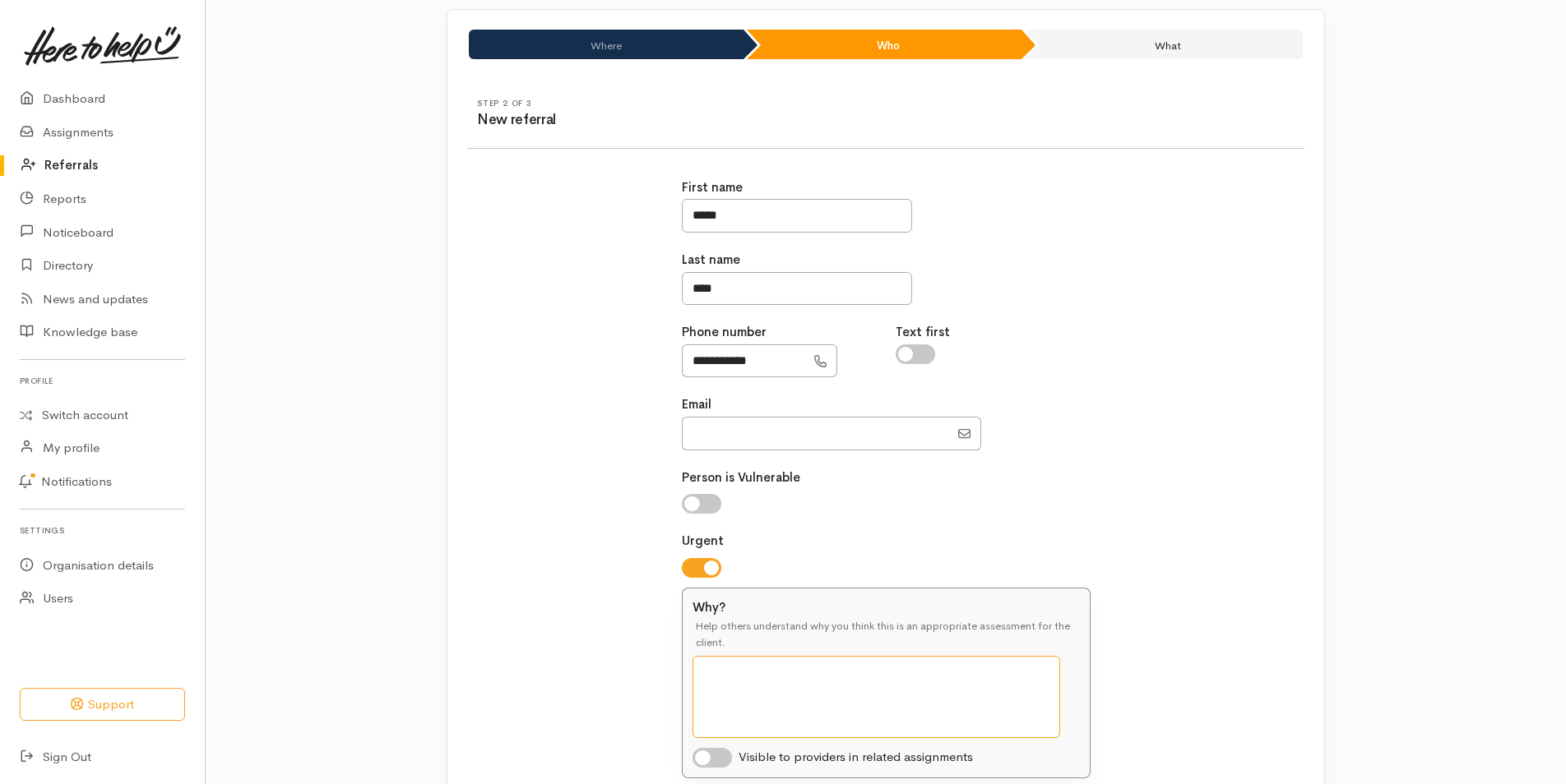
click at [703, 680] on textarea "Why?" at bounding box center [876, 697] width 367 height 82
type textarea "Maiva has no food at all"
click at [717, 760] on input "checkbox" at bounding box center [712, 758] width 40 height 20
checkbox input "true"
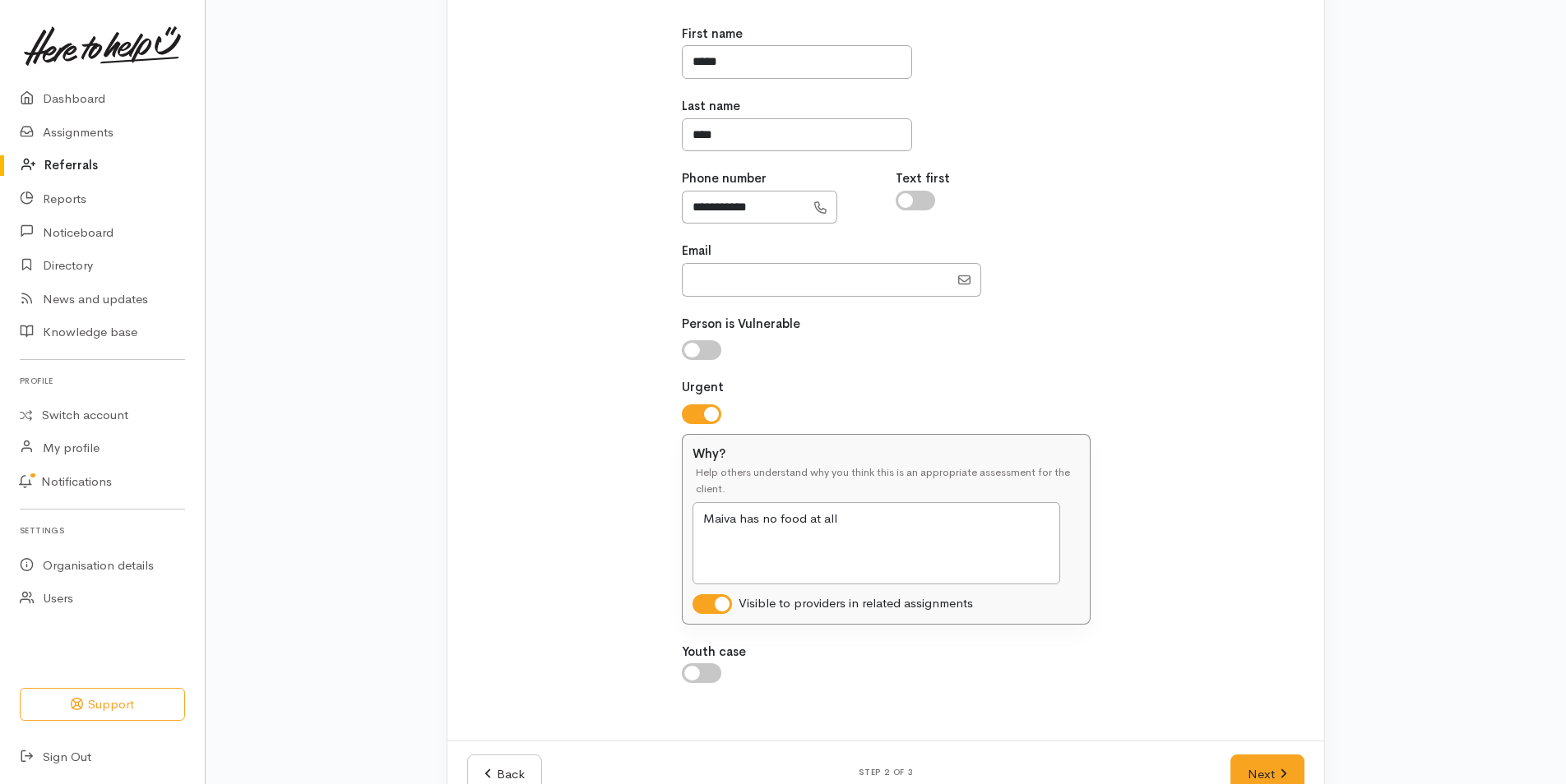
scroll to position [308, 0]
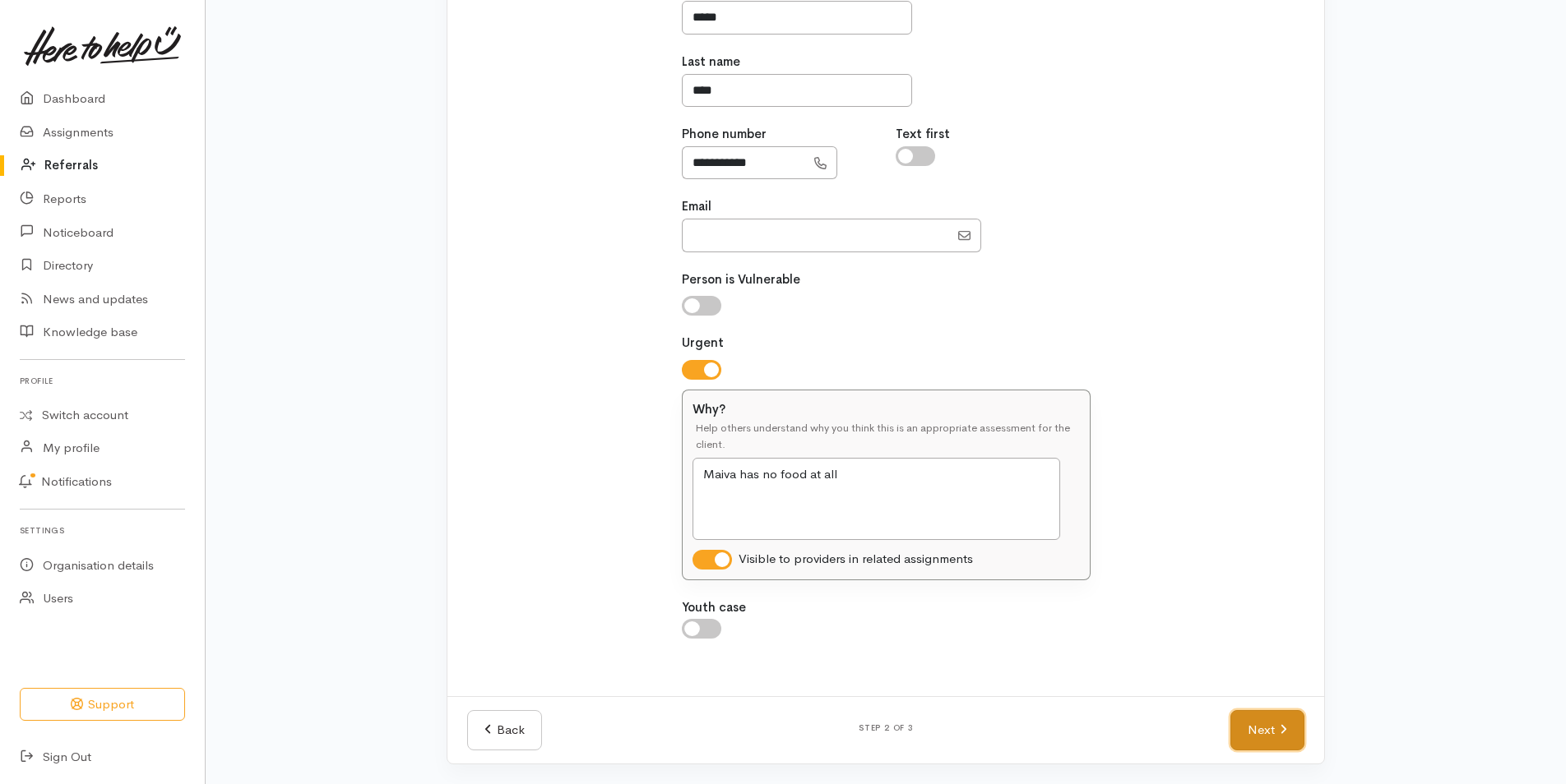
click at [1262, 723] on link "Next" at bounding box center [1267, 730] width 74 height 41
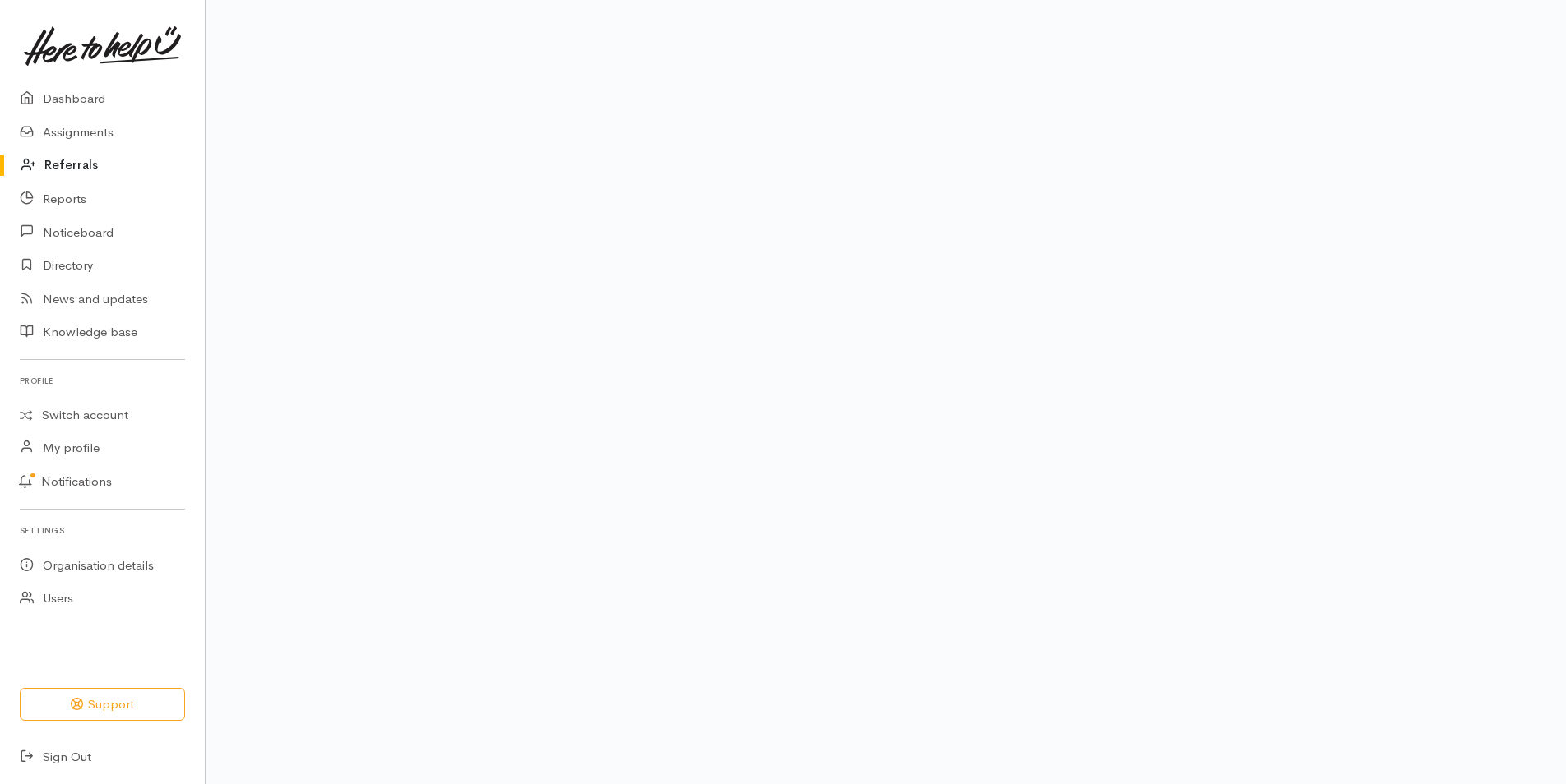
scroll to position [75, 0]
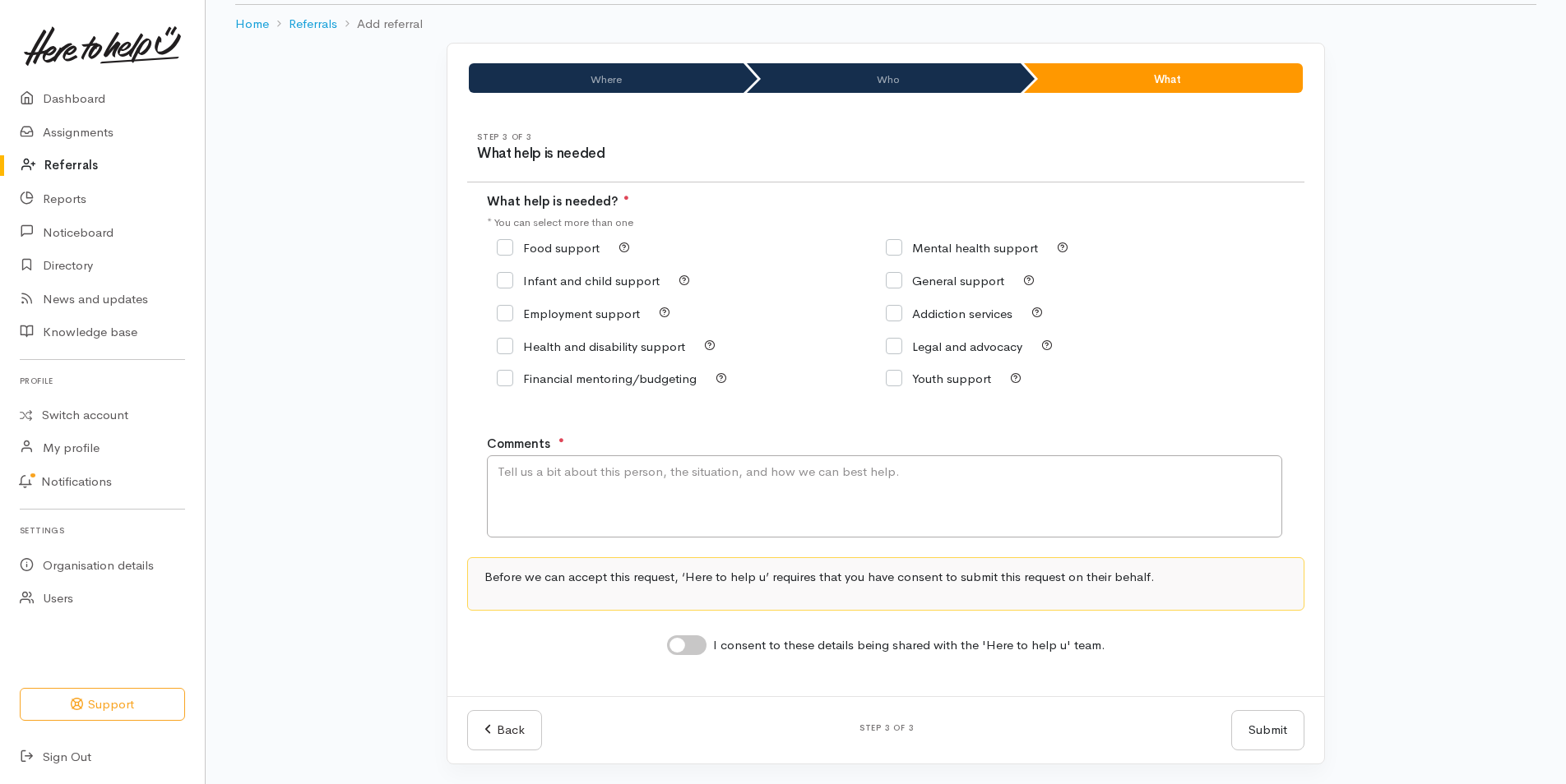
click at [506, 249] on input "Food support" at bounding box center [548, 248] width 103 height 12
checkbox input "true"
click at [508, 471] on textarea "Comments" at bounding box center [884, 496] width 795 height 82
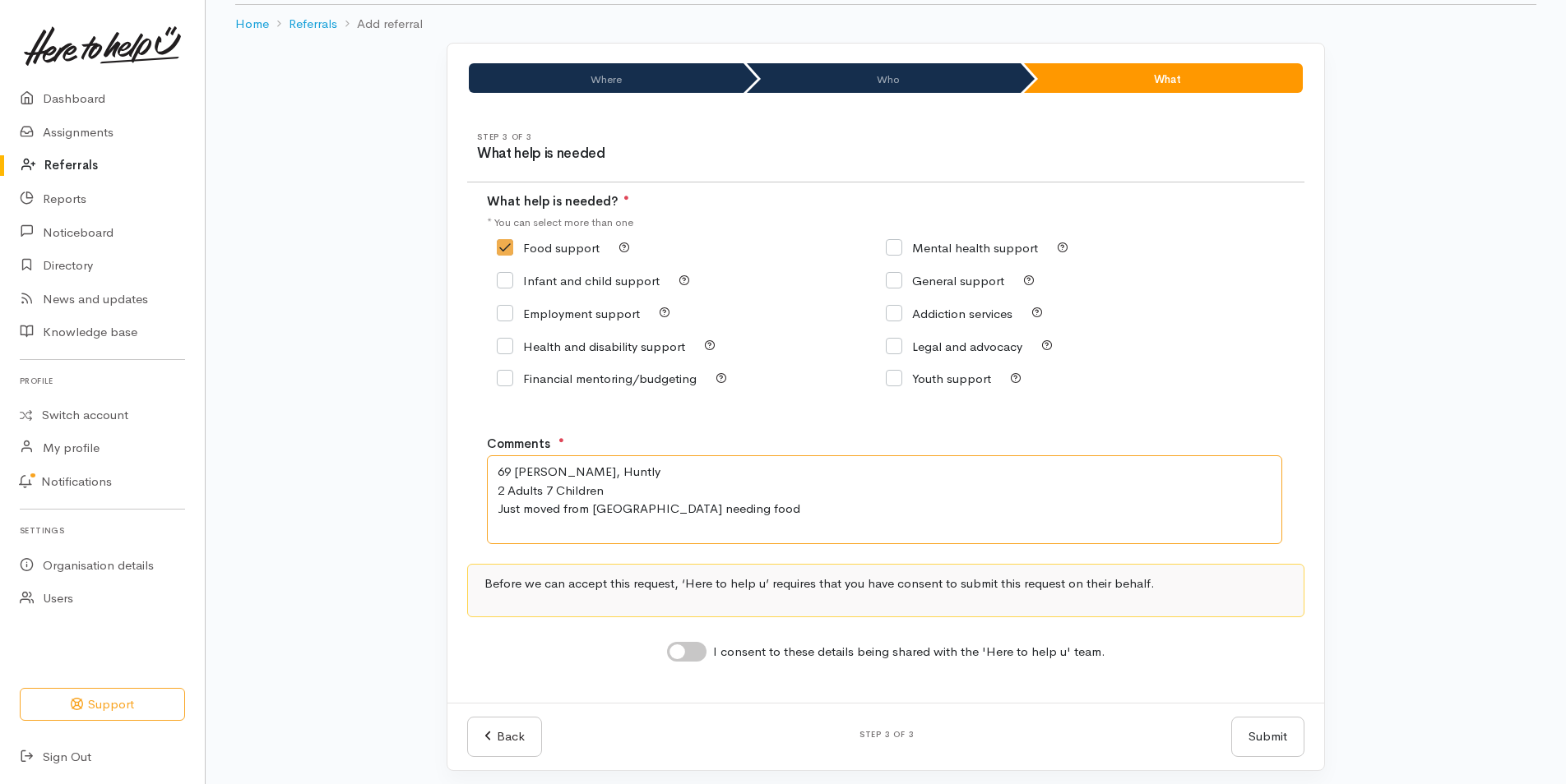
type textarea "69 [PERSON_NAME], Huntly 2 Adults 7 Children Just moved from [GEOGRAPHIC_DATA] …"
click at [692, 653] on input "I consent to these details being shared with the 'Here to help u' team." at bounding box center [687, 652] width 40 height 20
checkbox input "true"
click at [1264, 730] on button "Submit" at bounding box center [1268, 736] width 73 height 41
